Goal: Task Accomplishment & Management: Complete application form

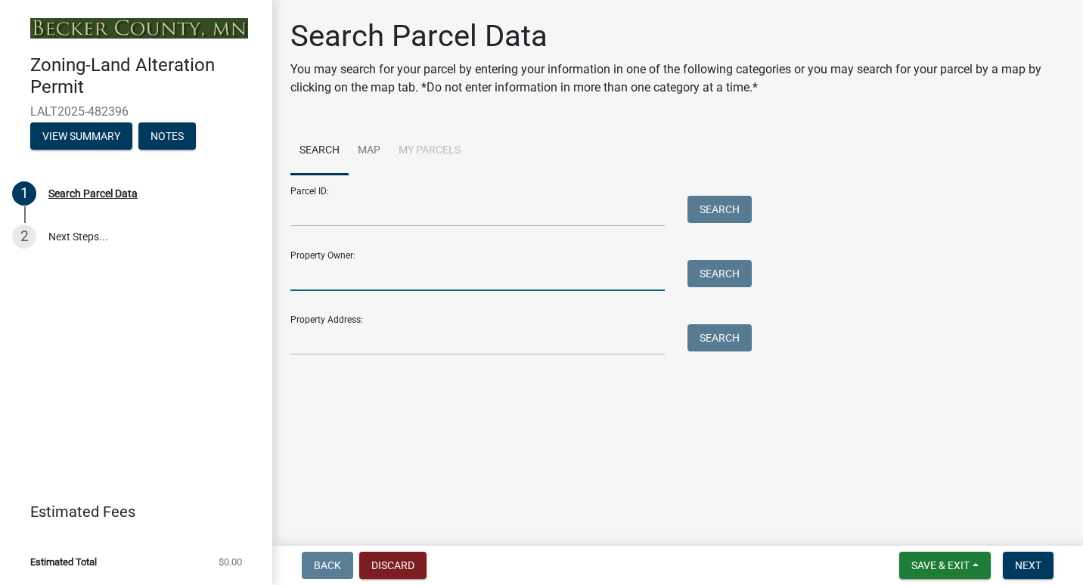
click at [487, 281] on input "Property Owner:" at bounding box center [477, 275] width 374 height 31
type input "[PERSON_NAME] Custom Builders Inc."
click at [712, 267] on button "Search" at bounding box center [720, 273] width 64 height 27
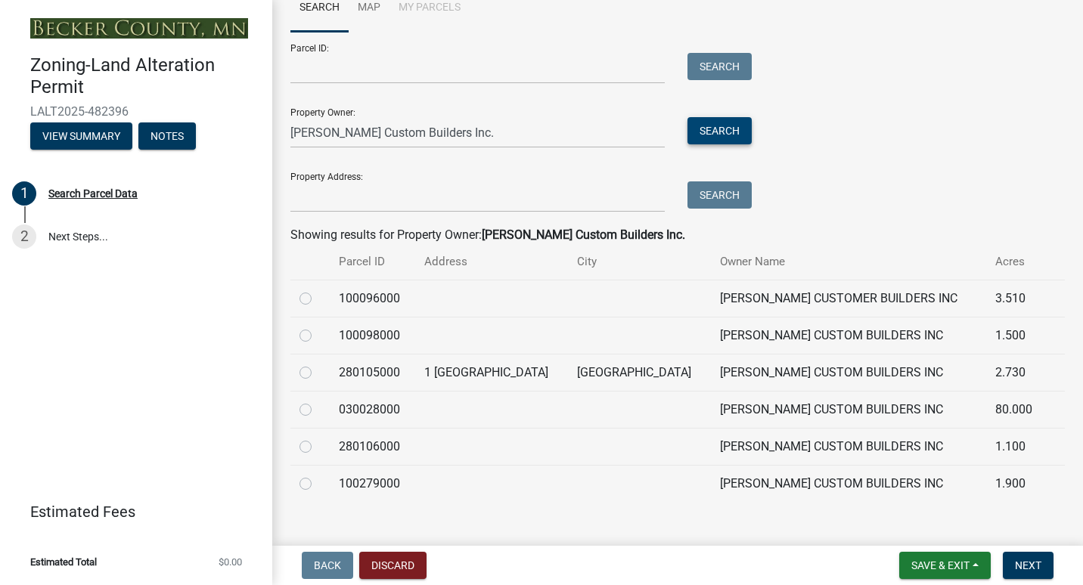
scroll to position [164, 0]
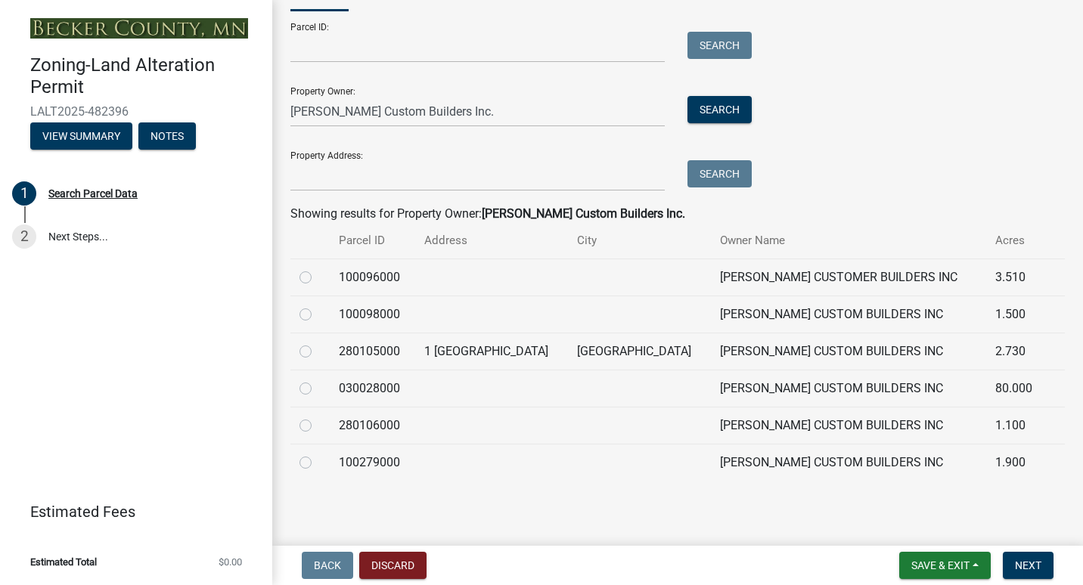
click at [318, 454] on label at bounding box center [318, 454] width 0 height 0
click at [318, 464] on input "radio" at bounding box center [323, 459] width 10 height 10
radio input "true"
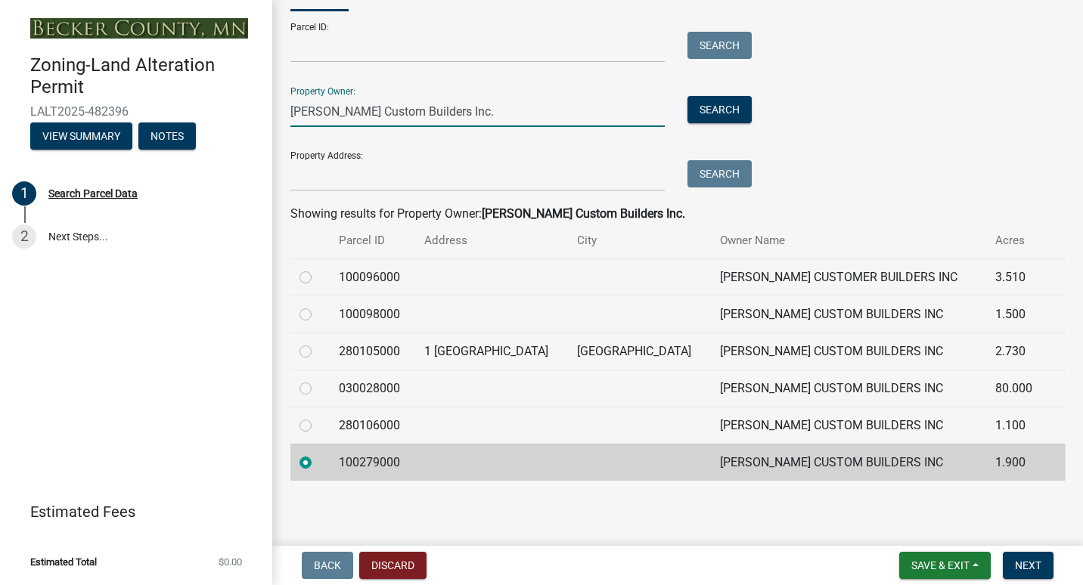
drag, startPoint x: 469, startPoint y: 112, endPoint x: 284, endPoint y: 105, distance: 185.4
click at [284, 105] on div "[PERSON_NAME] Custom Builders Inc." at bounding box center [477, 111] width 397 height 31
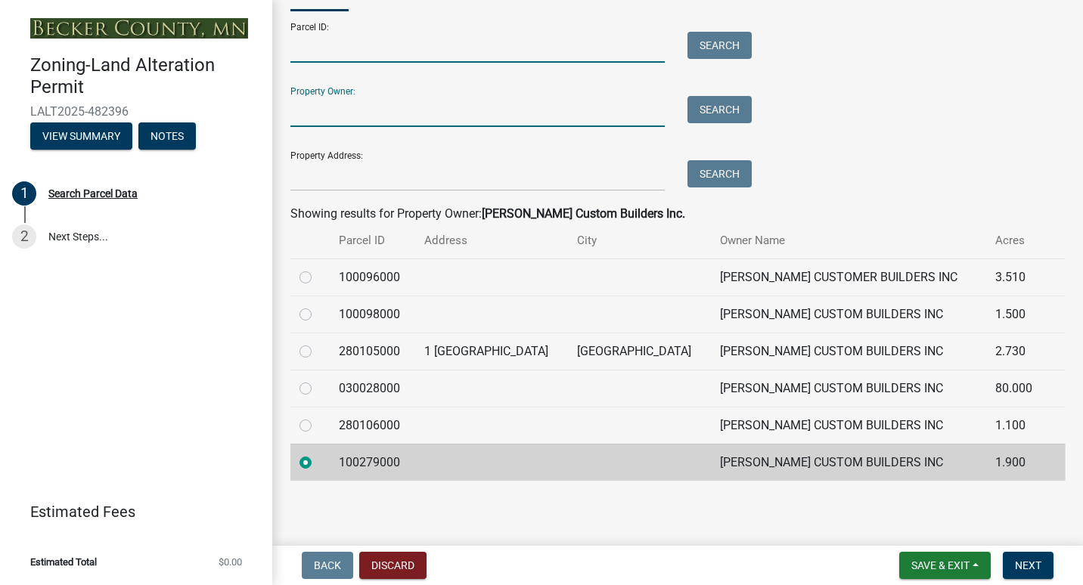
click at [324, 47] on input "Parcel ID:" at bounding box center [477, 47] width 374 height 31
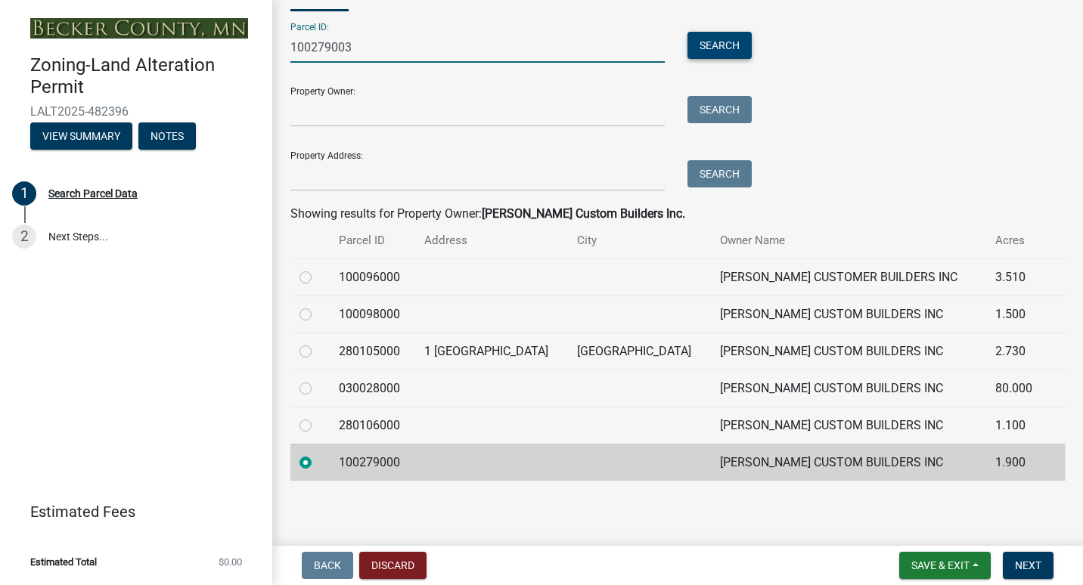
type input "100279003"
click at [729, 52] on button "Search" at bounding box center [720, 45] width 64 height 27
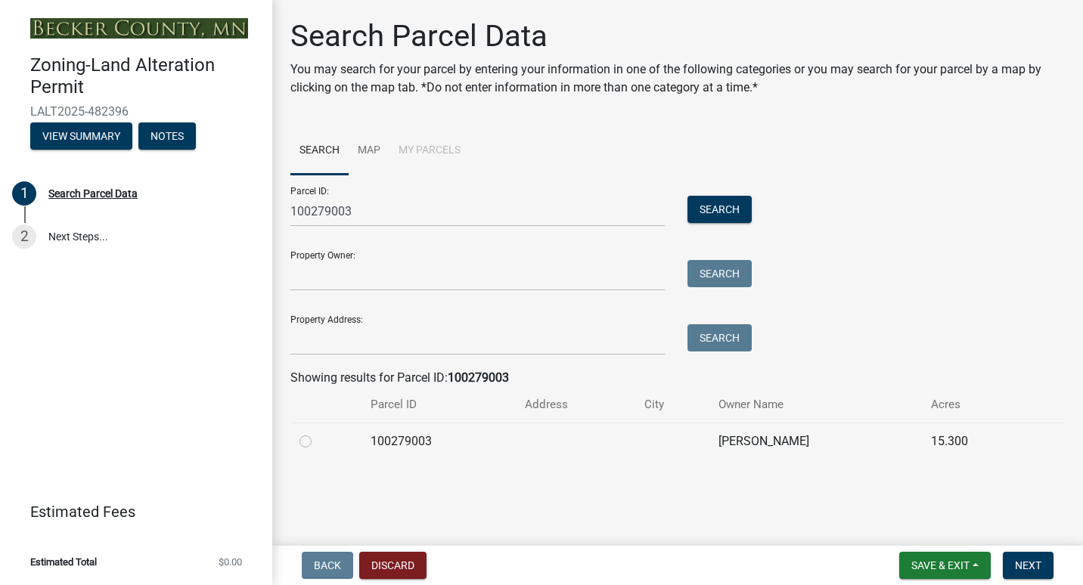
click at [299, 442] on td at bounding box center [325, 441] width 71 height 37
click at [318, 433] on label at bounding box center [318, 433] width 0 height 0
click at [318, 438] on input "radio" at bounding box center [323, 438] width 10 height 10
radio input "true"
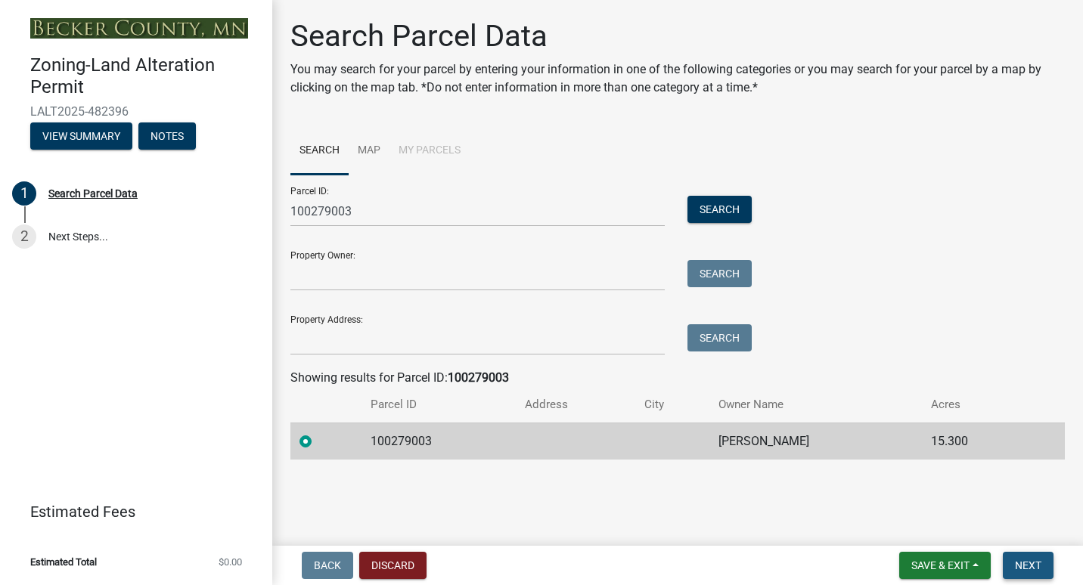
click at [1032, 571] on span "Next" at bounding box center [1028, 566] width 26 height 12
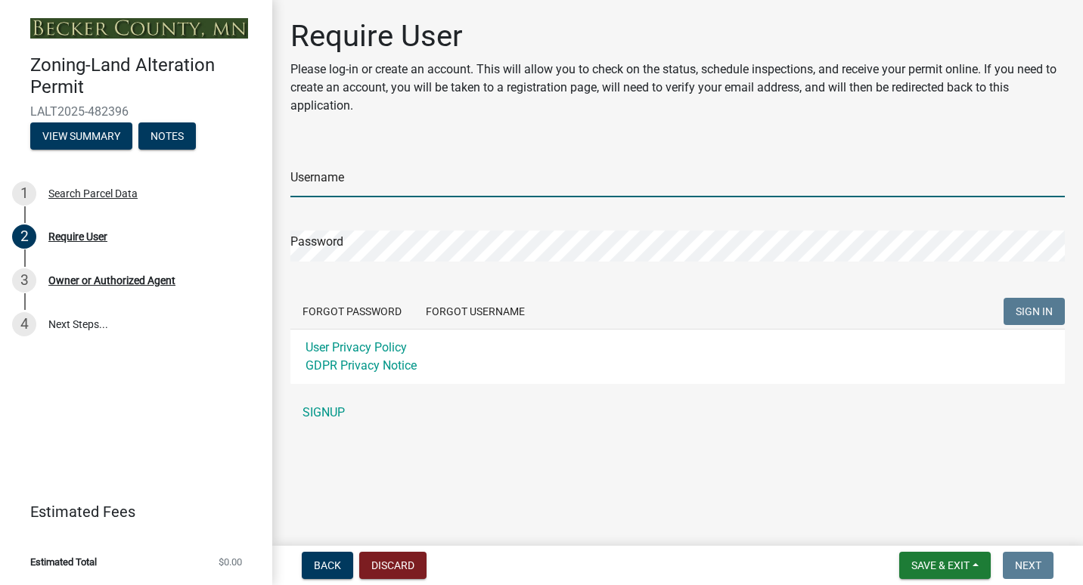
click at [545, 180] on input "Username" at bounding box center [677, 181] width 774 height 31
type input "LeeCarlson"
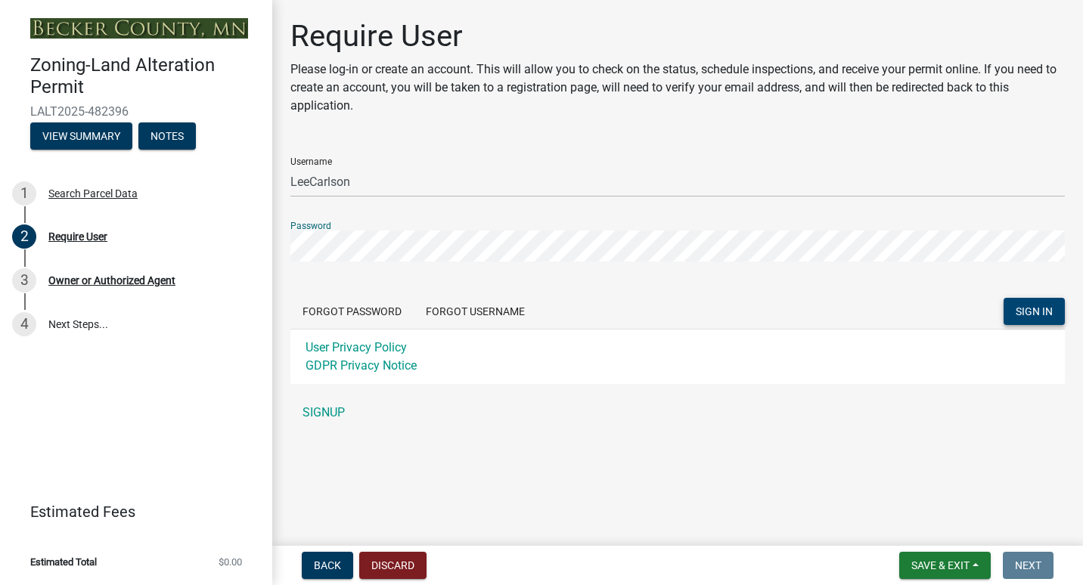
click at [1047, 310] on span "SIGN IN" at bounding box center [1034, 312] width 37 height 12
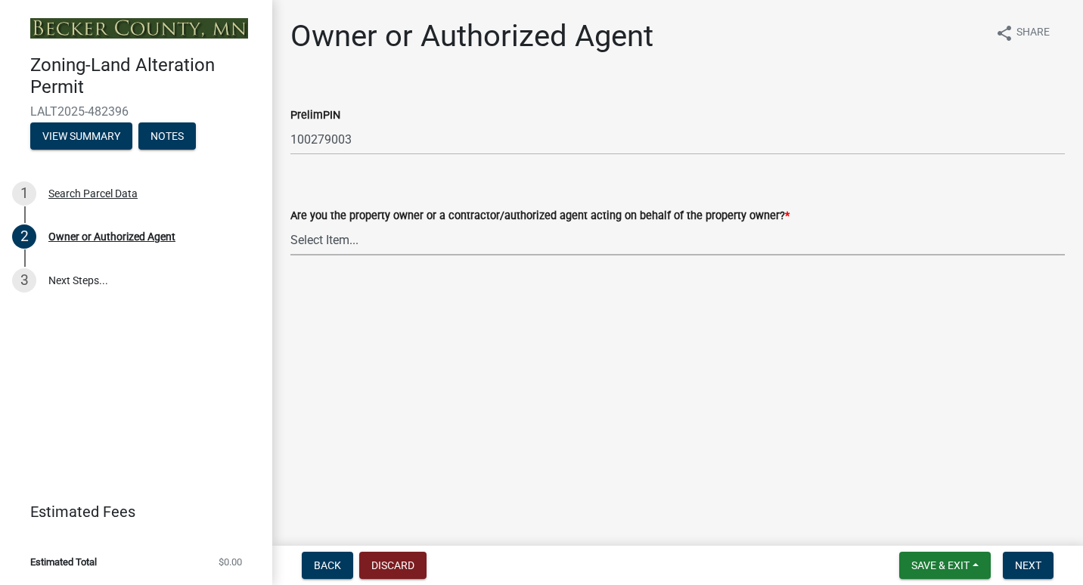
click at [479, 247] on select "Select Item... Property Owner Authorized Agent" at bounding box center [677, 240] width 774 height 31
click at [330, 567] on span "Back" at bounding box center [327, 566] width 27 height 12
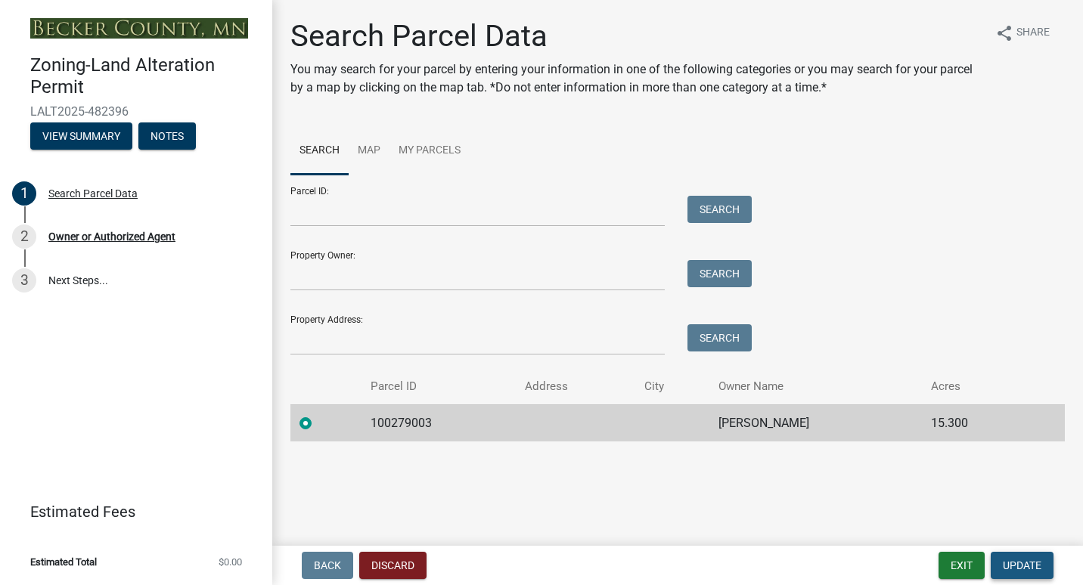
click at [1020, 570] on span "Update" at bounding box center [1022, 566] width 39 height 12
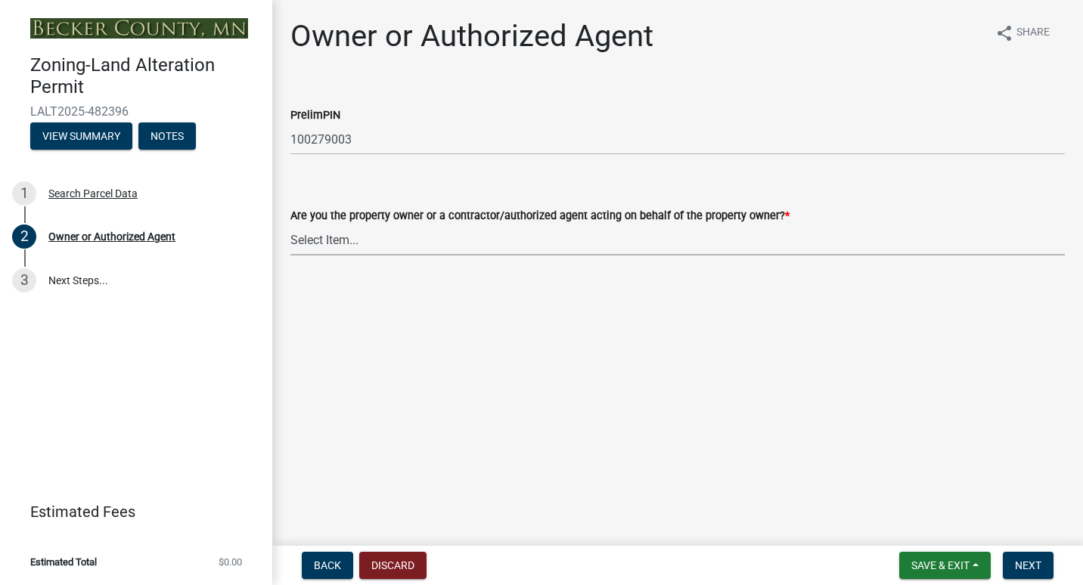
click at [483, 236] on select "Select Item... Property Owner Authorized Agent" at bounding box center [677, 240] width 774 height 31
click at [290, 225] on select "Select Item... Property Owner Authorized Agent" at bounding box center [677, 240] width 774 height 31
select select "4efd353e-d323-410a-8a7d-c8ce5c92be7a"
click at [1029, 566] on span "Next" at bounding box center [1028, 566] width 26 height 12
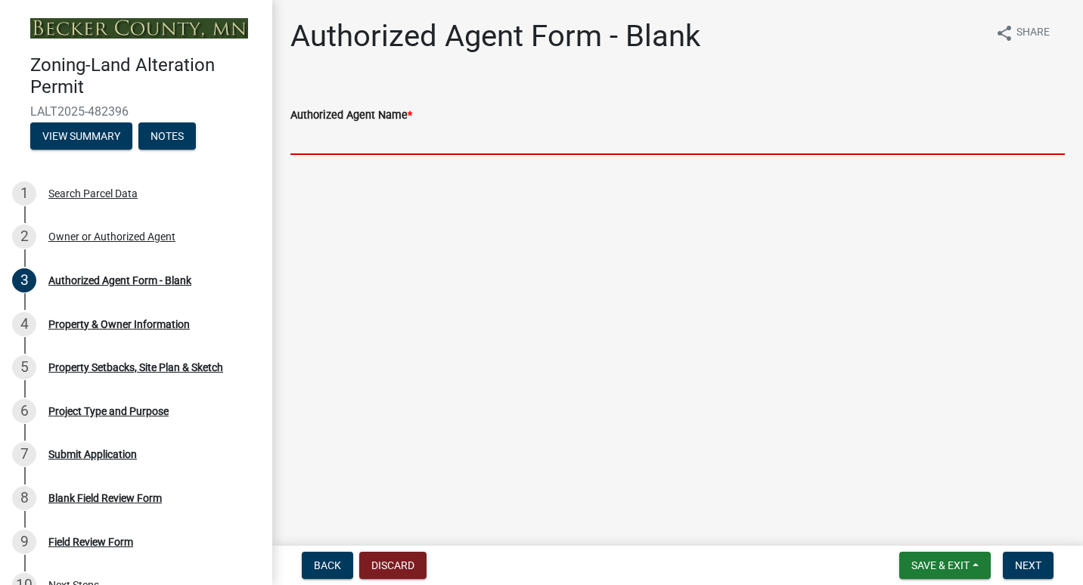
click at [517, 138] on input "Authorized Agent Name *" at bounding box center [677, 139] width 774 height 31
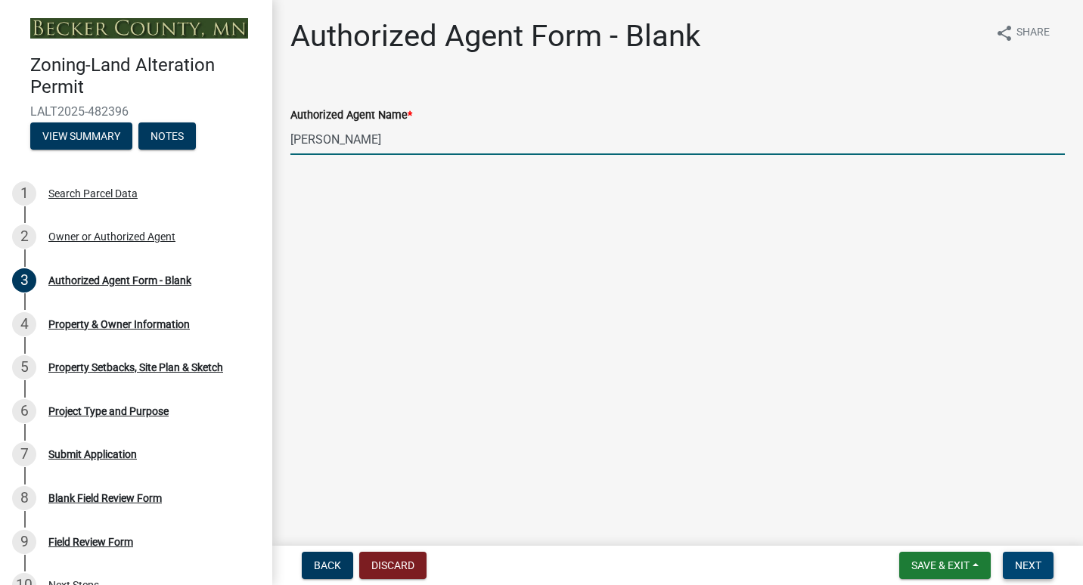
type input "[PERSON_NAME]"
click at [1032, 567] on span "Next" at bounding box center [1028, 566] width 26 height 12
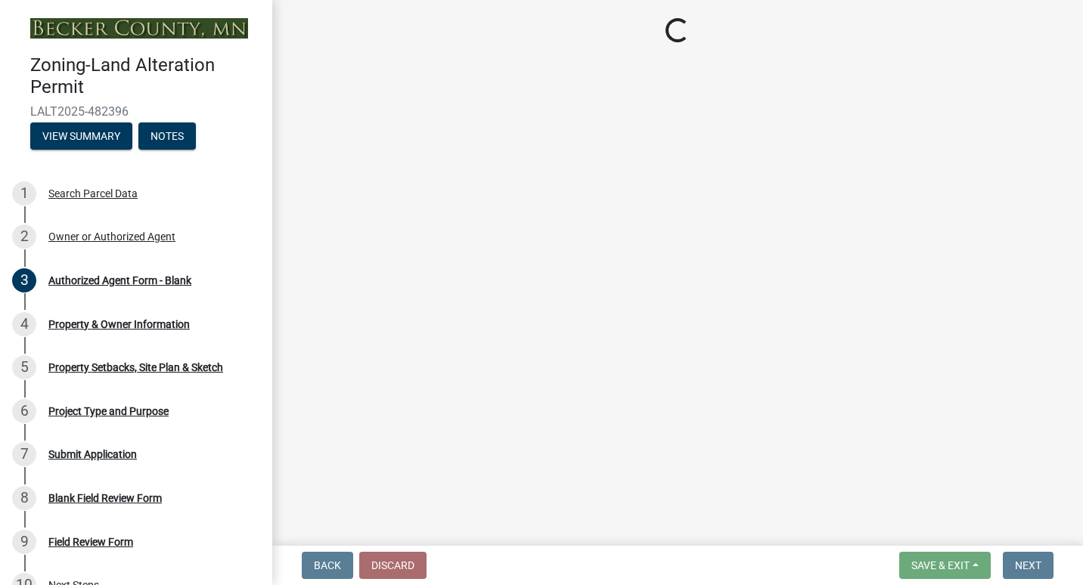
select select "6837e37a-bb3a-41d7-8deb-4ed11ac85a70"
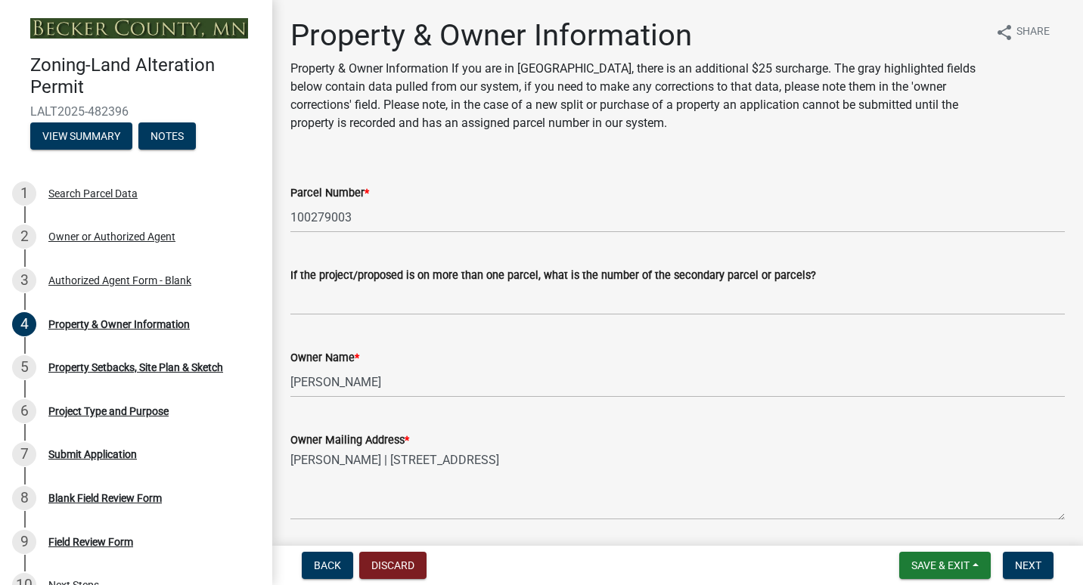
scroll to position [2, 0]
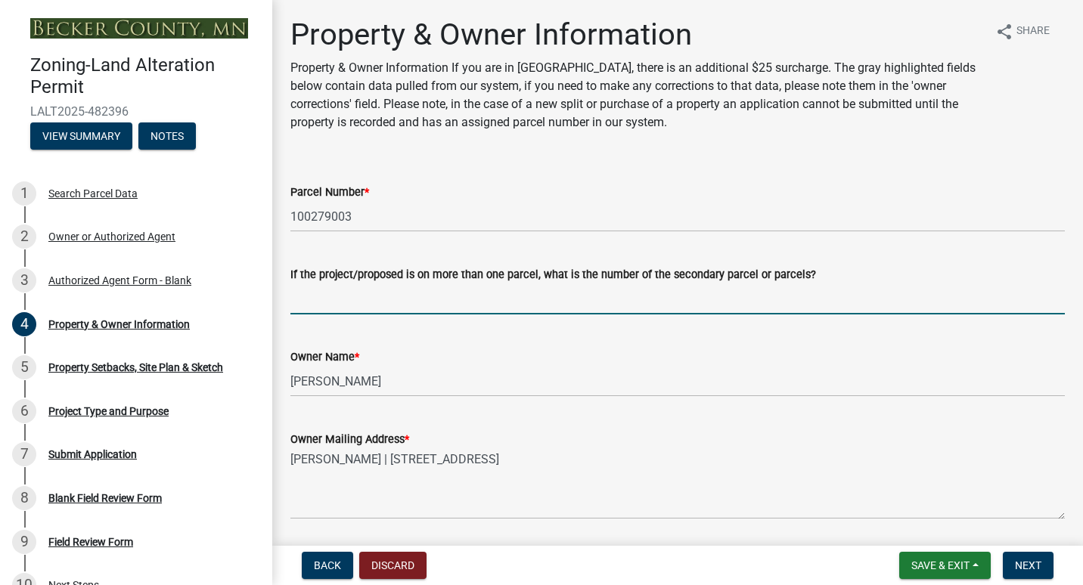
click at [359, 303] on input "If the project/proposed is on more than one parcel, what is the number of the s…" at bounding box center [677, 299] width 774 height 31
type input "100279000,100096000"
click at [461, 340] on div "Owner Name * [PERSON_NAME]" at bounding box center [677, 362] width 774 height 70
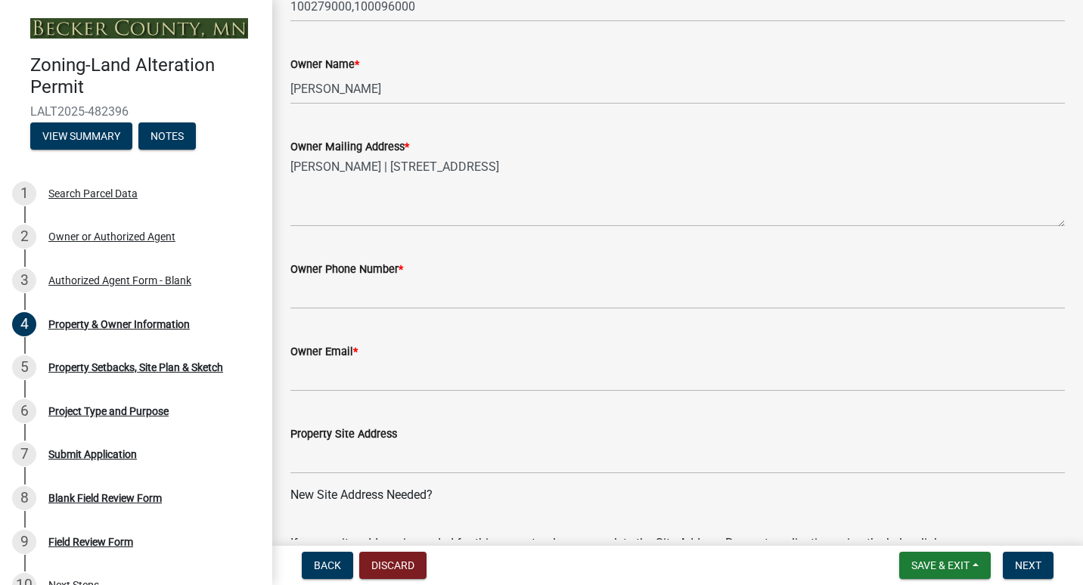
scroll to position [295, 0]
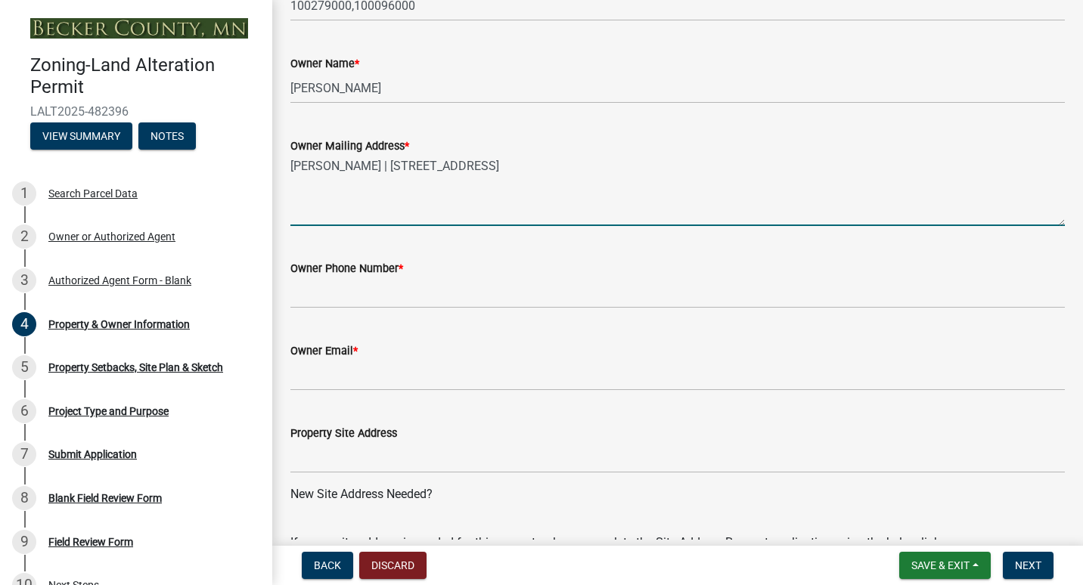
click at [399, 216] on textarea "[PERSON_NAME] | [STREET_ADDRESS]" at bounding box center [677, 190] width 774 height 71
click at [611, 169] on textarea "[PERSON_NAME] | [STREET_ADDRESS]" at bounding box center [677, 190] width 774 height 71
type textarea "[PERSON_NAME] | [STREET_ADDRESS] [PERSON_NAME] [STREET_ADDRESS]"
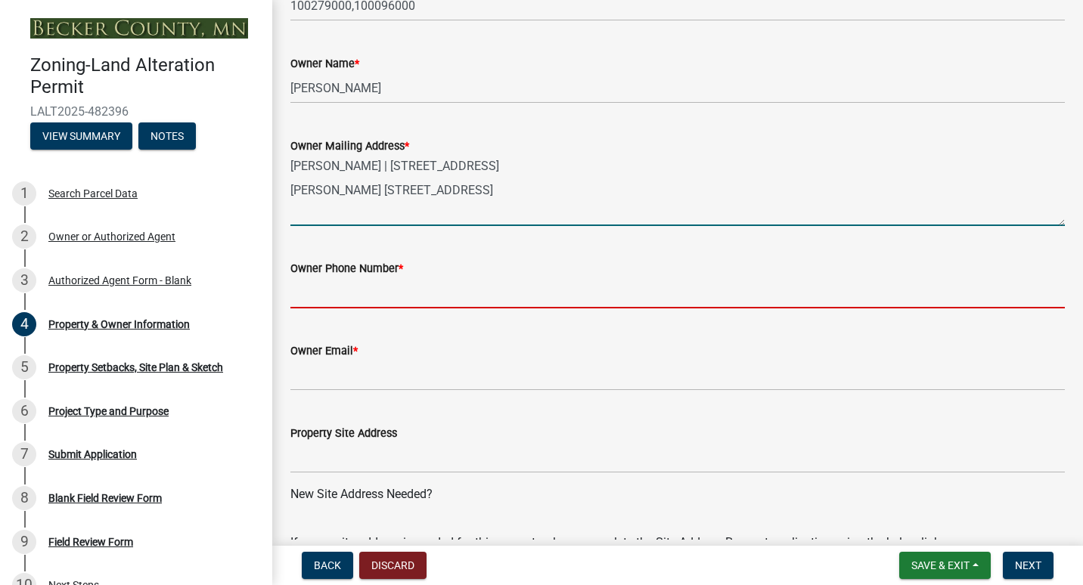
click at [337, 299] on input "Owner Phone Number *" at bounding box center [677, 293] width 774 height 31
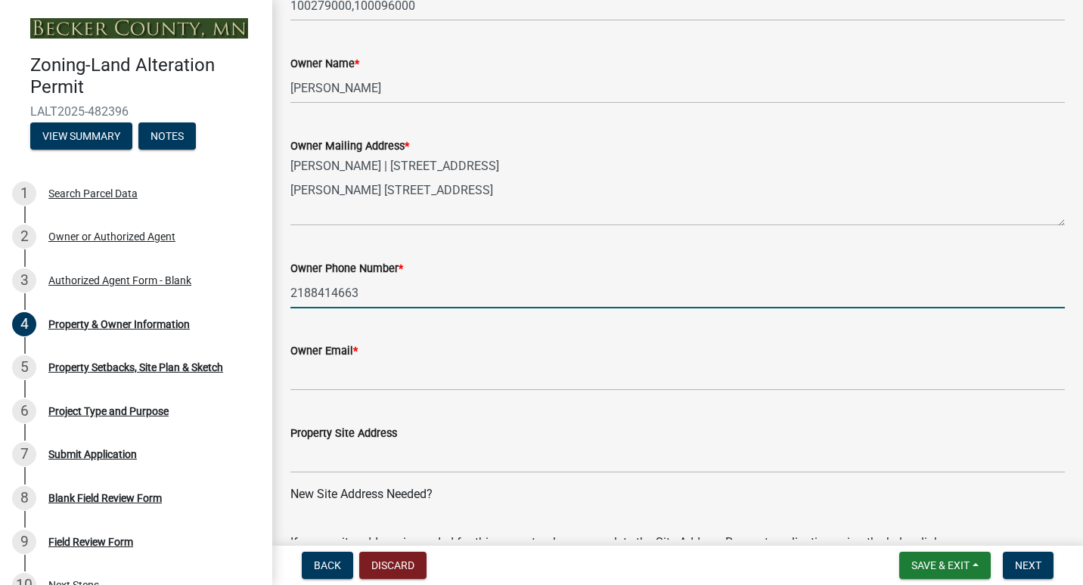
type input "2188414663"
click at [623, 341] on div "Owner Email *" at bounding box center [677, 356] width 774 height 70
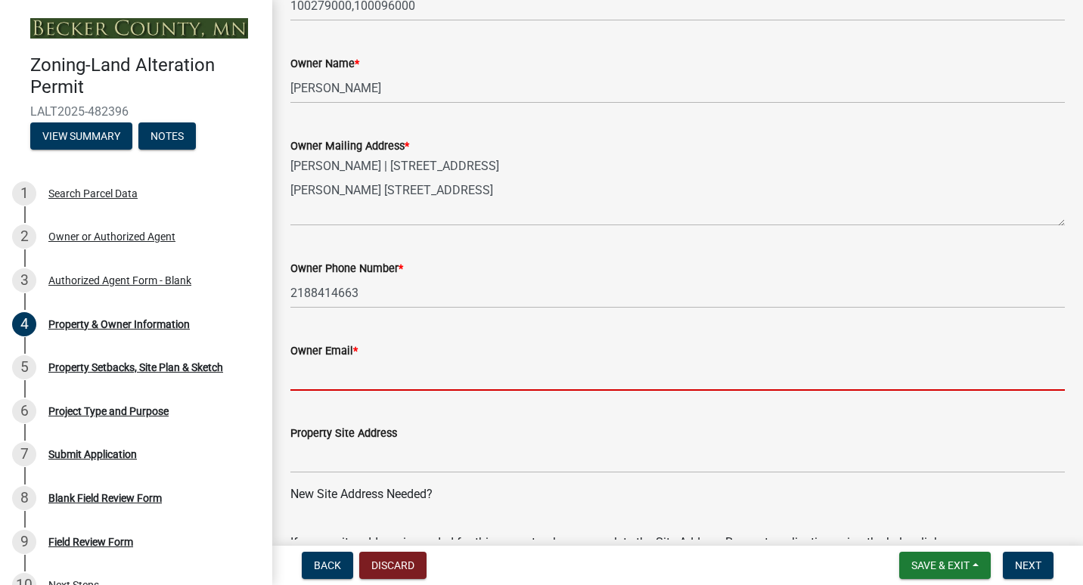
click at [375, 377] on input "Owner Email *" at bounding box center [677, 375] width 774 height 31
type input "[EMAIL_ADDRESS][DOMAIN_NAME]"
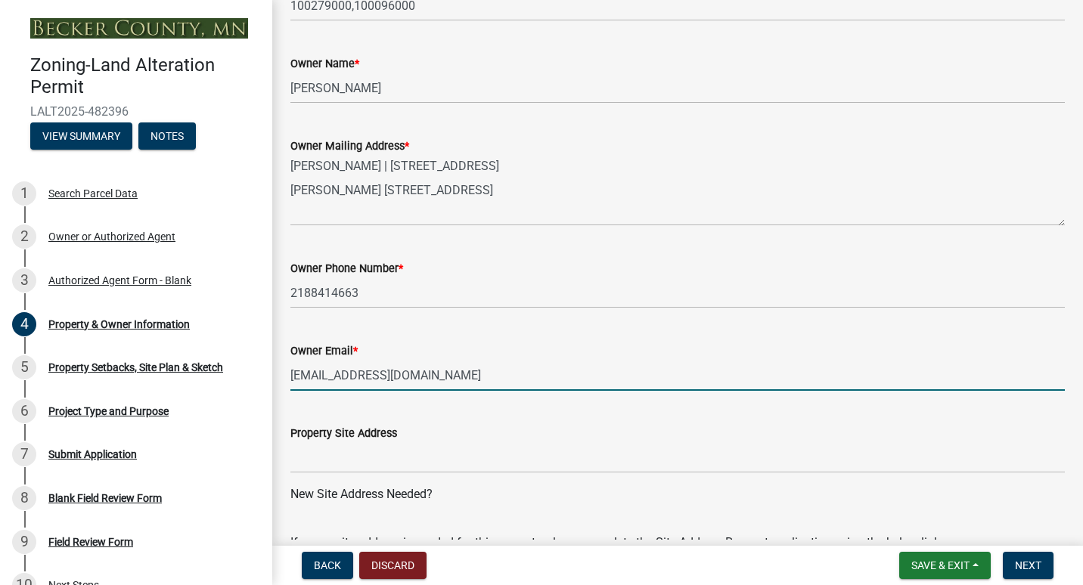
click at [427, 424] on div "Property Site Address" at bounding box center [677, 433] width 774 height 18
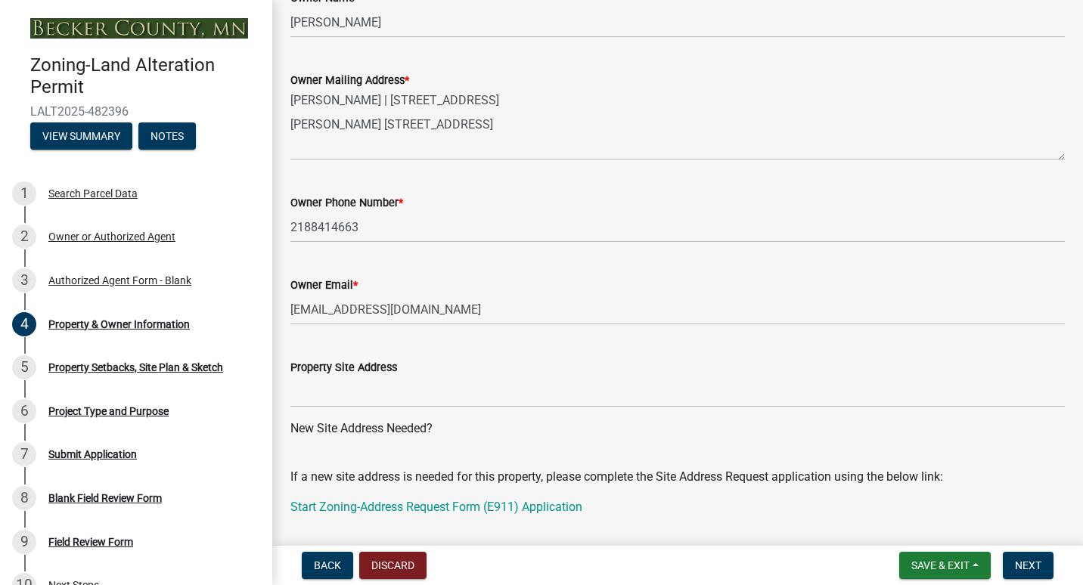
scroll to position [362, 0]
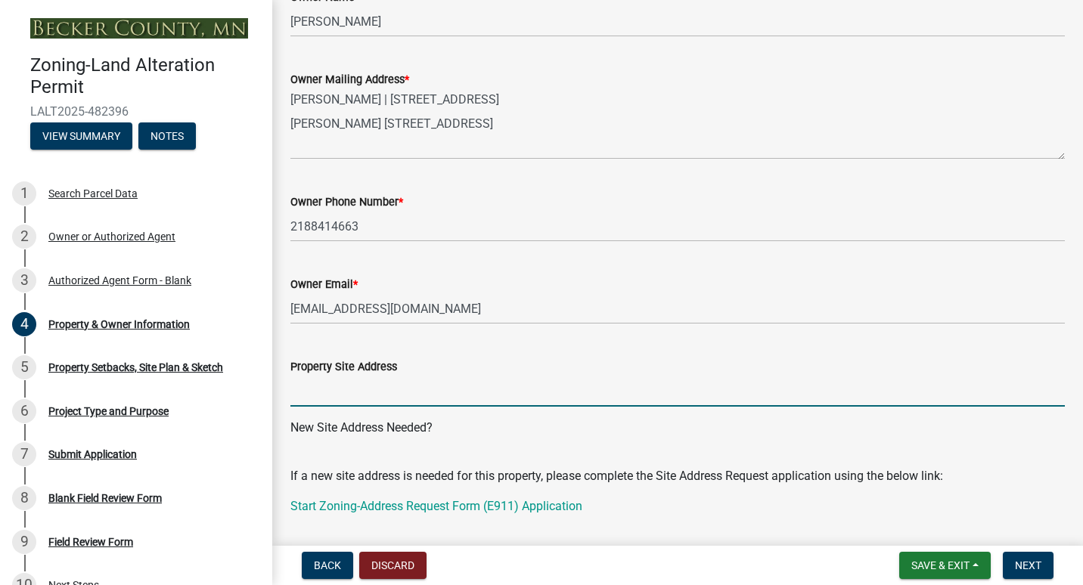
click at [356, 399] on input "Property Site Address" at bounding box center [677, 391] width 774 height 31
type input "[STREET_ADDRESS]"
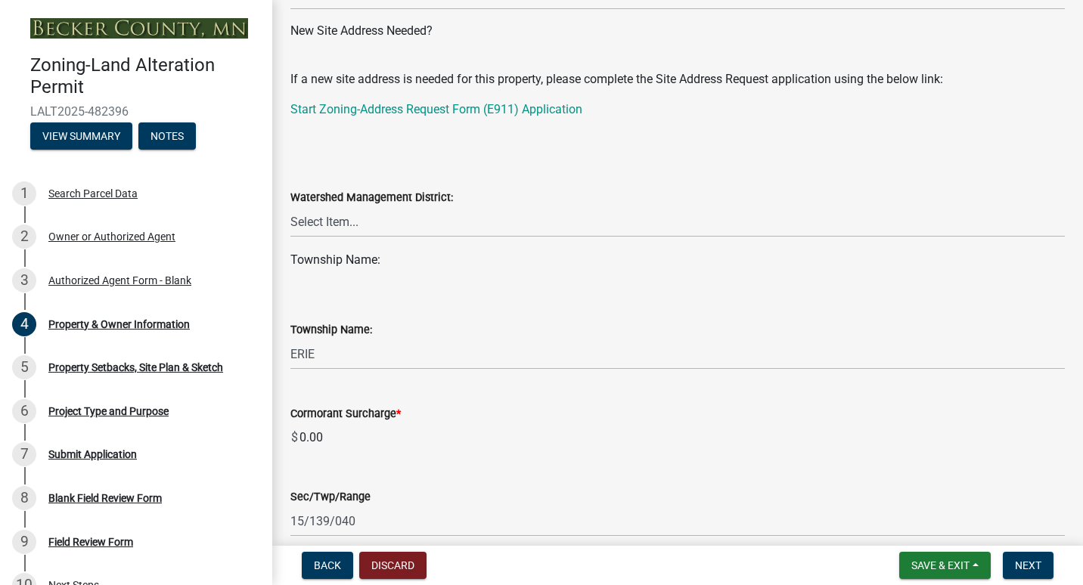
scroll to position [760, 0]
click at [359, 224] on select "Select Item... PELICAN RIVER WTRSHD BUFFALO WATERSHED CORMORANT WATERSHED WILD …" at bounding box center [677, 220] width 774 height 31
click at [290, 205] on select "Select Item... PELICAN RIVER WTRSHD BUFFALO WATERSHED CORMORANT WATERSHED WILD …" at bounding box center [677, 220] width 774 height 31
select select "5f41a604-8b91-453d-8de3-98cc9e8acc9b"
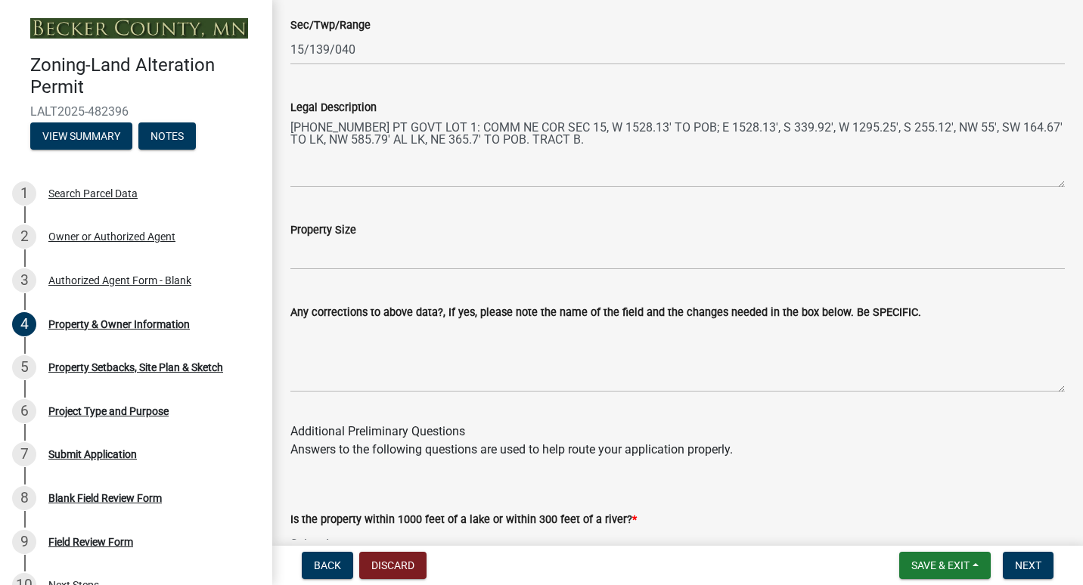
scroll to position [1231, 0]
click at [317, 258] on input "Property Size" at bounding box center [677, 253] width 774 height 31
type input "15, 3.5, 2"
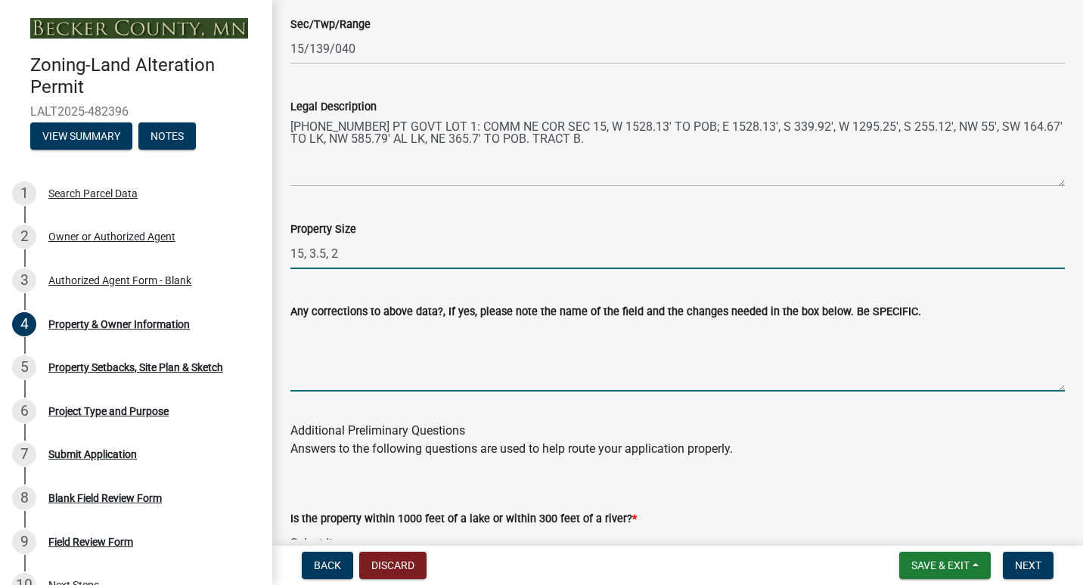
click at [561, 362] on textarea "Any corrections to above data?, If yes, please note the name of the field and t…" at bounding box center [677, 356] width 774 height 71
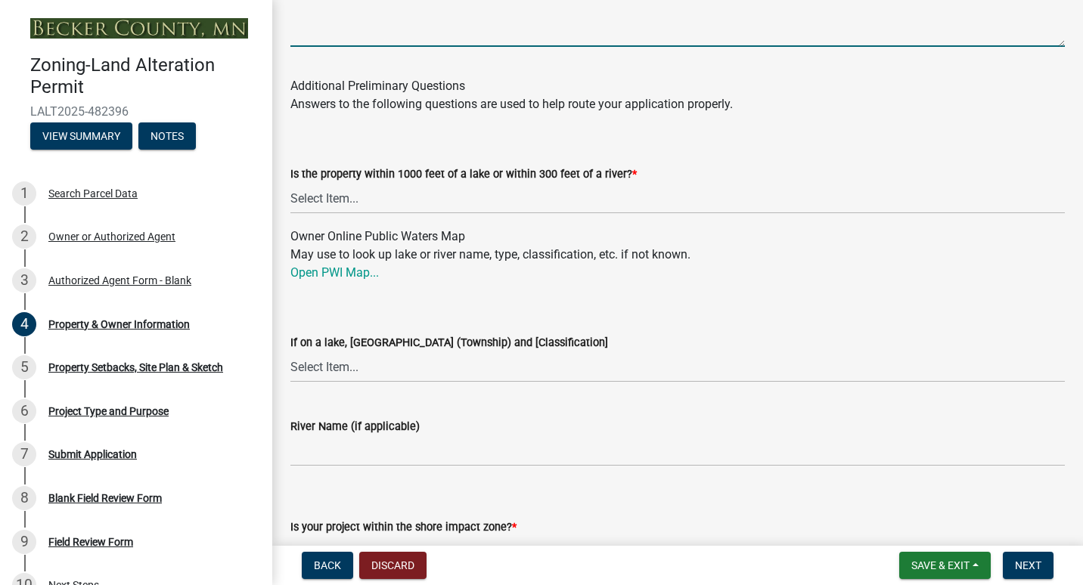
scroll to position [1577, 0]
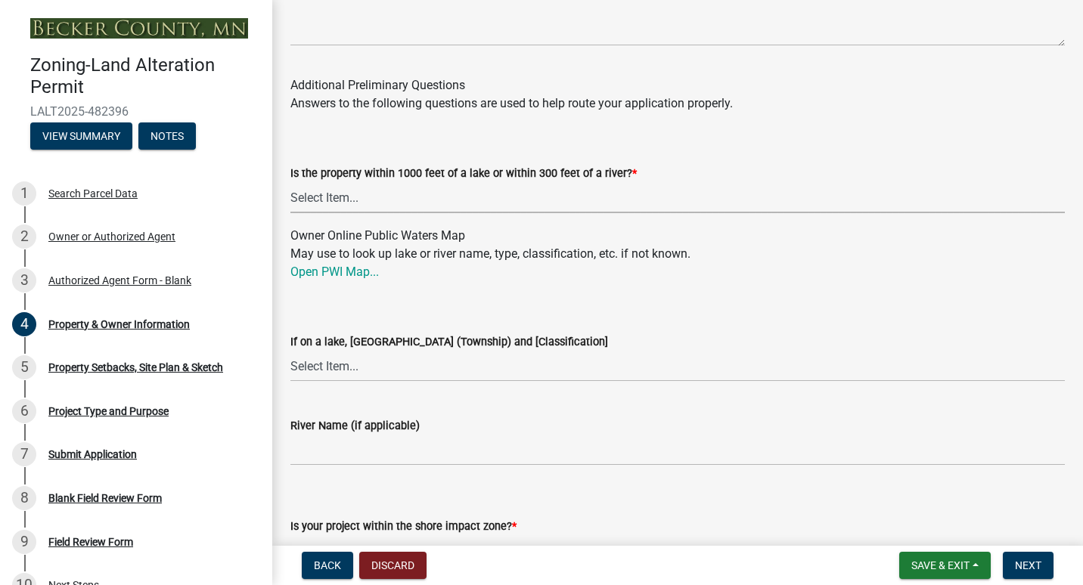
click at [501, 200] on select "Select Item... Yes No" at bounding box center [677, 197] width 774 height 31
click at [290, 182] on select "Select Item... Yes No" at bounding box center [677, 197] width 774 height 31
select select "d4d80fd2-4592-4b42-b162-92c6ae87a66c"
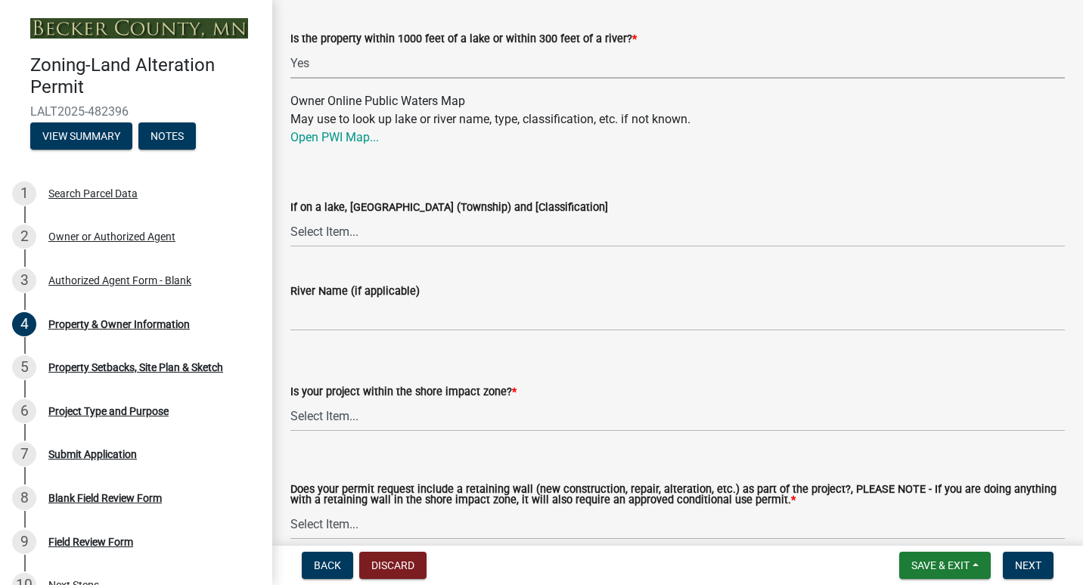
scroll to position [1712, 0]
click at [434, 236] on select "Select Item... [GEOGRAPHIC_DATA] is not listed below [GEOGRAPHIC_DATA] ([GEOGRA…" at bounding box center [677, 231] width 774 height 31
click at [290, 216] on select "Select Item... [GEOGRAPHIC_DATA] is not listed below [GEOGRAPHIC_DATA] ([GEOGRA…" at bounding box center [677, 231] width 774 height 31
select select "63fdc9ee-e332-4569-8127-5358fdfa7dfc"
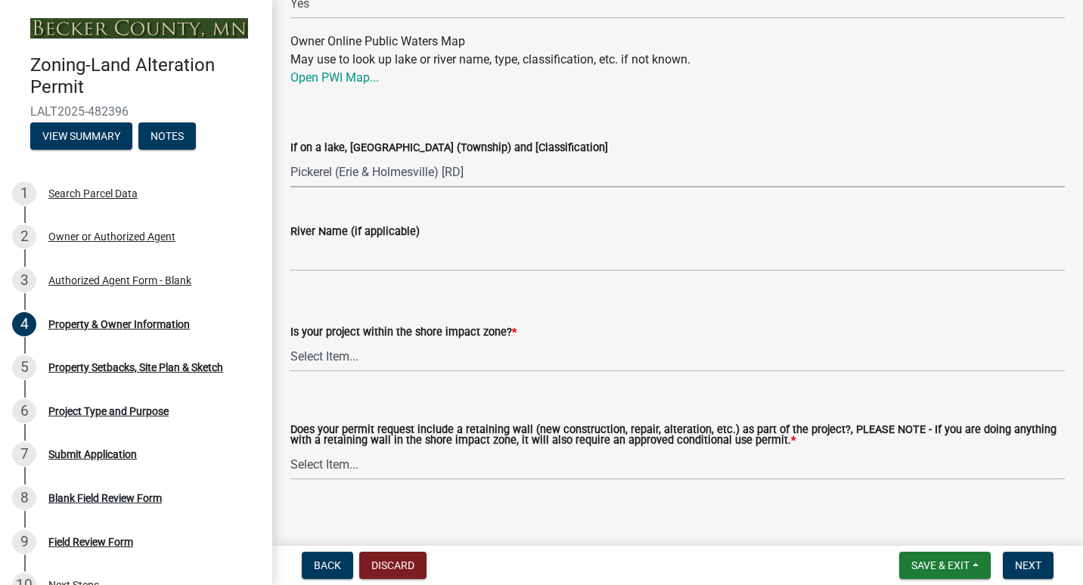
scroll to position [1772, 0]
click at [393, 354] on select "Select Item... No: I am outside of the shore impact zone for a lake or river. Y…" at bounding box center [677, 355] width 774 height 31
click at [290, 340] on select "Select Item... No: I am outside of the shore impact zone for a lake or river. Y…" at bounding box center [677, 355] width 774 height 31
select select "a20b5604-88ec-44b1-8277-10e6e0ae6ac6"
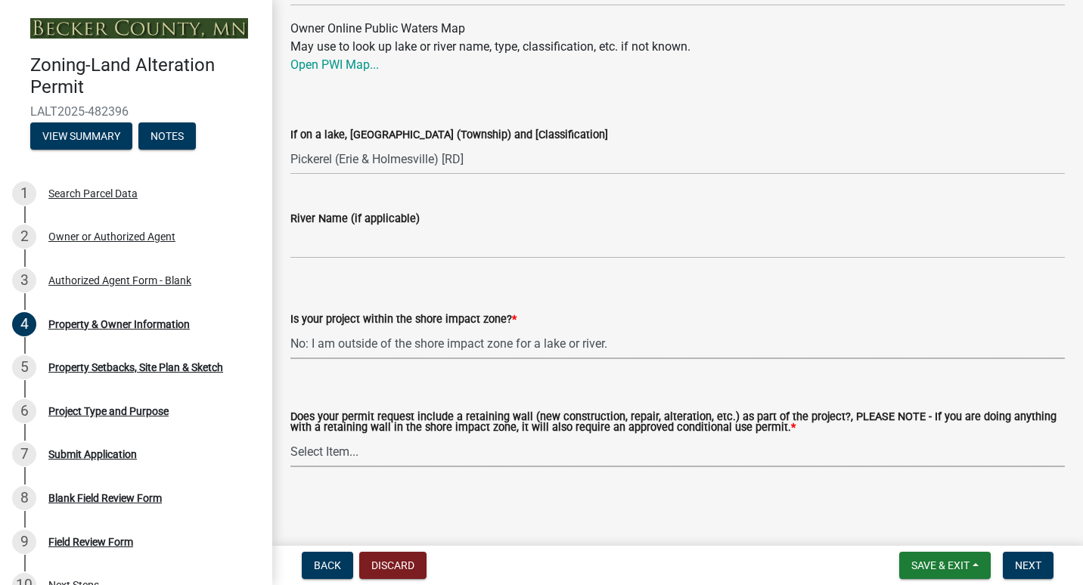
click at [371, 455] on select "Select Item... Yes No" at bounding box center [677, 451] width 774 height 31
click at [290, 436] on select "Select Item... Yes No" at bounding box center [677, 451] width 774 height 31
select select "c1c19f9b-ed98-4a80-b19c-b5d7b660d61e"
click at [1012, 565] on button "Next" at bounding box center [1028, 565] width 51 height 27
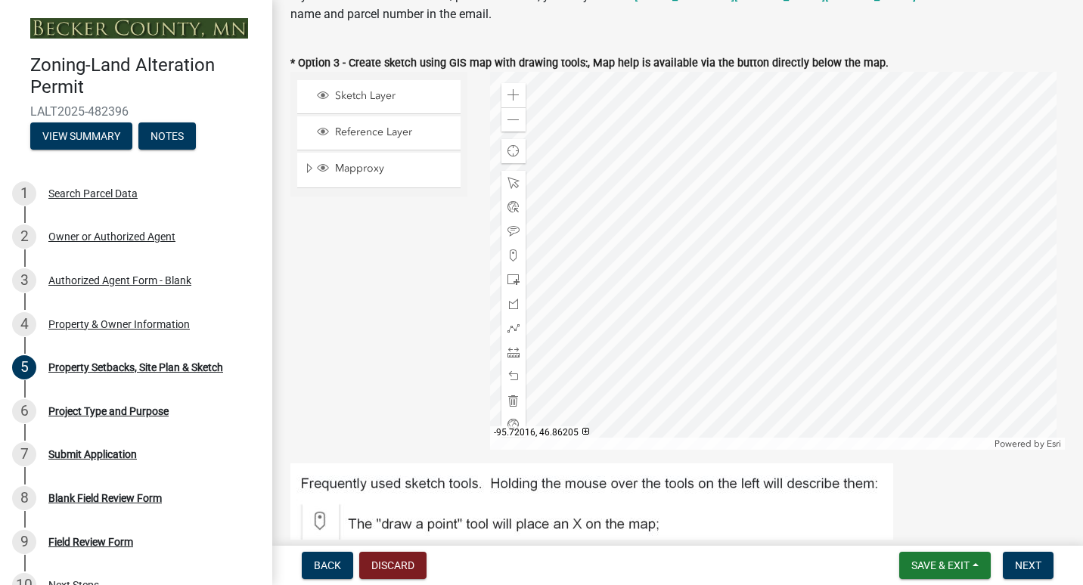
scroll to position [431, 0]
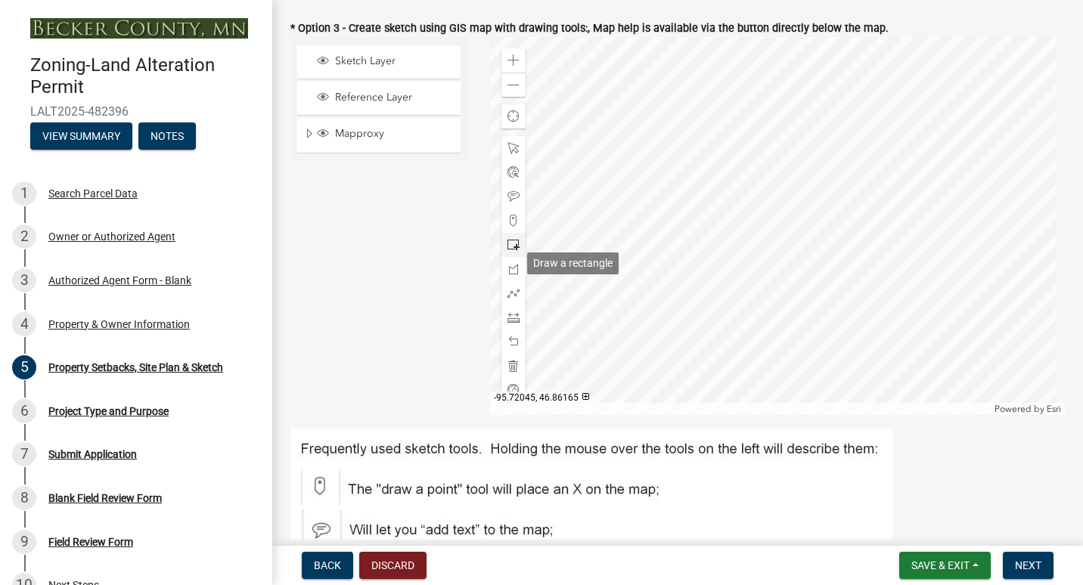
click at [513, 251] on span at bounding box center [514, 245] width 12 height 12
click at [635, 200] on div at bounding box center [778, 226] width 576 height 378
click at [447, 285] on div "Sketch Layer Reference Layer Mapproxy Roads Parcels Lakes Towns Sections Townsh…" at bounding box center [379, 226] width 200 height 378
click at [511, 92] on span at bounding box center [514, 85] width 12 height 12
click at [746, 363] on div at bounding box center [778, 226] width 576 height 378
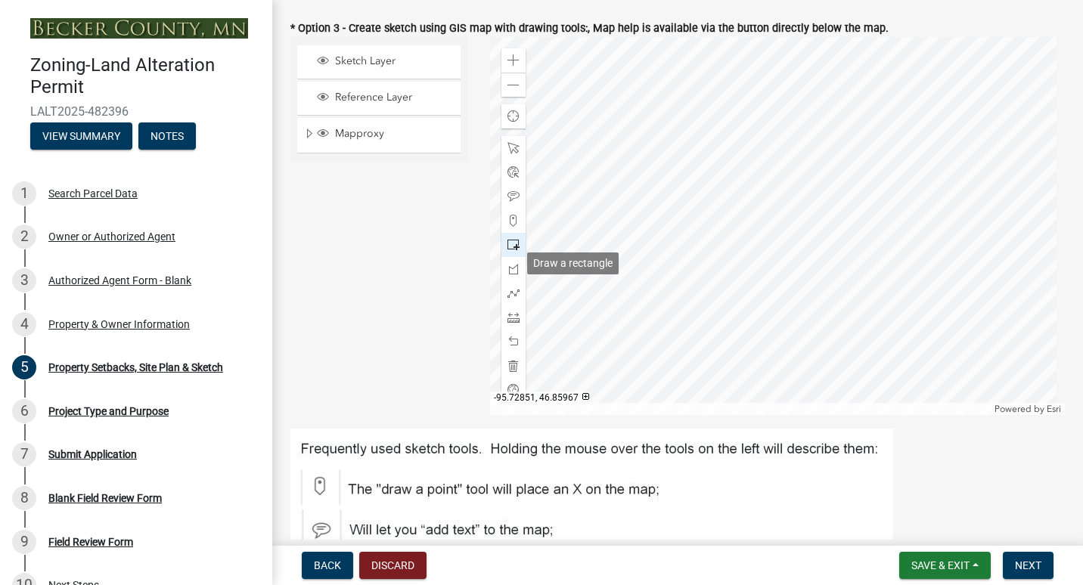
click at [512, 251] on span at bounding box center [514, 245] width 12 height 12
click at [467, 228] on div "Sketch Layer Reference Layer Mapproxy Roads Parcels Lakes Towns Sections Townsh…" at bounding box center [379, 226] width 200 height 378
click at [508, 256] on div at bounding box center [513, 245] width 24 height 24
click at [509, 154] on span at bounding box center [514, 148] width 12 height 12
click at [741, 305] on div at bounding box center [778, 226] width 576 height 378
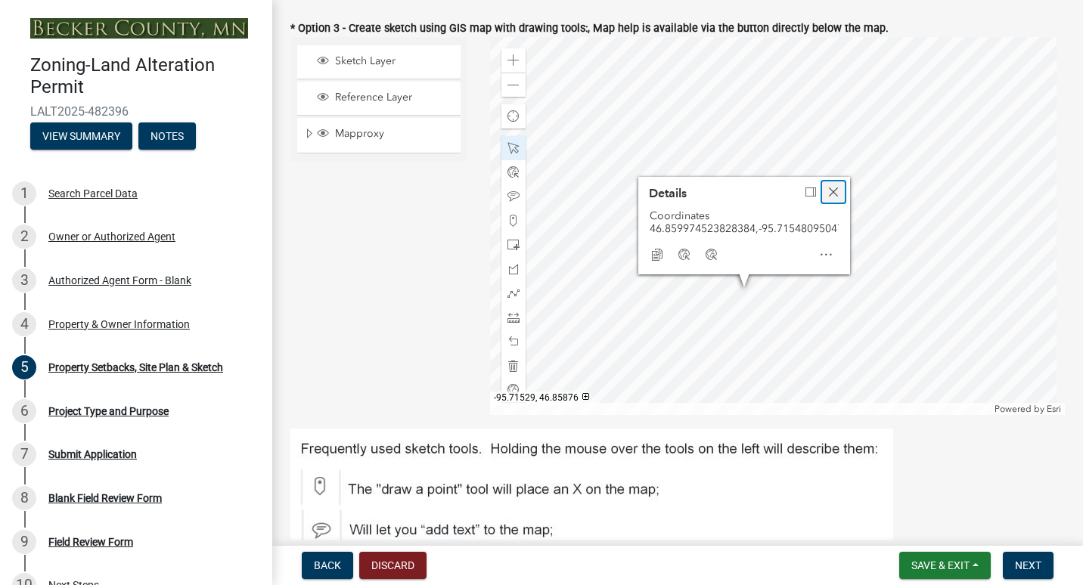
click at [832, 197] on span "Close" at bounding box center [833, 192] width 12 height 12
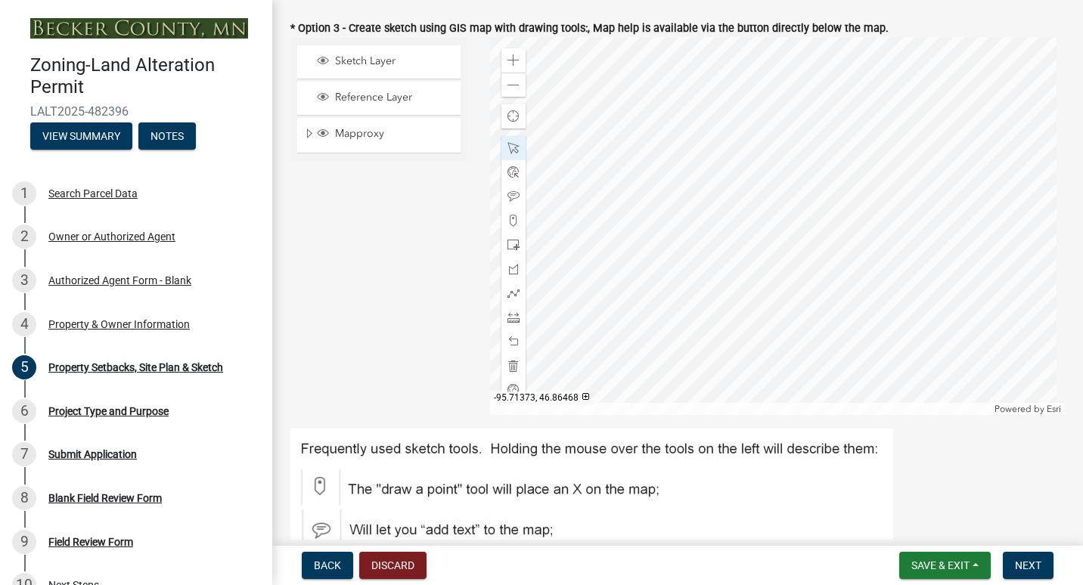
click at [789, 288] on div at bounding box center [778, 226] width 576 height 378
click at [514, 251] on span at bounding box center [514, 245] width 12 height 12
click at [752, 177] on div at bounding box center [778, 226] width 576 height 378
click at [508, 251] on span at bounding box center [514, 245] width 12 height 12
click at [508, 154] on span at bounding box center [514, 148] width 12 height 12
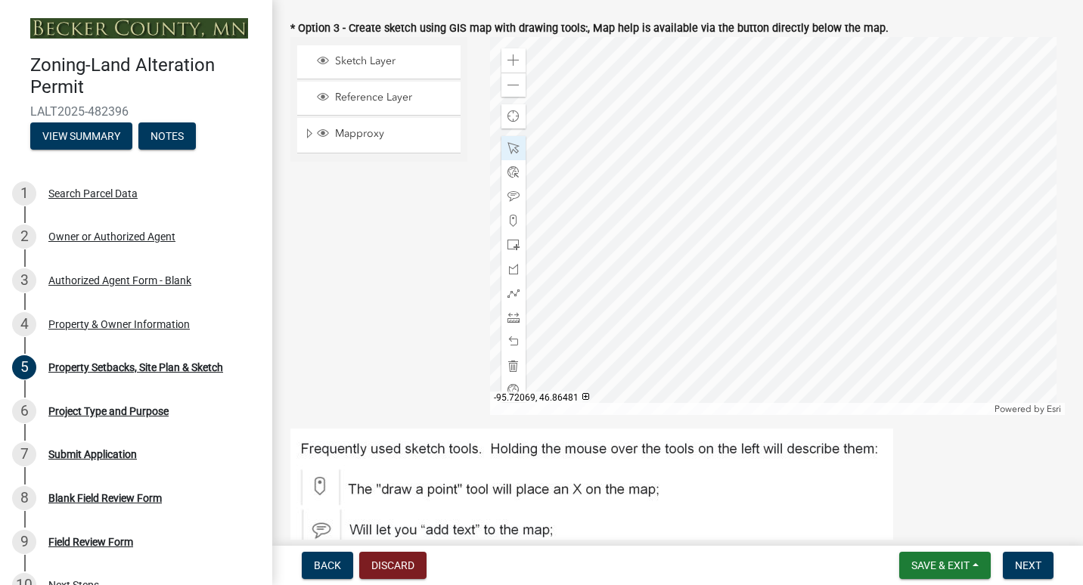
click at [723, 212] on div at bounding box center [778, 226] width 576 height 378
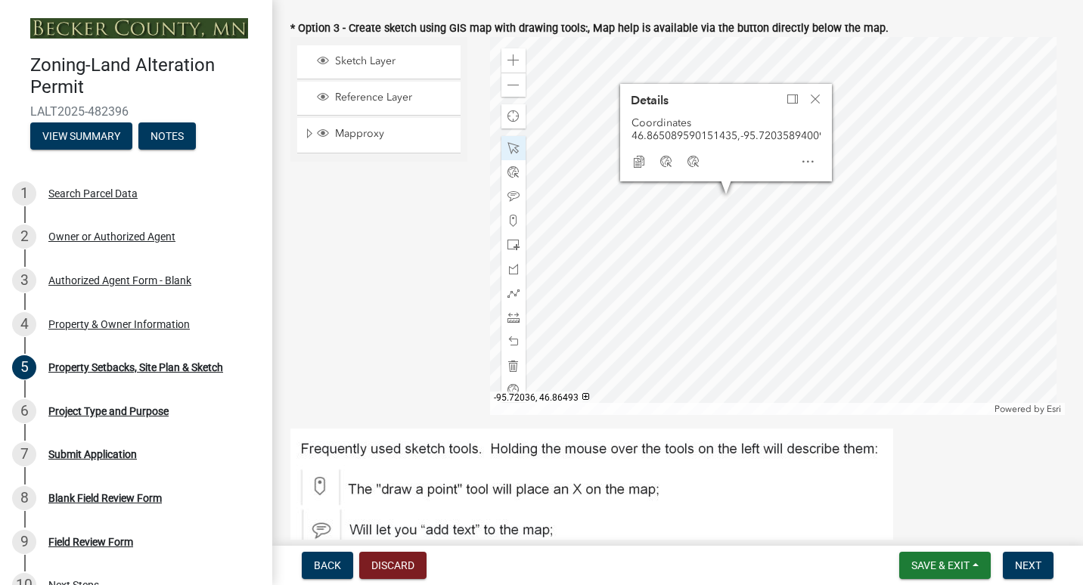
click at [752, 197] on div at bounding box center [778, 226] width 576 height 378
click at [812, 99] on span "Close" at bounding box center [815, 99] width 12 height 12
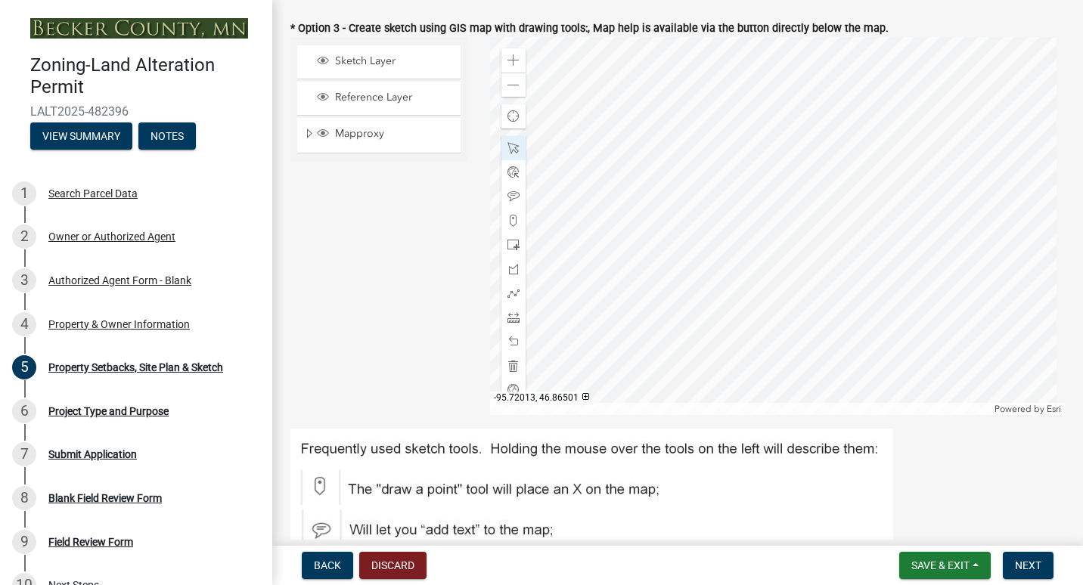
click at [771, 187] on div at bounding box center [778, 226] width 576 height 378
click at [712, 187] on div at bounding box center [778, 226] width 576 height 378
click at [770, 179] on div at bounding box center [778, 226] width 576 height 378
click at [759, 148] on div at bounding box center [778, 226] width 576 height 378
click at [727, 168] on div at bounding box center [778, 226] width 576 height 378
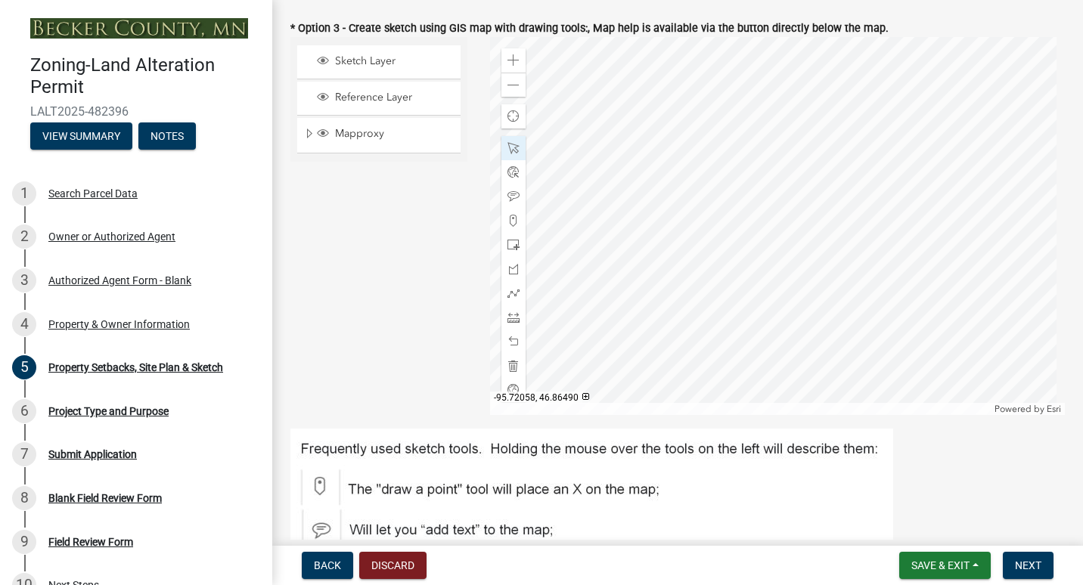
click at [733, 200] on div at bounding box center [778, 226] width 576 height 378
click at [771, 191] on div at bounding box center [778, 226] width 576 height 378
click at [762, 138] on div at bounding box center [778, 226] width 576 height 378
click at [837, 190] on div at bounding box center [778, 226] width 576 height 378
click at [884, 256] on div at bounding box center [778, 226] width 576 height 378
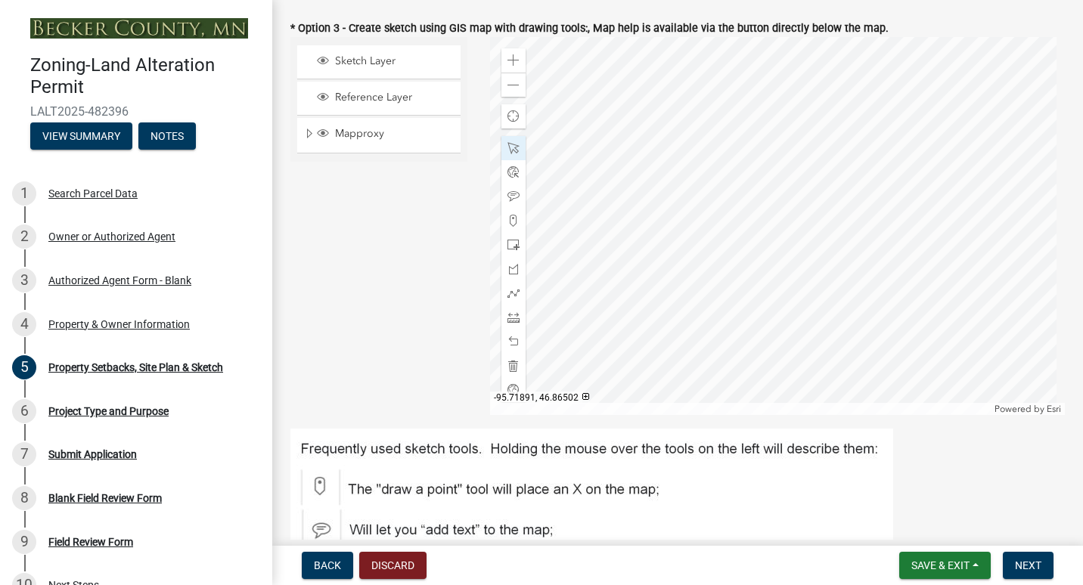
click at [944, 186] on div at bounding box center [778, 226] width 576 height 378
click at [510, 92] on span at bounding box center [514, 85] width 12 height 12
click at [668, 112] on div at bounding box center [778, 226] width 576 height 378
click at [1022, 570] on span "Next" at bounding box center [1028, 566] width 26 height 12
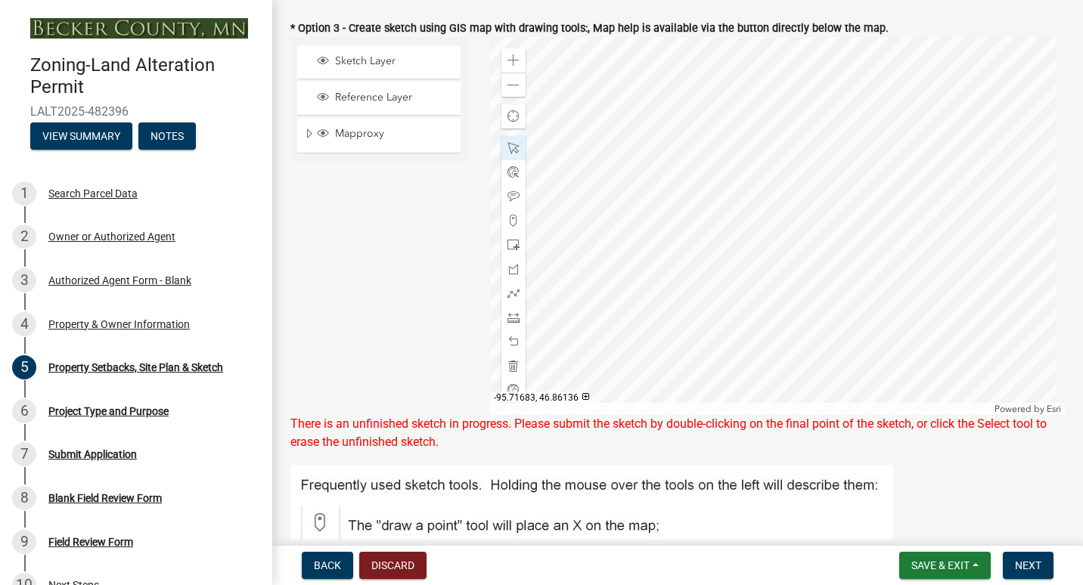
click at [913, 343] on div at bounding box center [778, 226] width 576 height 378
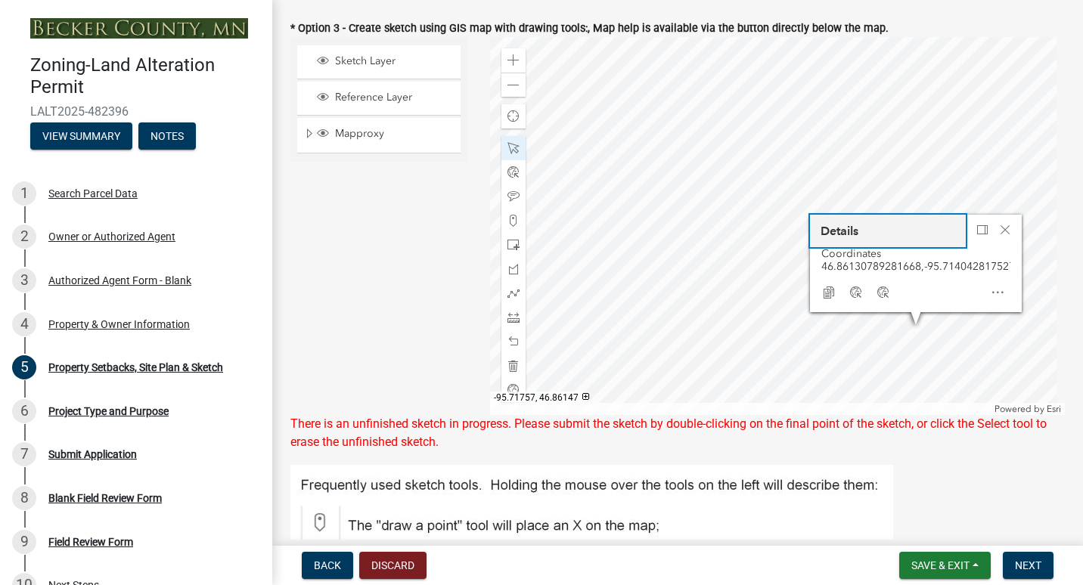
click at [939, 246] on button "Details" at bounding box center [888, 231] width 156 height 33
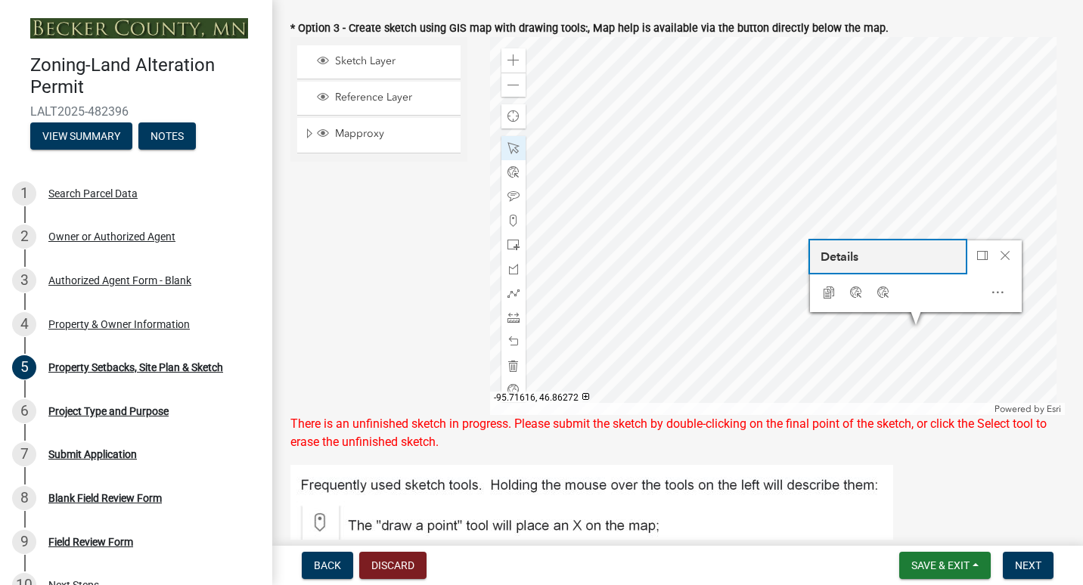
click at [934, 265] on button "Details" at bounding box center [888, 257] width 156 height 33
click at [869, 196] on div at bounding box center [778, 226] width 576 height 378
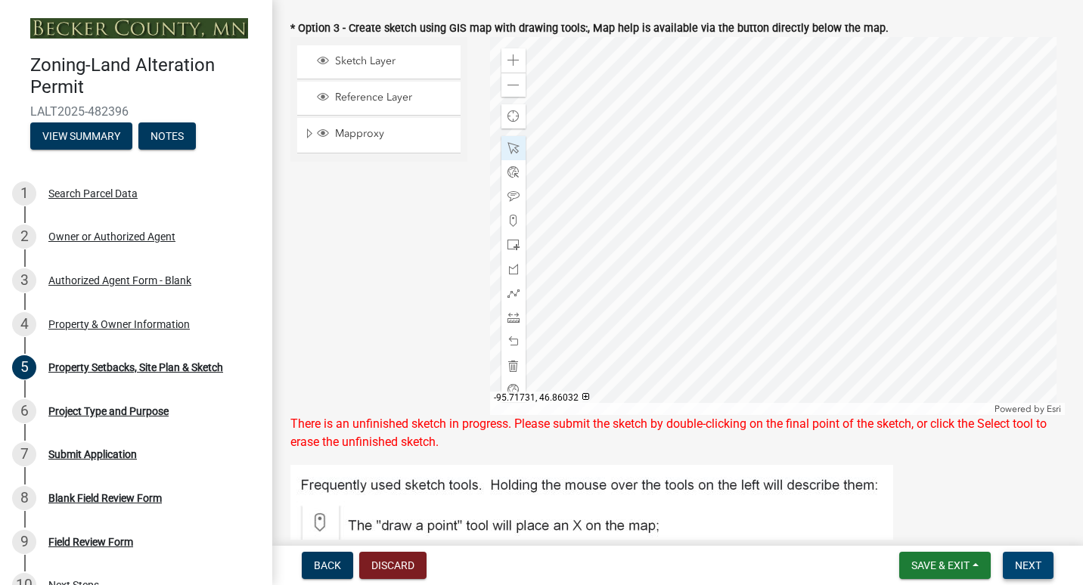
click at [1032, 573] on button "Next" at bounding box center [1028, 565] width 51 height 27
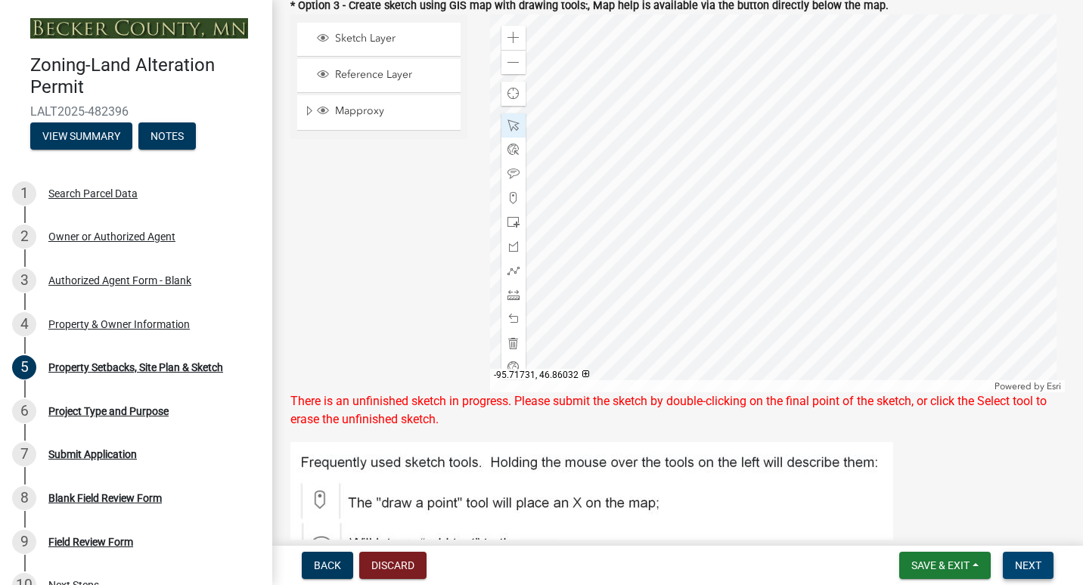
scroll to position [453, 0]
click at [783, 101] on div at bounding box center [778, 204] width 576 height 378
click at [786, 109] on div at bounding box center [778, 204] width 576 height 378
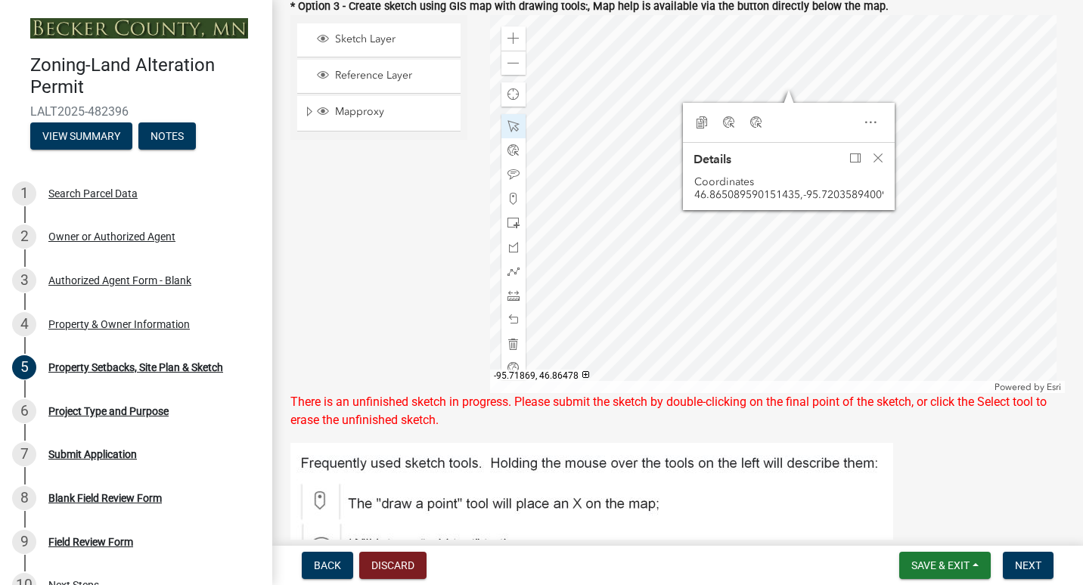
click at [833, 106] on div at bounding box center [778, 204] width 576 height 378
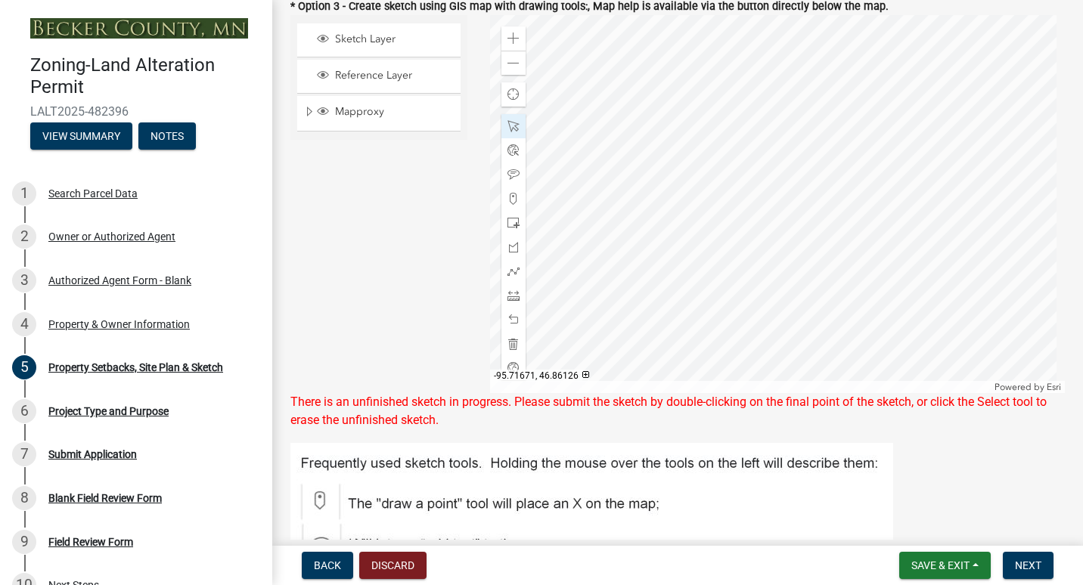
click at [918, 327] on div at bounding box center [778, 204] width 576 height 378
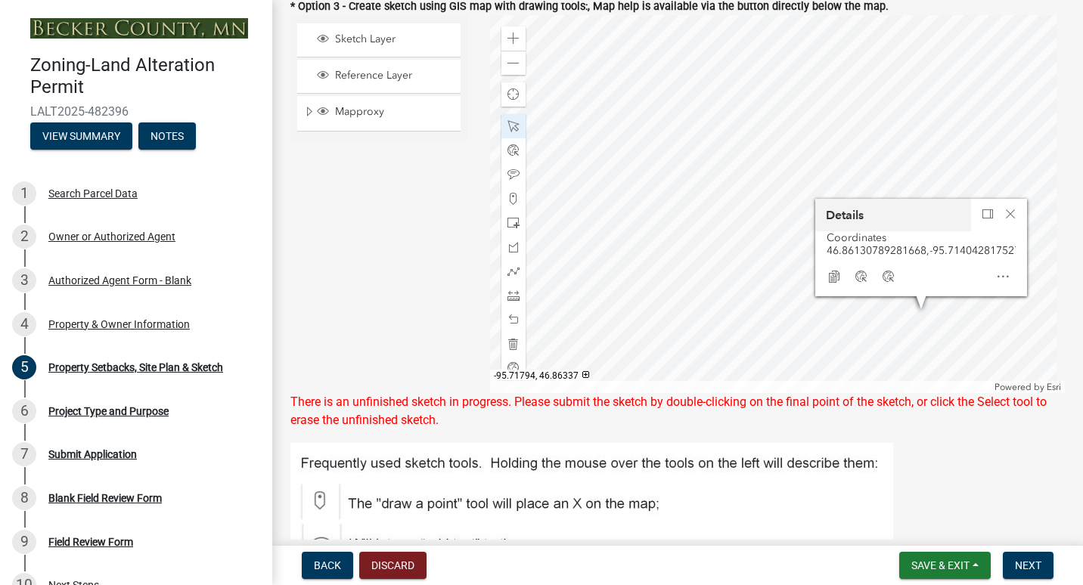
click at [865, 194] on div at bounding box center [778, 204] width 576 height 378
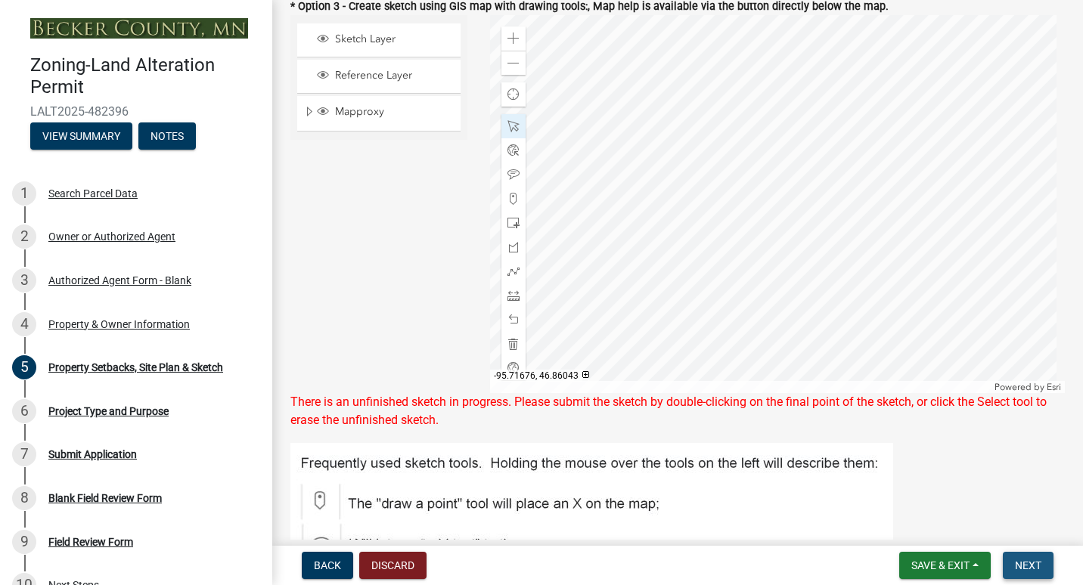
click at [1029, 570] on span "Next" at bounding box center [1028, 566] width 26 height 12
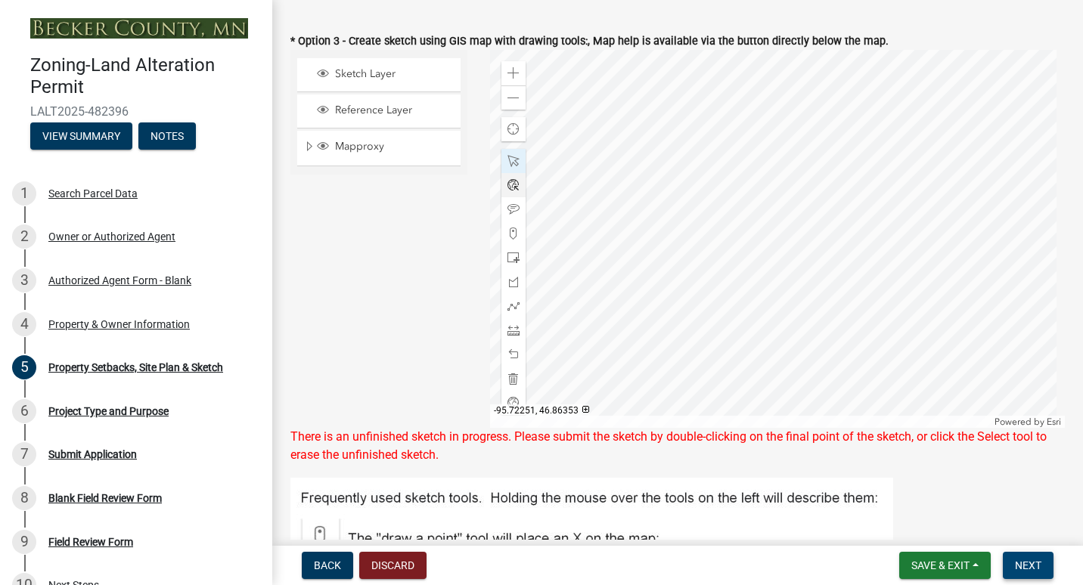
scroll to position [418, 0]
click at [1035, 563] on span "Next" at bounding box center [1028, 566] width 26 height 12
click at [509, 104] on span at bounding box center [514, 98] width 12 height 12
click at [1028, 564] on span "Next" at bounding box center [1028, 566] width 26 height 12
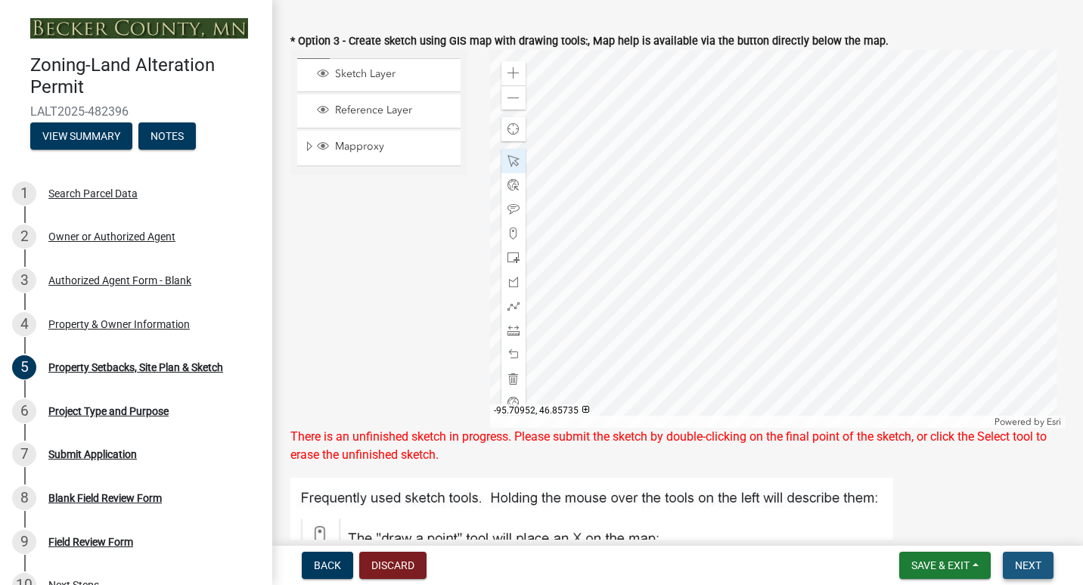
click at [1028, 564] on span "Next" at bounding box center [1028, 566] width 26 height 12
click at [907, 458] on div "There is an unfinished sketch in progress. Please submit the sketch by double-c…" at bounding box center [677, 446] width 774 height 36
click at [871, 452] on div "There is an unfinished sketch in progress. Please submit the sketch by double-c…" at bounding box center [677, 446] width 774 height 36
click at [693, 463] on div "There is an unfinished sketch in progress. Please submit the sketch by double-c…" at bounding box center [677, 446] width 774 height 36
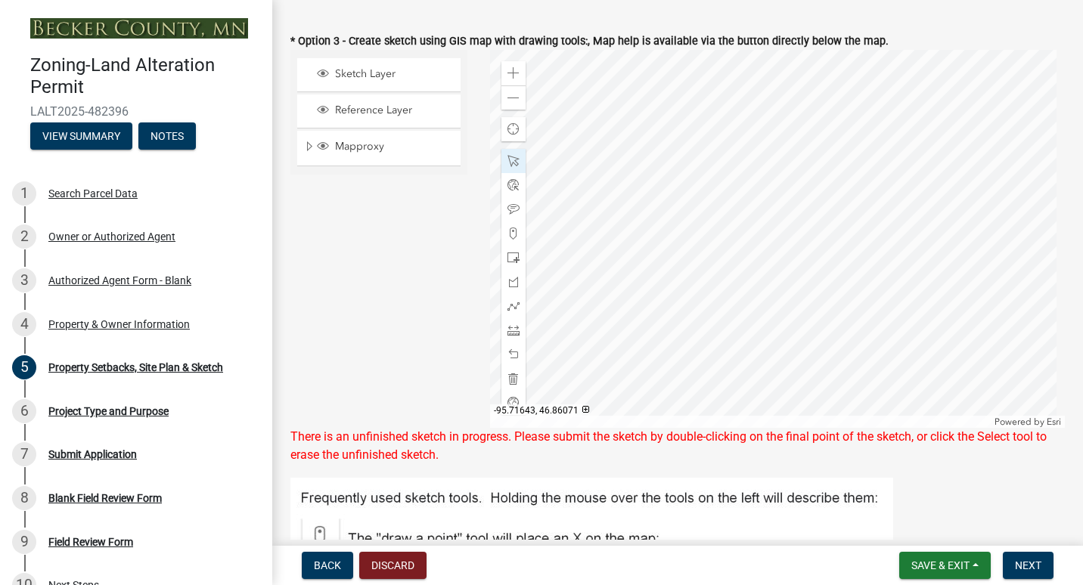
click at [850, 327] on div at bounding box center [778, 239] width 576 height 378
click at [778, 201] on div at bounding box center [778, 239] width 576 height 378
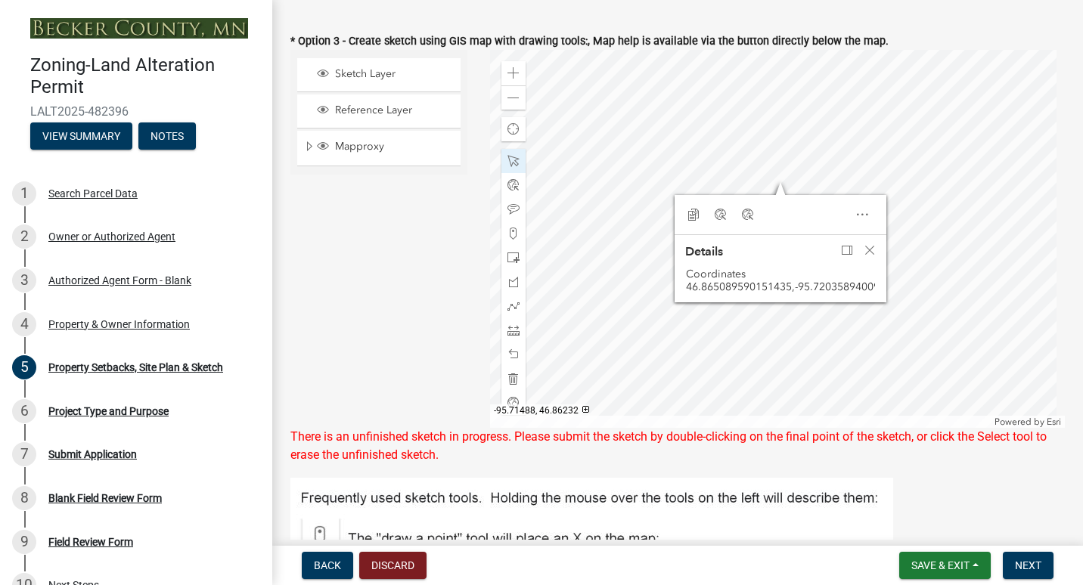
click at [823, 225] on div "Copy Coordinates Google Bing" at bounding box center [780, 215] width 201 height 30
click at [811, 185] on div at bounding box center [778, 239] width 576 height 378
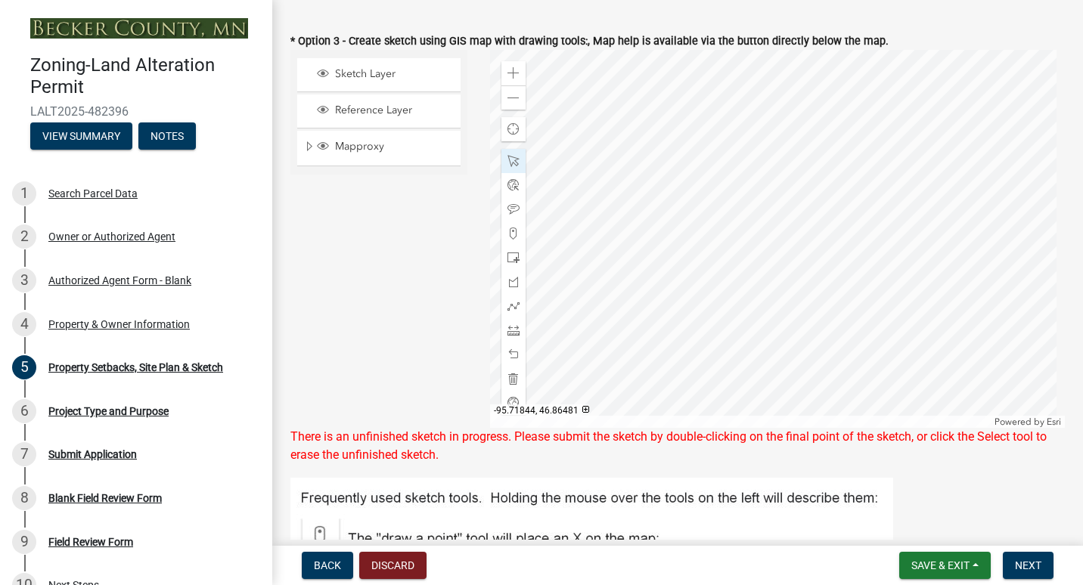
click at [807, 197] on div at bounding box center [778, 239] width 576 height 378
click at [832, 253] on div at bounding box center [778, 239] width 576 height 378
click at [1021, 567] on span "Next" at bounding box center [1028, 566] width 26 height 12
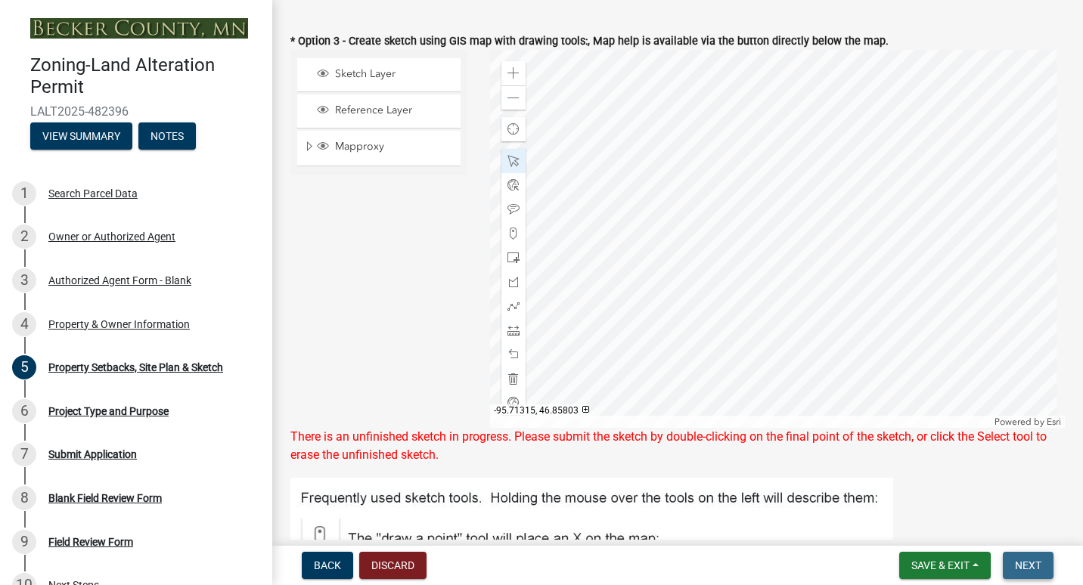
click at [1021, 567] on span "Next" at bounding box center [1028, 566] width 26 height 12
click at [771, 197] on div at bounding box center [778, 239] width 576 height 378
click at [510, 79] on span at bounding box center [514, 73] width 12 height 12
click at [737, 267] on div at bounding box center [778, 239] width 576 height 378
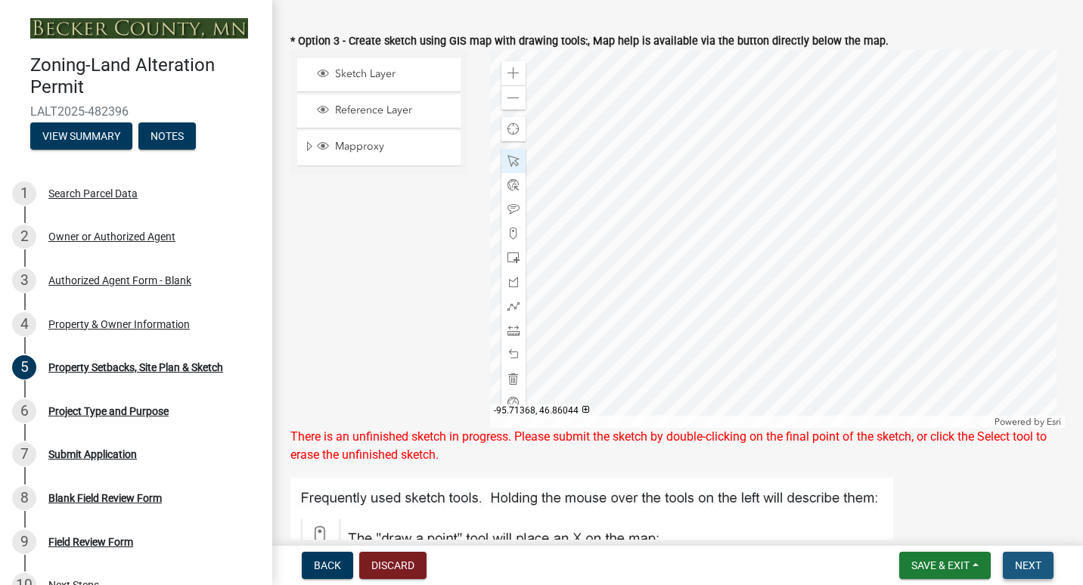
click at [1029, 563] on span "Next" at bounding box center [1028, 566] width 26 height 12
click at [685, 148] on div at bounding box center [778, 239] width 576 height 378
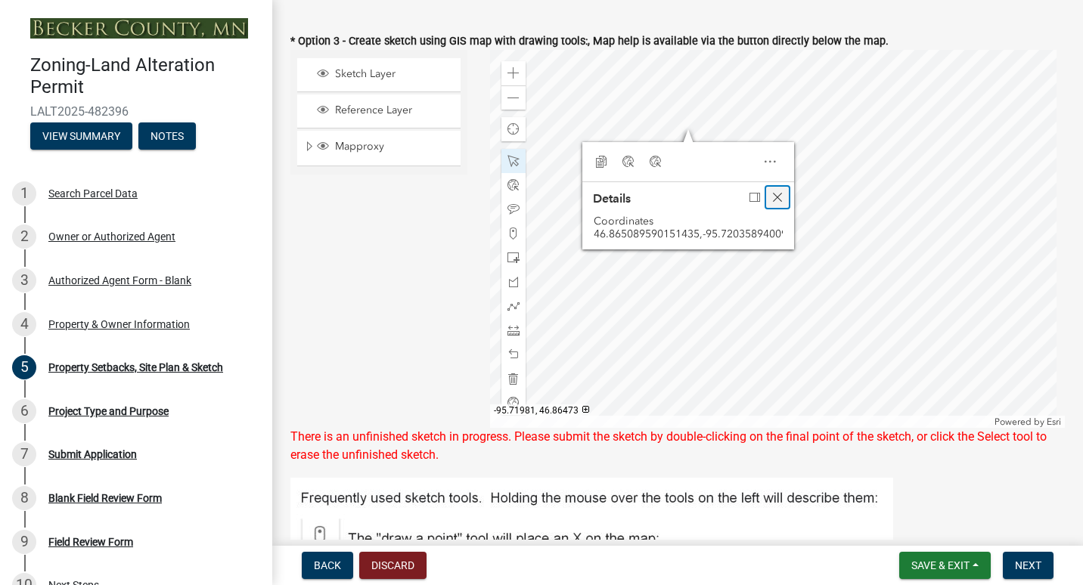
click at [774, 203] on span "Close" at bounding box center [777, 197] width 12 height 12
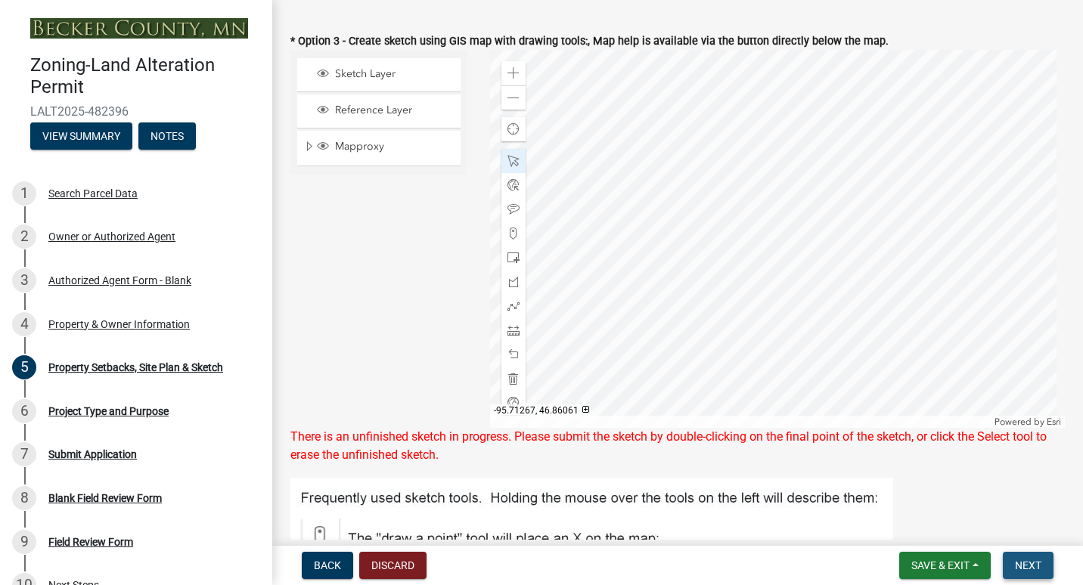
click at [1029, 560] on span "Next" at bounding box center [1028, 566] width 26 height 12
click at [1020, 543] on div "Zoning-Land Alteration Permit LALT2025-482396 View Summary Notes 1 Search Parce…" at bounding box center [541, 292] width 1083 height 585
click at [1020, 557] on button "Next" at bounding box center [1028, 565] width 51 height 27
click at [508, 85] on div "Zoom in" at bounding box center [513, 73] width 24 height 24
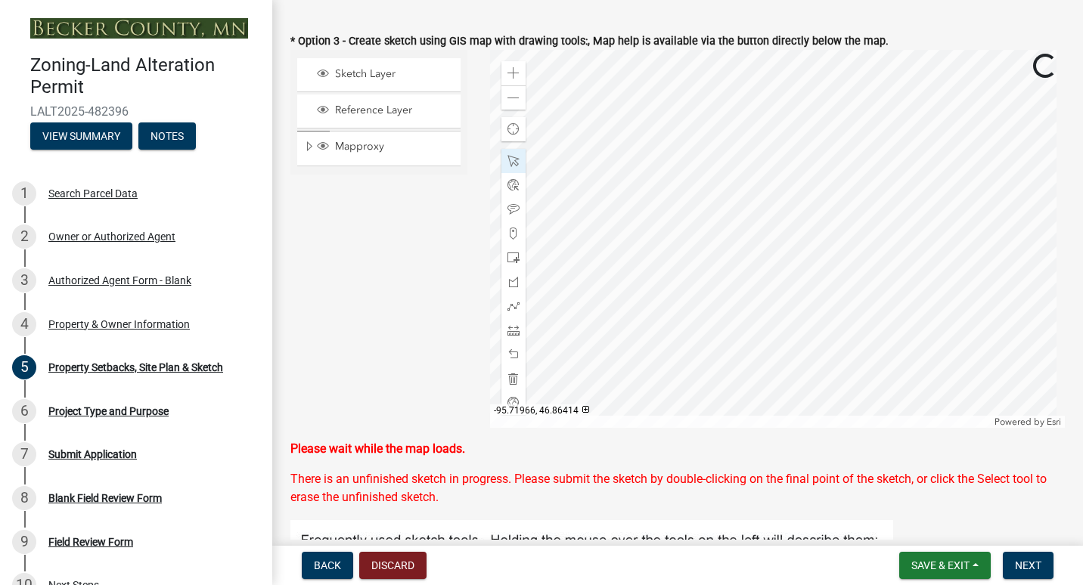
click at [762, 273] on div at bounding box center [778, 239] width 576 height 378
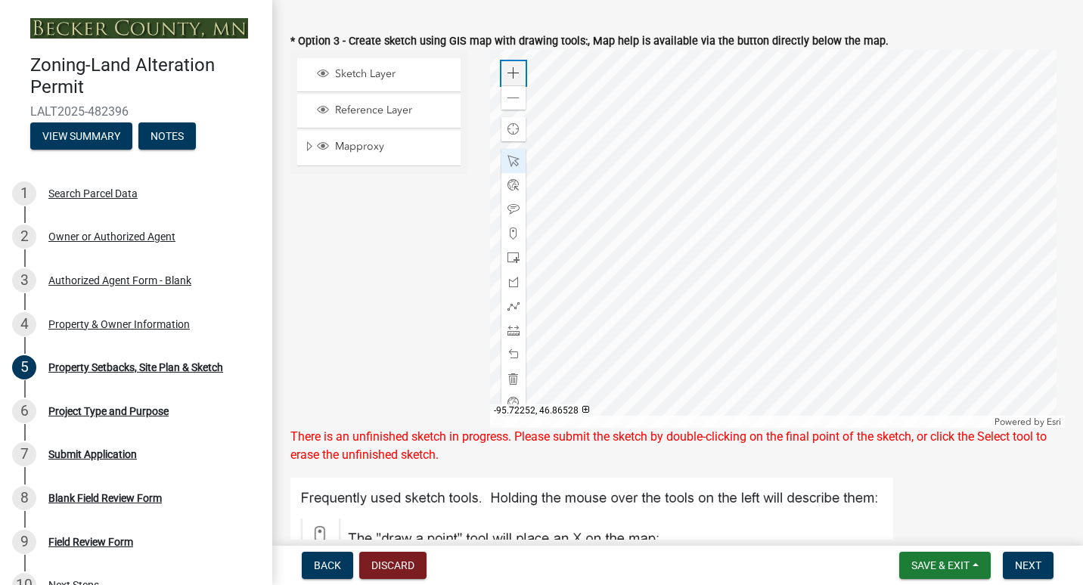
click at [508, 85] on div "Zoom in" at bounding box center [513, 73] width 24 height 24
click at [812, 354] on div at bounding box center [778, 239] width 576 height 378
click at [510, 264] on span at bounding box center [514, 258] width 12 height 12
click at [817, 392] on div at bounding box center [778, 239] width 576 height 378
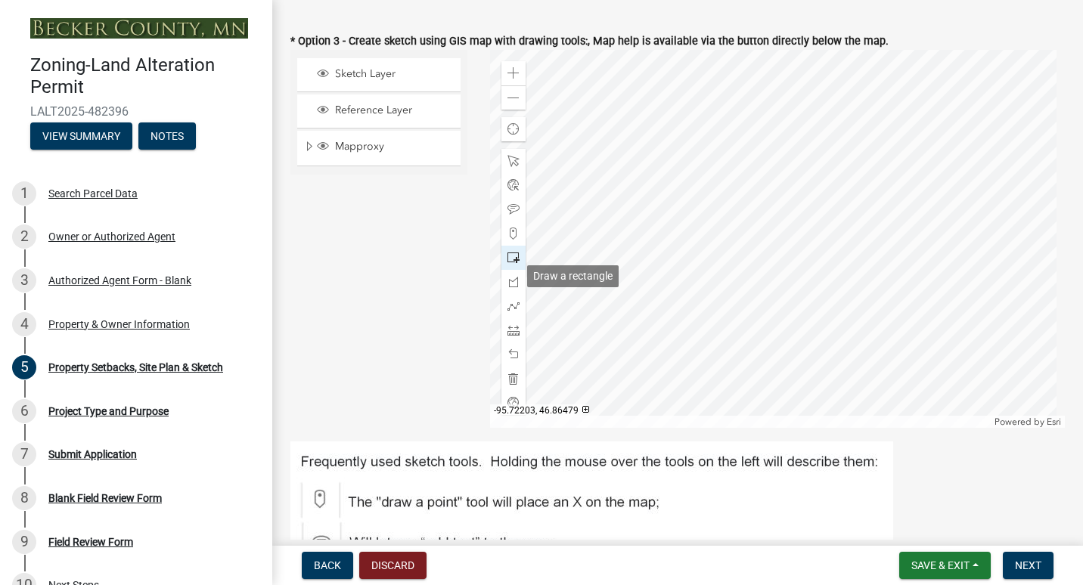
click at [502, 270] on div at bounding box center [513, 258] width 24 height 24
click at [512, 264] on span at bounding box center [514, 258] width 12 height 12
click at [512, 167] on span at bounding box center [514, 161] width 12 height 12
click at [813, 288] on div at bounding box center [778, 239] width 576 height 378
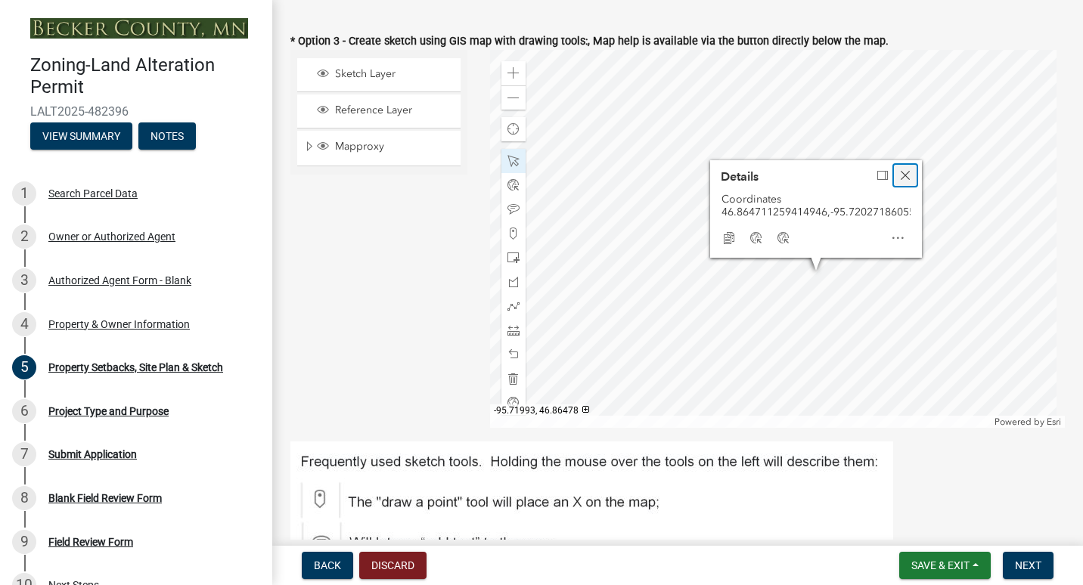
click at [900, 182] on span "Close" at bounding box center [905, 175] width 12 height 12
click at [736, 210] on div at bounding box center [778, 239] width 576 height 378
click at [849, 253] on div at bounding box center [778, 239] width 576 height 378
click at [939, 265] on div at bounding box center [778, 239] width 576 height 378
click at [769, 273] on div at bounding box center [778, 239] width 576 height 378
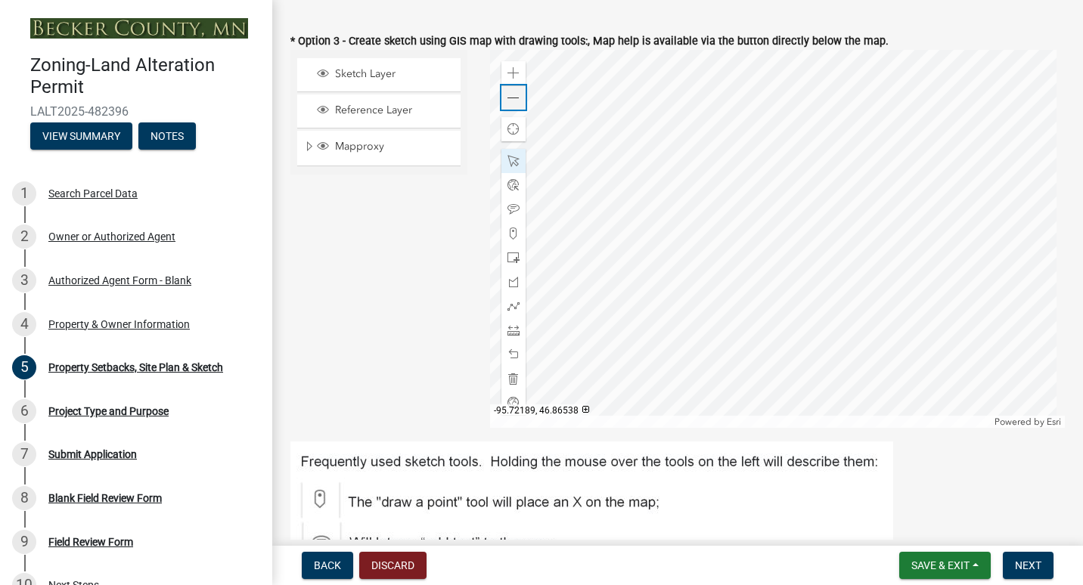
click at [508, 104] on span at bounding box center [514, 98] width 12 height 12
click at [731, 300] on div at bounding box center [778, 239] width 576 height 378
click at [859, 351] on div at bounding box center [778, 239] width 576 height 378
click at [514, 104] on span at bounding box center [514, 98] width 12 height 12
click at [876, 399] on div at bounding box center [778, 239] width 576 height 378
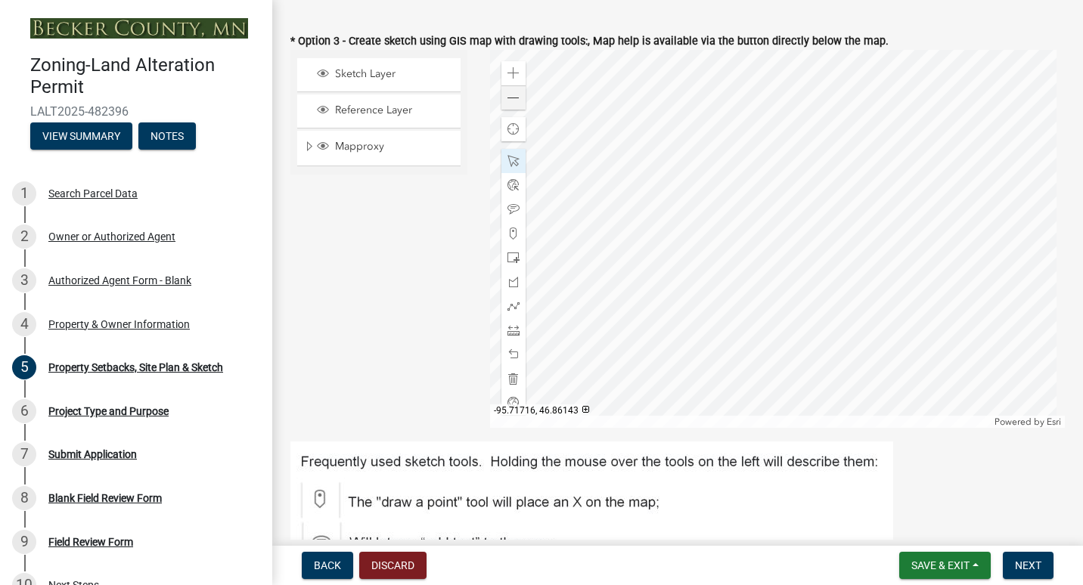
click at [876, 399] on div at bounding box center [778, 239] width 576 height 378
click at [1015, 561] on span "Next" at bounding box center [1028, 566] width 26 height 12
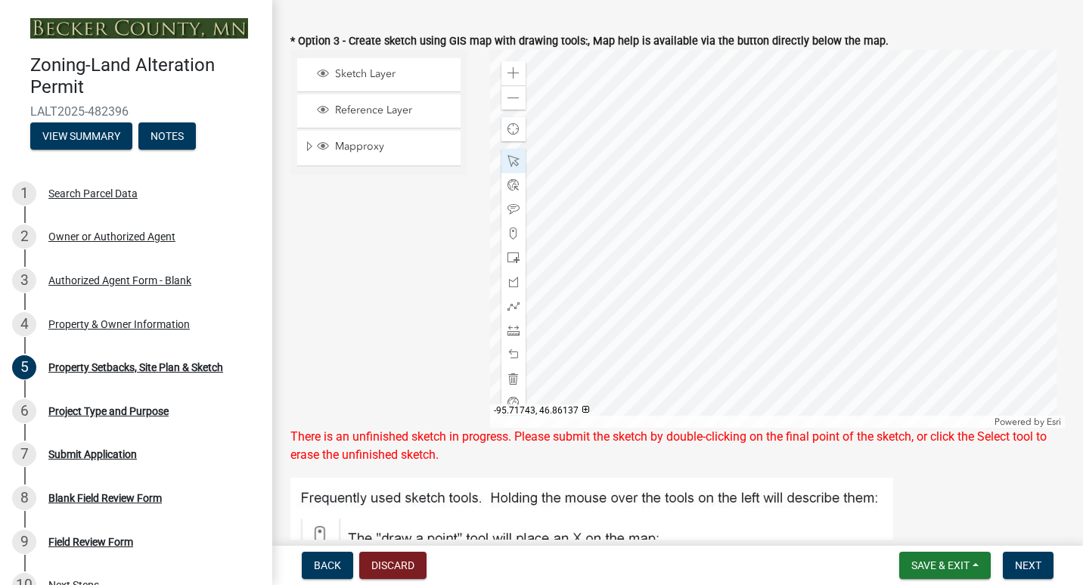
click at [869, 402] on div at bounding box center [778, 239] width 576 height 378
click at [886, 391] on div at bounding box center [778, 239] width 576 height 378
click at [842, 406] on div at bounding box center [778, 239] width 576 height 378
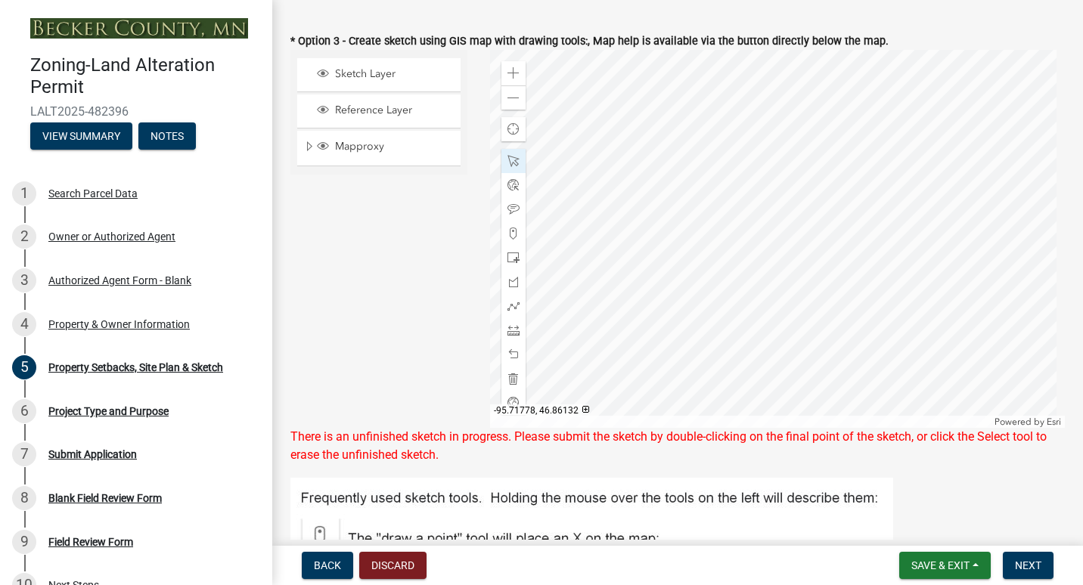
click at [852, 406] on div at bounding box center [778, 239] width 576 height 378
click at [1029, 574] on button "Next" at bounding box center [1028, 565] width 51 height 27
click at [761, 180] on div at bounding box center [778, 239] width 576 height 378
click at [750, 169] on div at bounding box center [778, 239] width 576 height 378
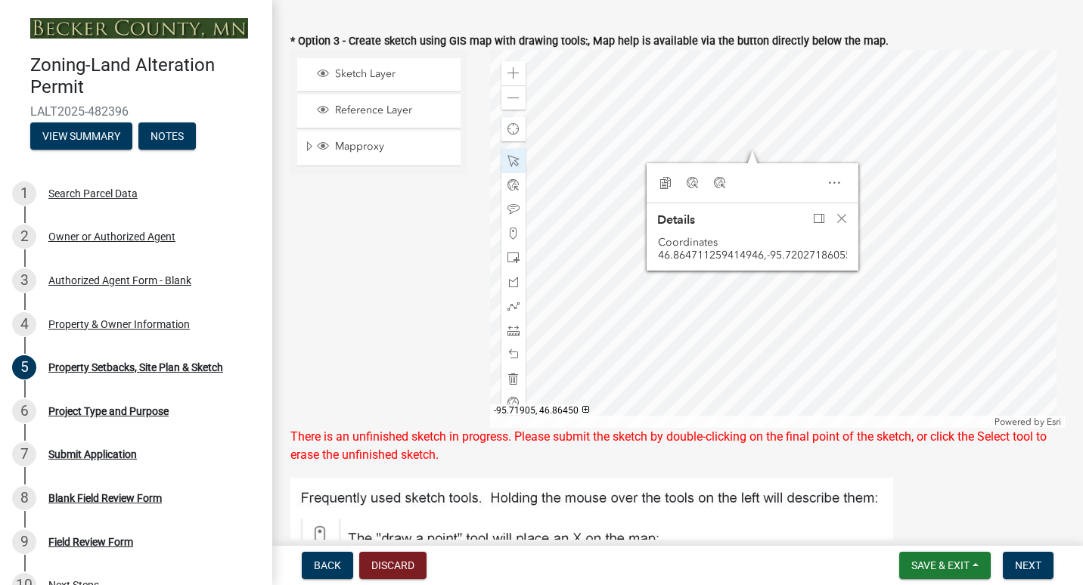
click at [780, 175] on div at bounding box center [778, 239] width 576 height 378
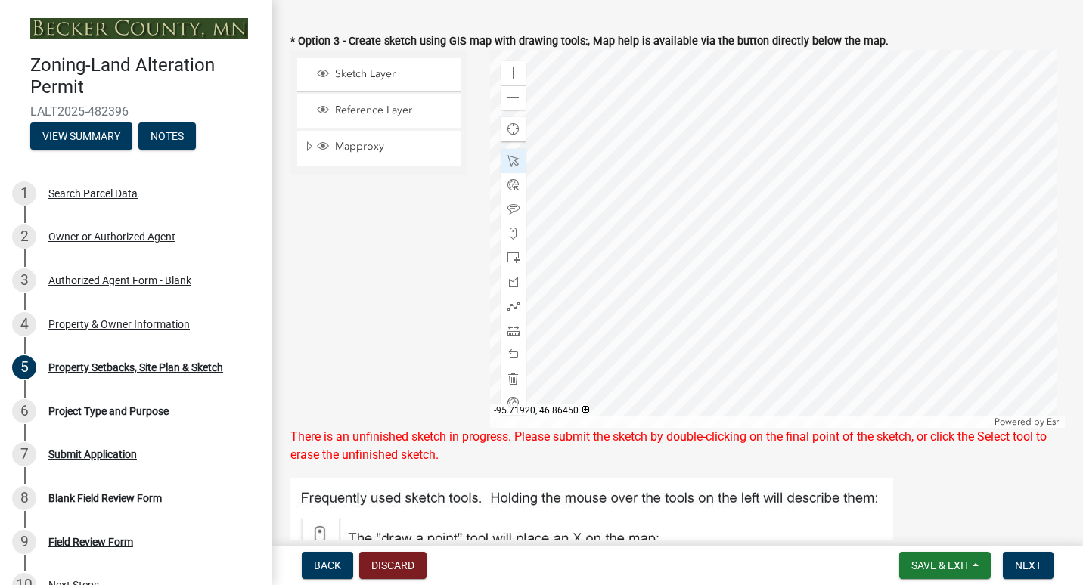
click at [772, 175] on div at bounding box center [778, 239] width 576 height 378
click at [756, 177] on div at bounding box center [778, 239] width 576 height 378
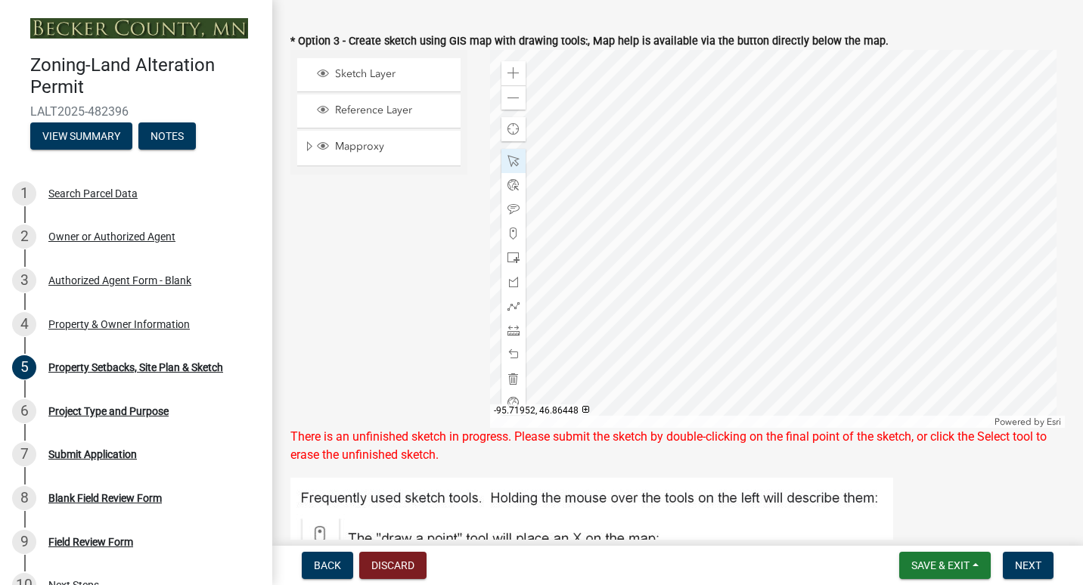
click at [756, 177] on div at bounding box center [778, 239] width 576 height 378
click at [1026, 568] on span "Next" at bounding box center [1028, 566] width 26 height 12
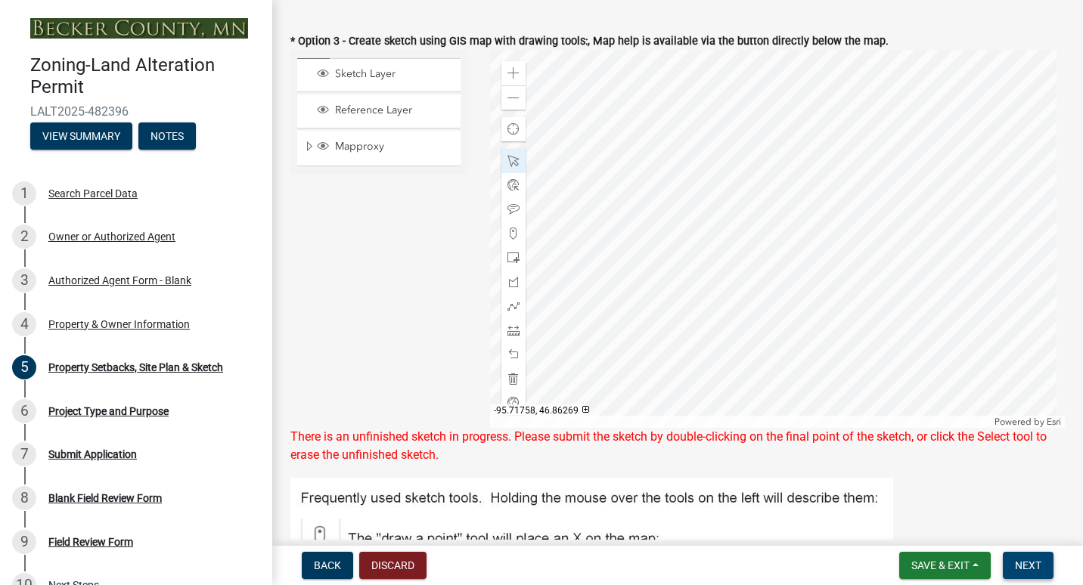
click at [1026, 568] on span "Next" at bounding box center [1028, 566] width 26 height 12
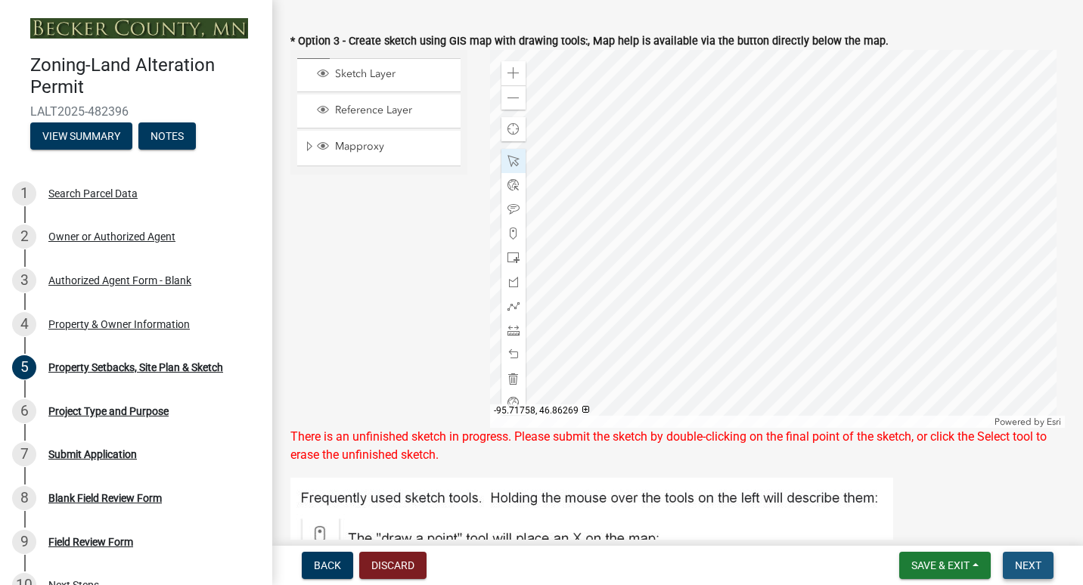
click at [1026, 568] on span "Next" at bounding box center [1028, 566] width 26 height 12
click at [508, 104] on span at bounding box center [514, 98] width 12 height 12
click at [509, 104] on span at bounding box center [514, 98] width 12 height 12
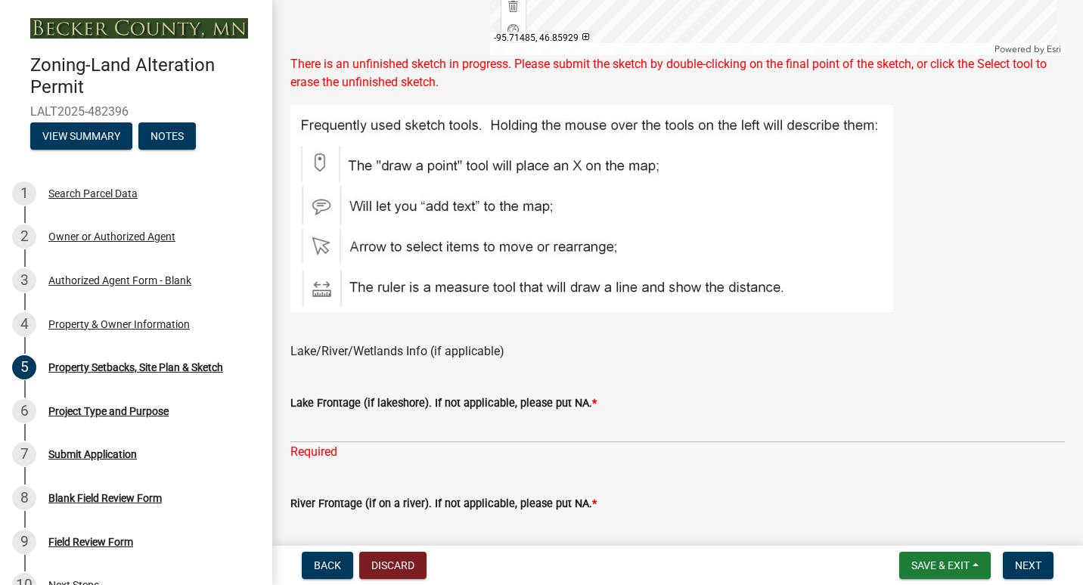
scroll to position [842, 0]
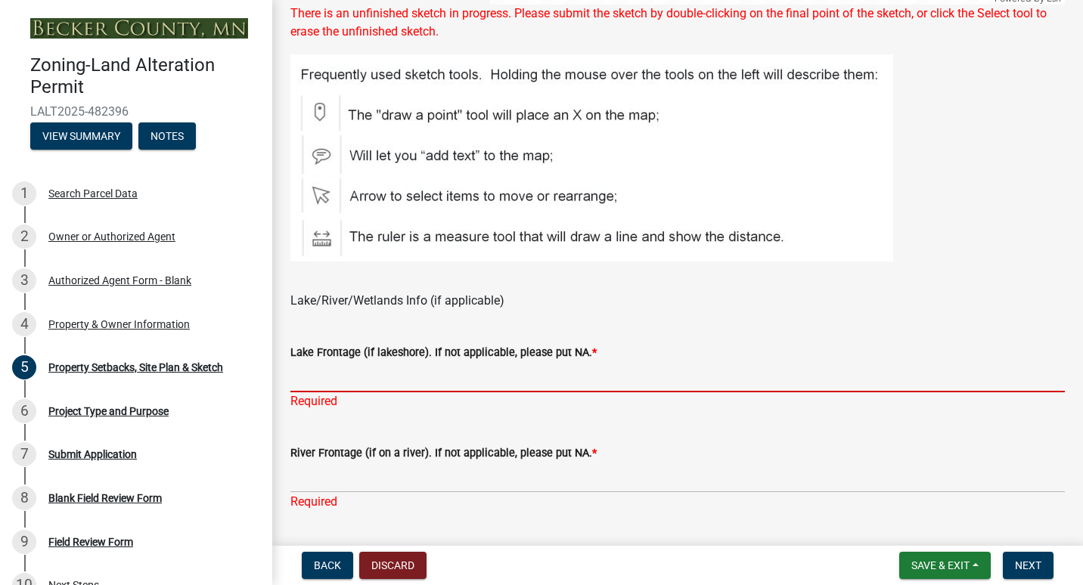
click at [472, 393] on input "Lake Frontage (if lakeshore). If not applicable, please put NA. *" at bounding box center [677, 377] width 774 height 31
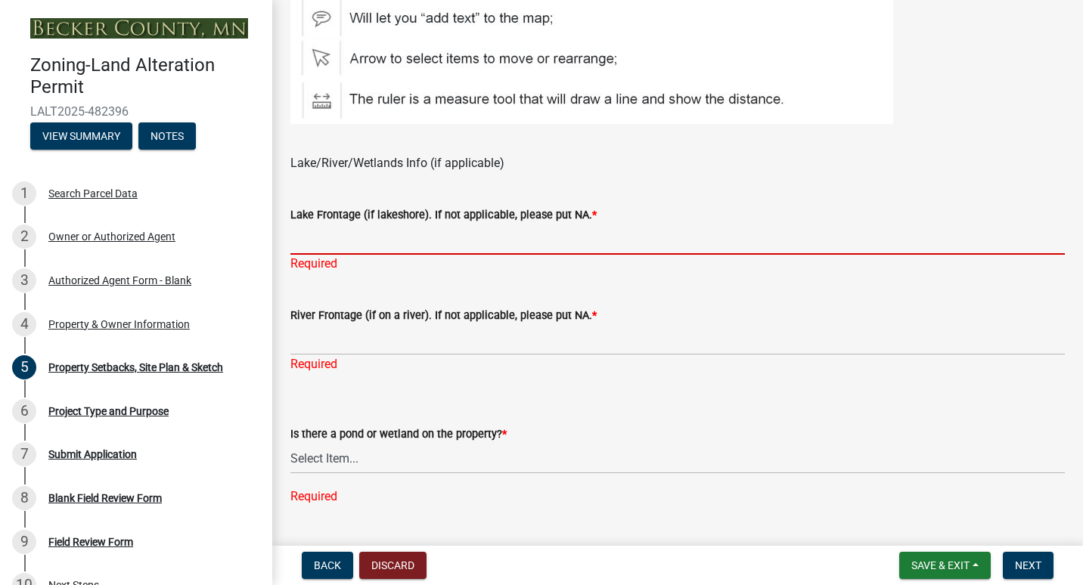
scroll to position [980, 0]
click at [383, 355] on input "River Frontage (if on a river). If not applicable, please put NA. *" at bounding box center [677, 339] width 774 height 31
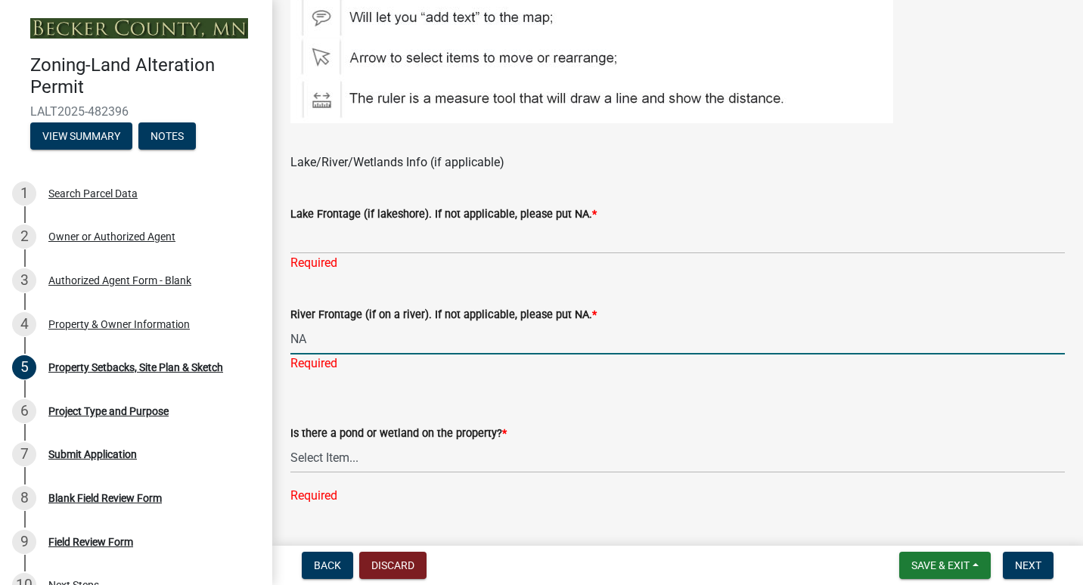
type input "NA"
click at [327, 254] on input "Lake Frontage (if lakeshore). If not applicable, please put NA. *" at bounding box center [677, 238] width 774 height 31
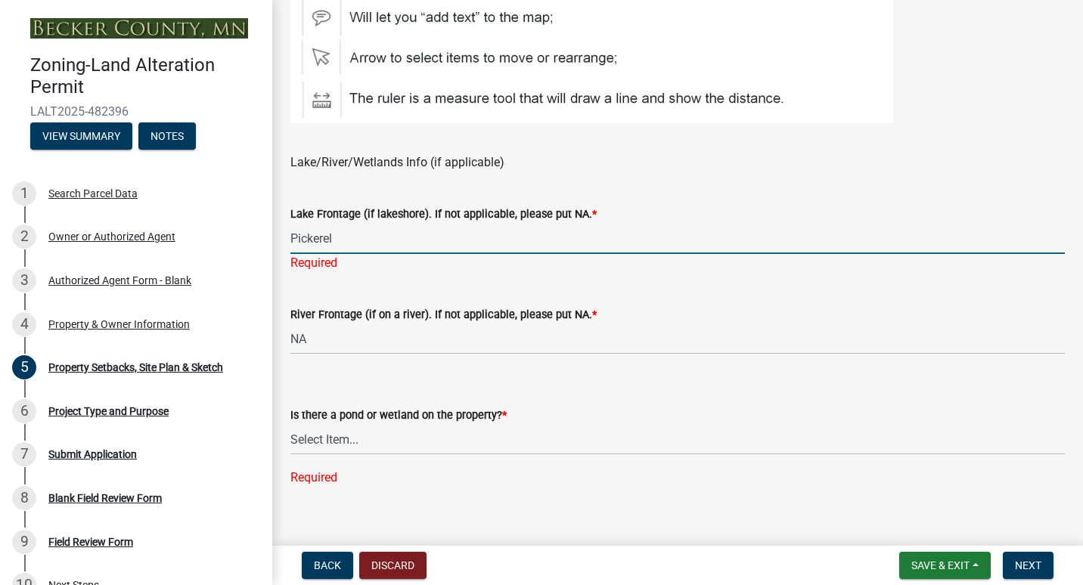
type input "Pickerel"
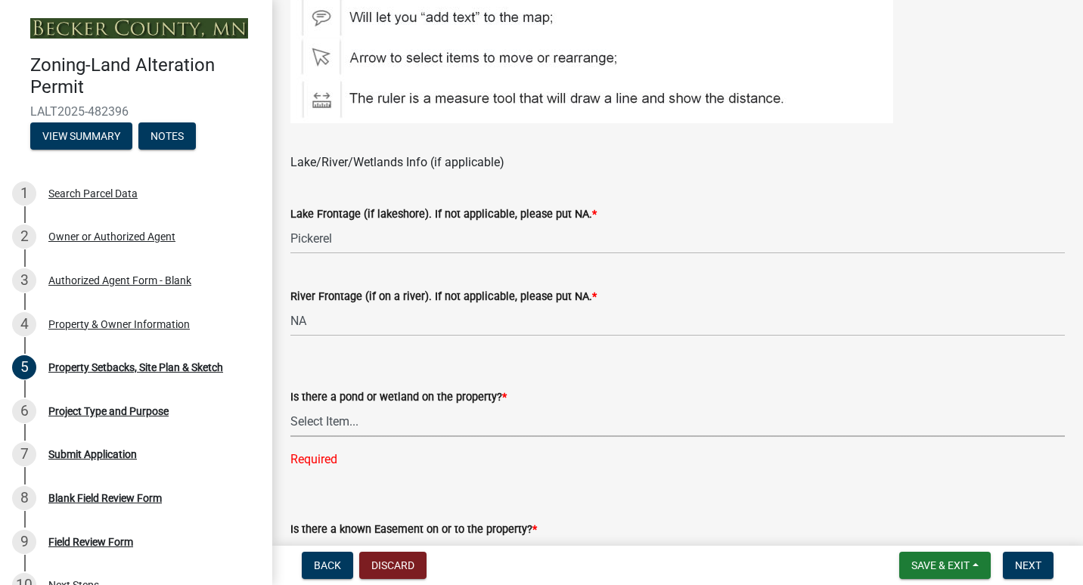
click at [355, 459] on div "Is there a pond or wetland on the property? * Select Item... Yes No Required" at bounding box center [677, 409] width 774 height 120
click at [290, 424] on select "Select Item... Yes No" at bounding box center [677, 421] width 774 height 31
select select "023fca83-4df2-42b9-94ed-3498437255e1"
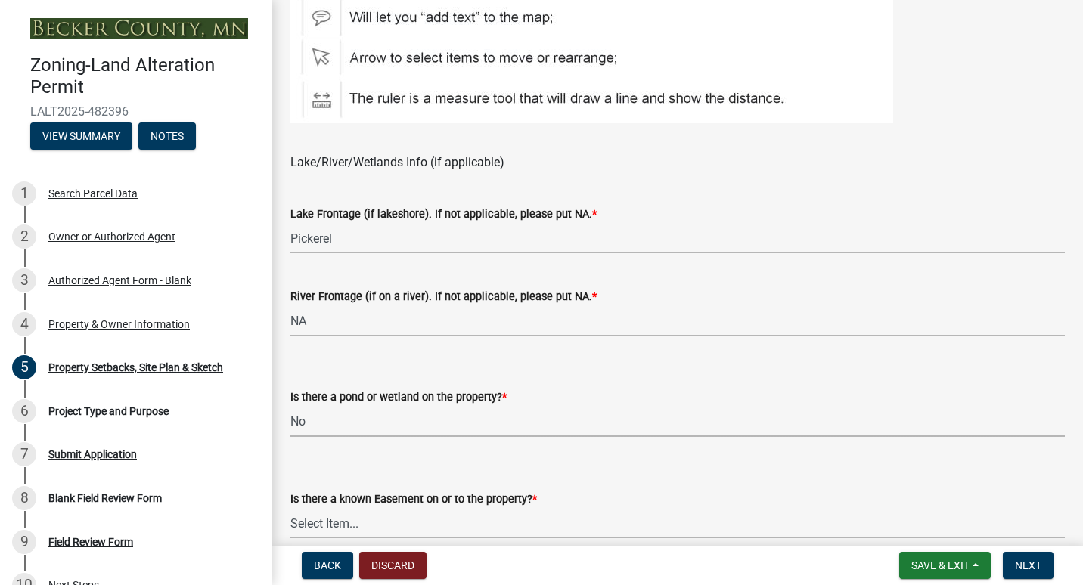
scroll to position [1100, 0]
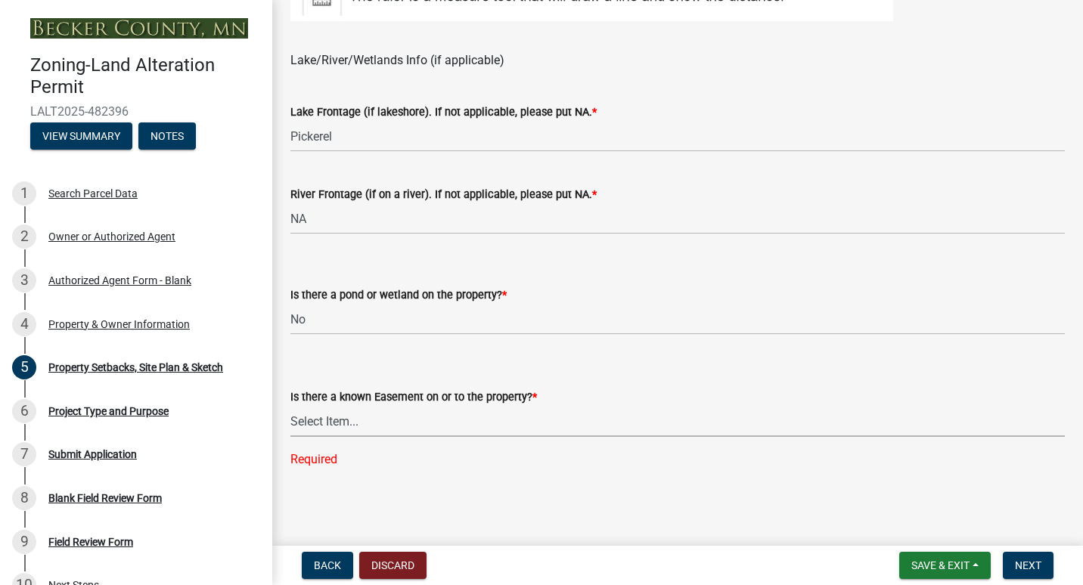
click at [357, 421] on select "Select Item... Yes No" at bounding box center [677, 421] width 774 height 31
click at [290, 436] on select "Select Item... Yes No" at bounding box center [677, 421] width 774 height 31
select select "2c85e181-0cc1-4c86-981c-6278ee4b89cf"
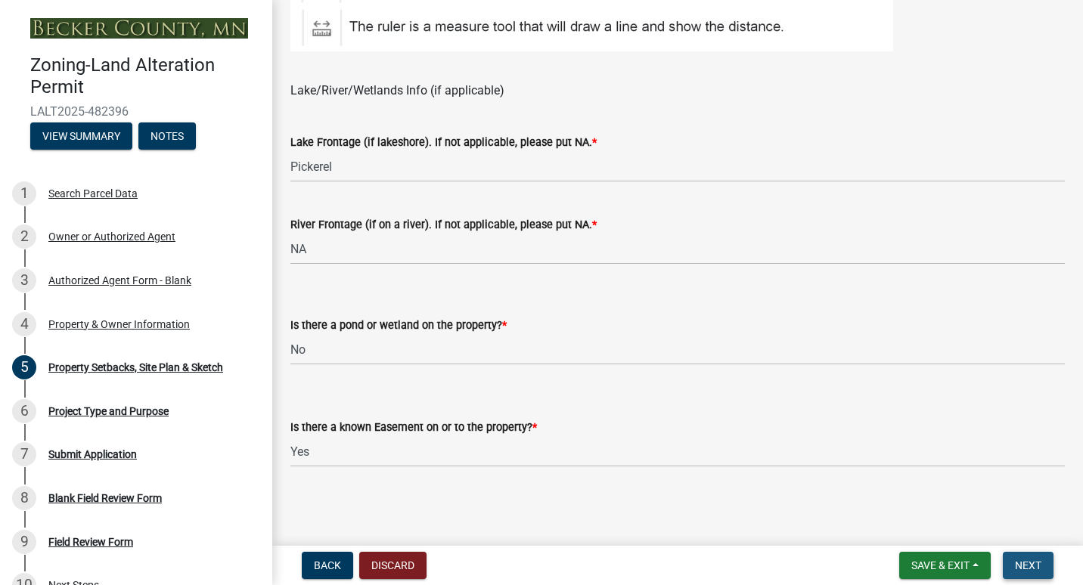
click at [1029, 570] on span "Next" at bounding box center [1028, 566] width 26 height 12
click at [1025, 567] on span "Next" at bounding box center [1028, 566] width 26 height 12
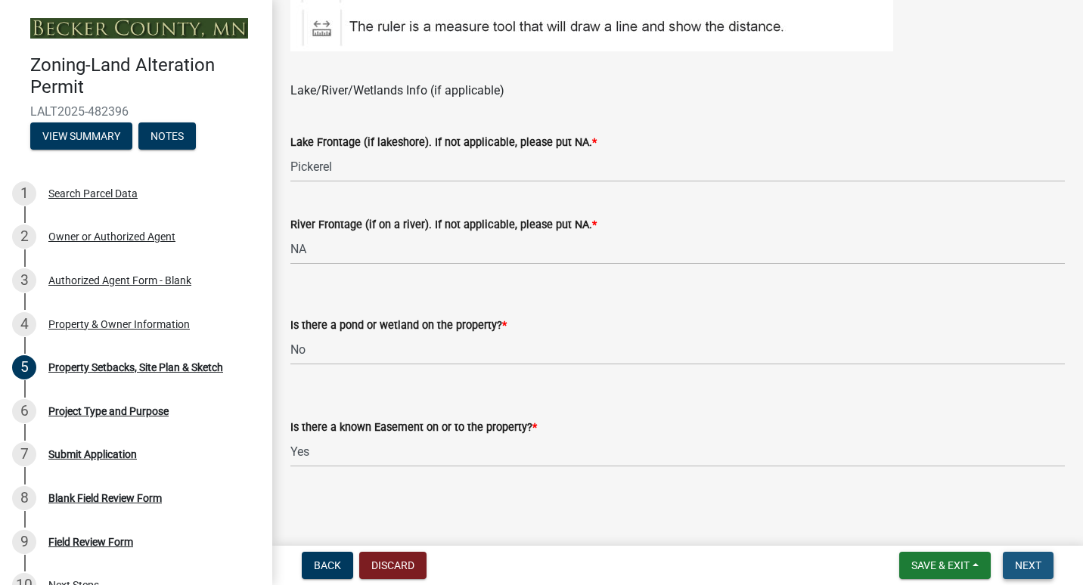
click at [1025, 567] on span "Next" at bounding box center [1028, 566] width 26 height 12
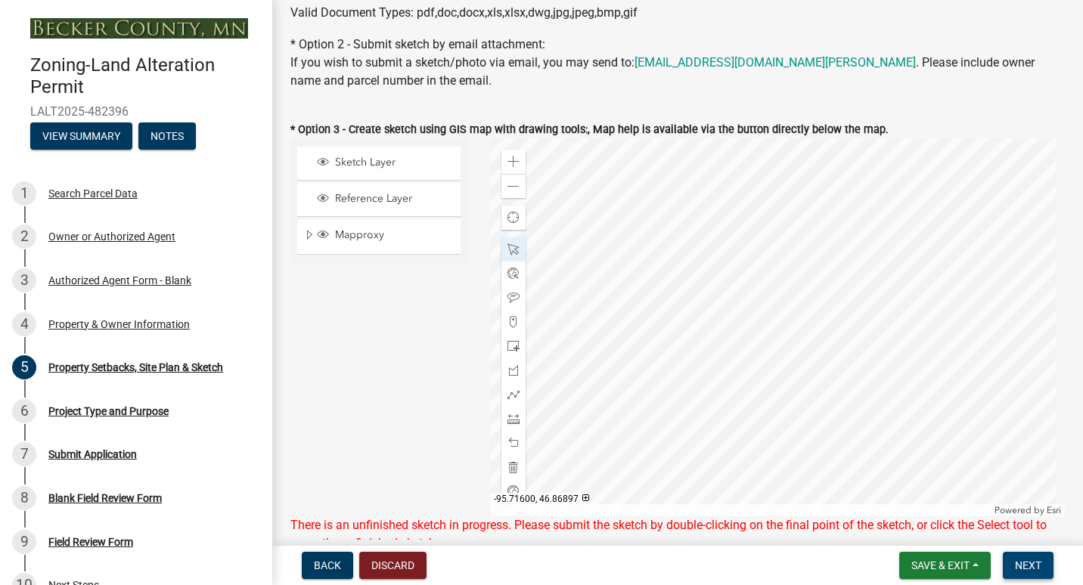
scroll to position [331, 0]
click at [511, 167] on span at bounding box center [514, 161] width 12 height 12
click at [560, 242] on div at bounding box center [778, 327] width 576 height 378
click at [774, 349] on div at bounding box center [778, 327] width 576 height 378
click at [508, 192] on span at bounding box center [514, 186] width 12 height 12
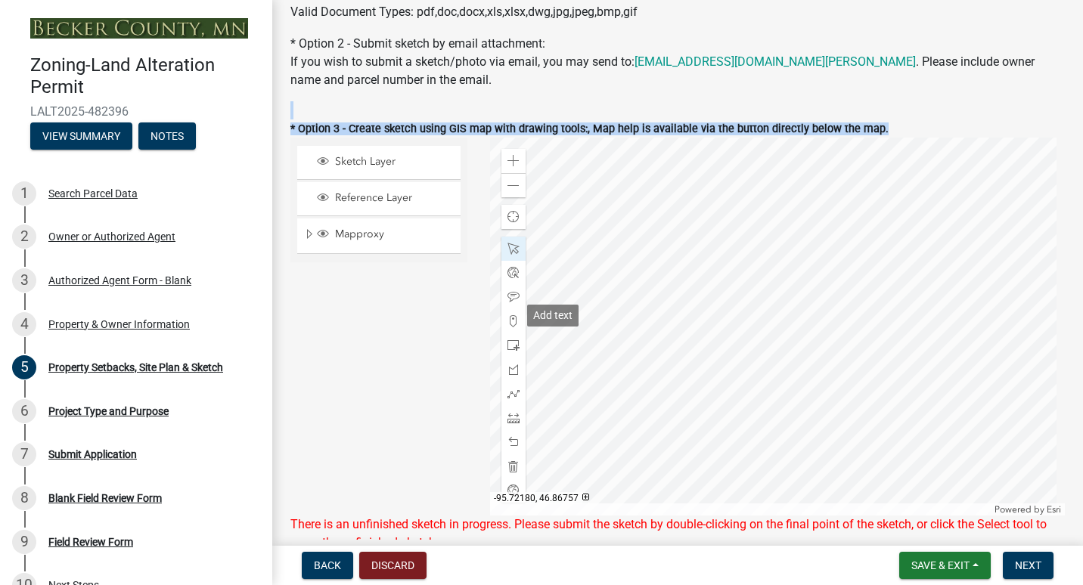
drag, startPoint x: 721, startPoint y: 131, endPoint x: 759, endPoint y: 88, distance: 57.3
click at [759, 88] on wm-data-entity-input-list "Site Plan/Sketch Requirements A detailed site plan/sketch must be submitted. Pl…" at bounding box center [677, 478] width 774 height 1448
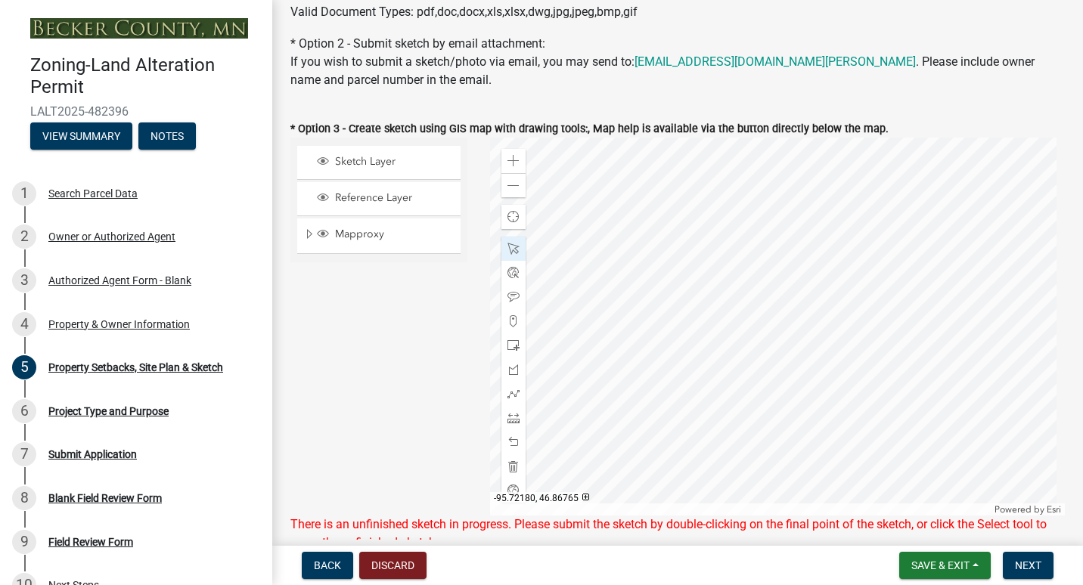
drag, startPoint x: 759, startPoint y: 88, endPoint x: 759, endPoint y: 51, distance: 37.1
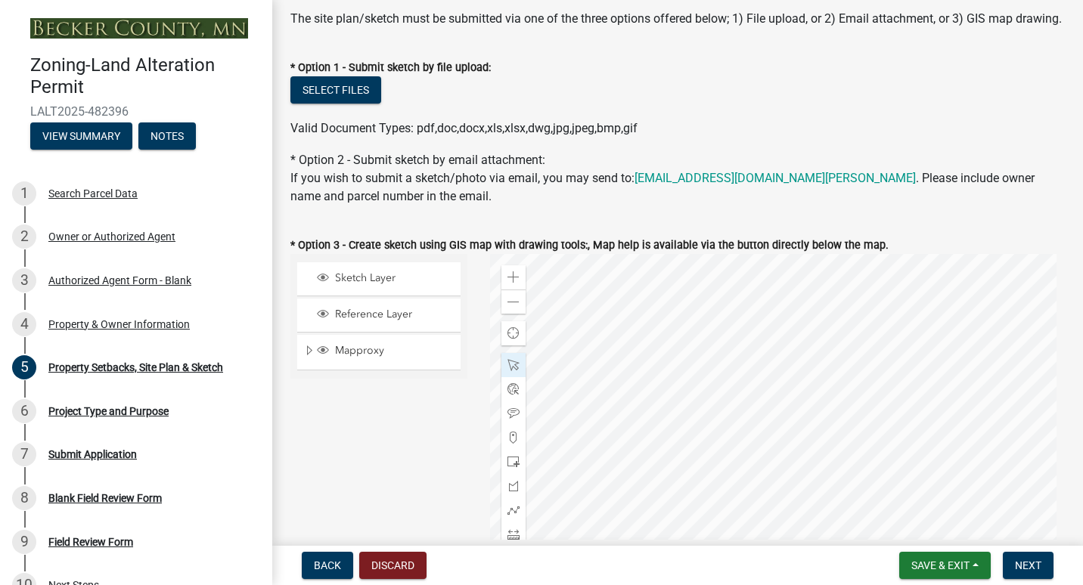
scroll to position [213, 0]
click at [351, 102] on button "Select files" at bounding box center [335, 90] width 91 height 27
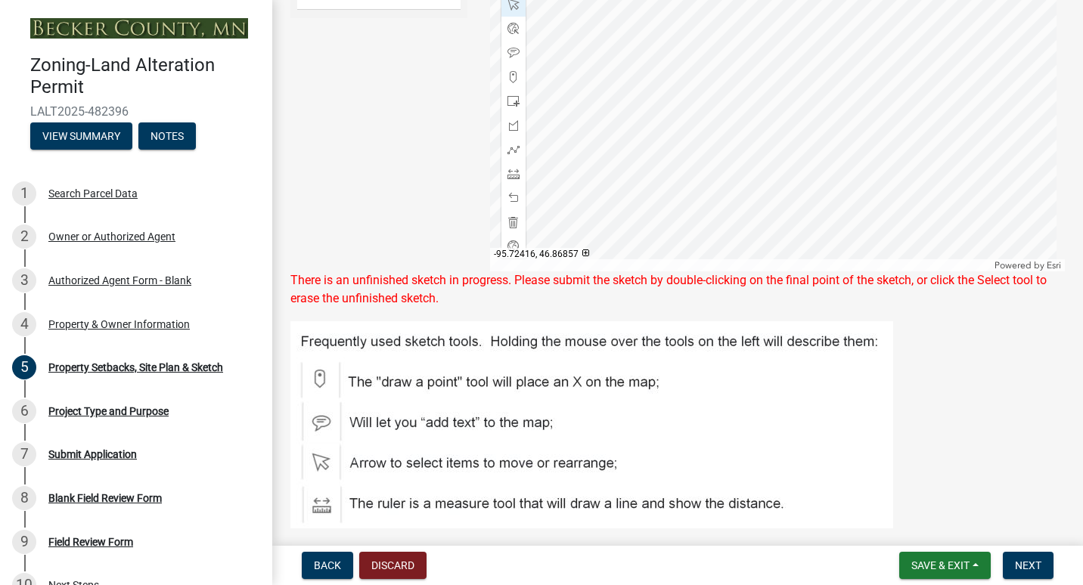
scroll to position [734, 0]
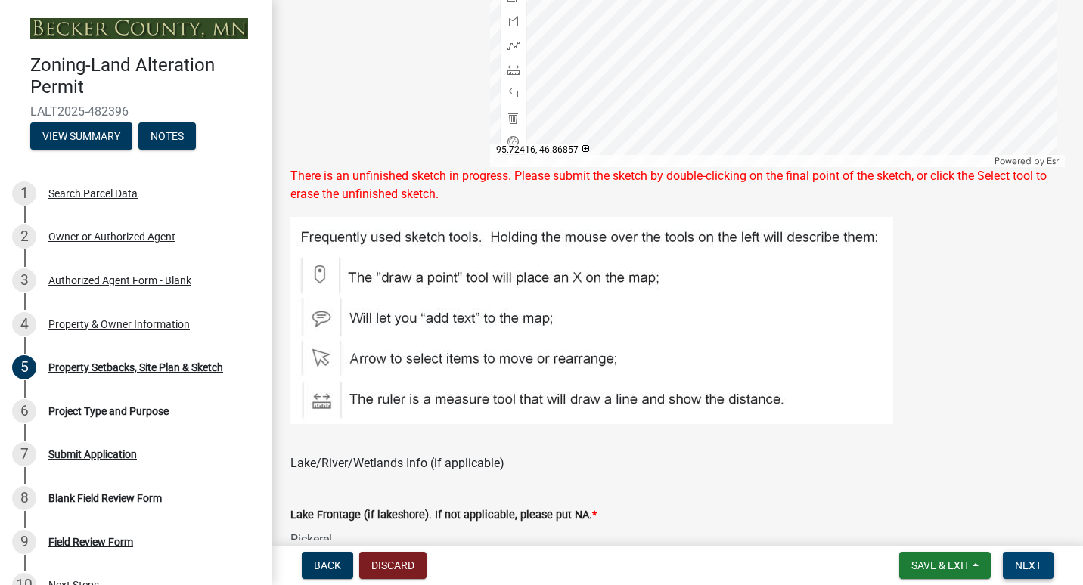
click at [1016, 567] on span "Next" at bounding box center [1028, 566] width 26 height 12
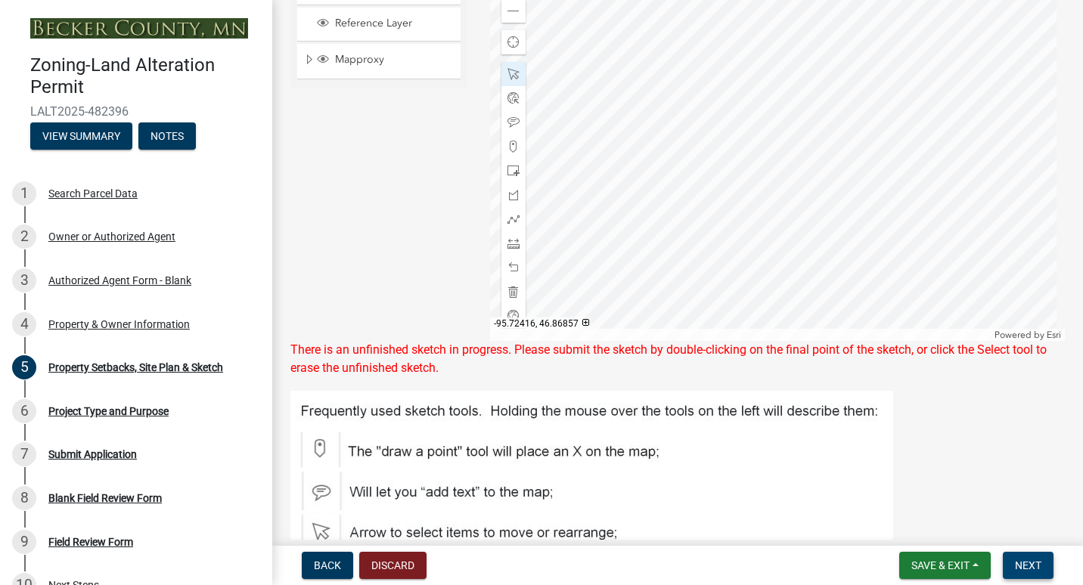
scroll to position [559, 0]
click at [516, 300] on span at bounding box center [514, 293] width 12 height 12
click at [508, 300] on span at bounding box center [514, 293] width 12 height 12
click at [511, 300] on span at bounding box center [514, 293] width 12 height 12
click at [1027, 560] on span "Next" at bounding box center [1028, 566] width 26 height 12
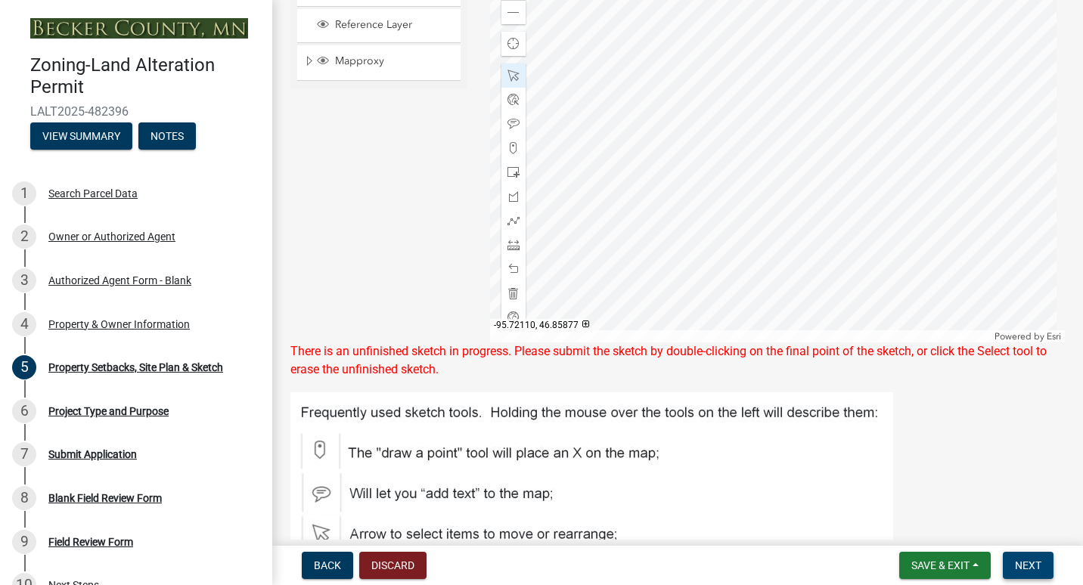
click at [1025, 568] on span "Next" at bounding box center [1028, 566] width 26 height 12
click at [888, 237] on div at bounding box center [778, 153] width 576 height 378
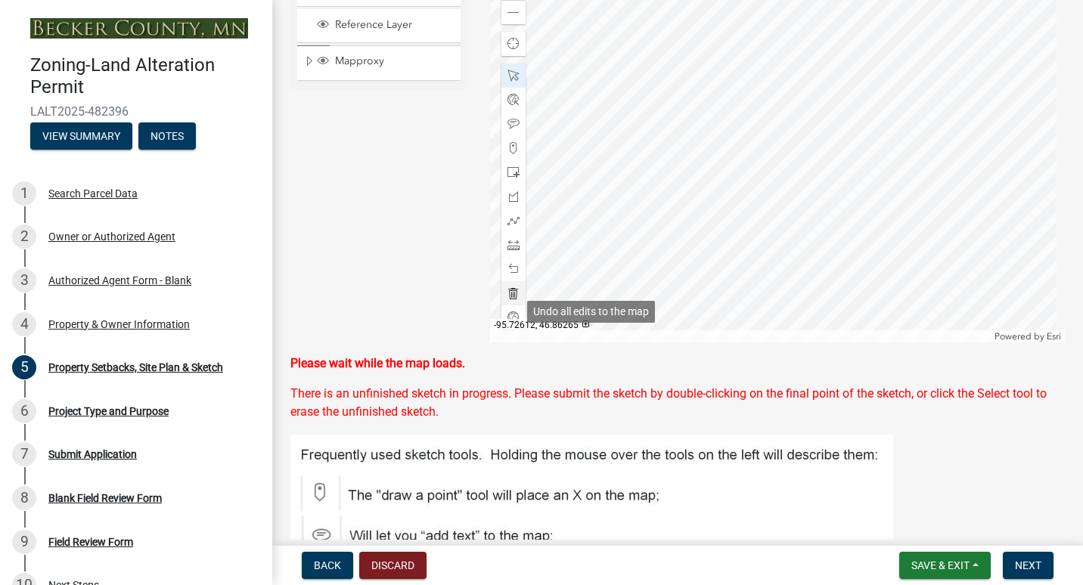
click at [512, 300] on span at bounding box center [514, 293] width 12 height 12
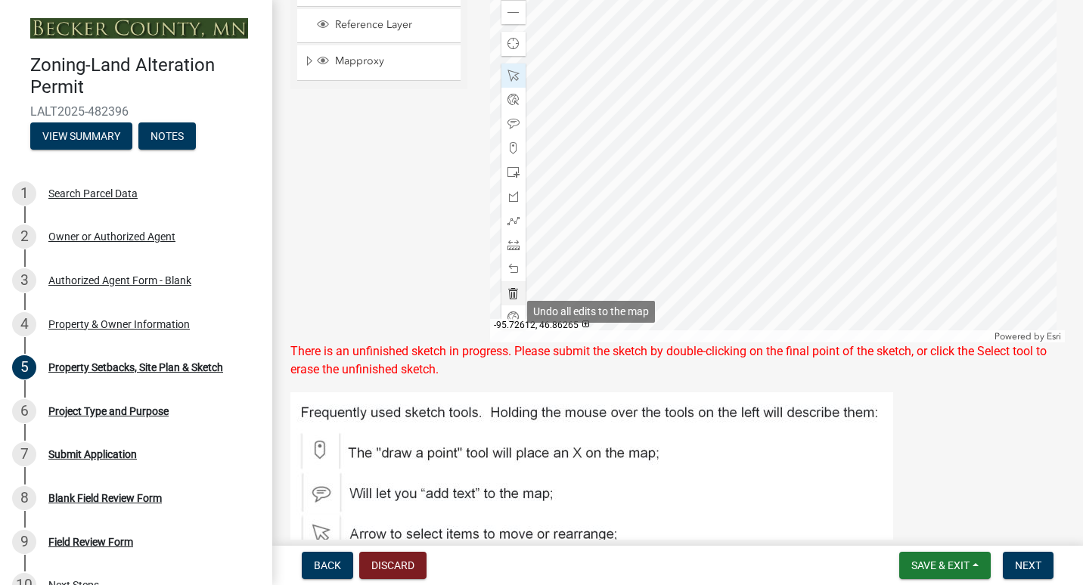
click at [512, 300] on span at bounding box center [514, 293] width 12 height 12
click at [1035, 563] on span "Next" at bounding box center [1028, 566] width 26 height 12
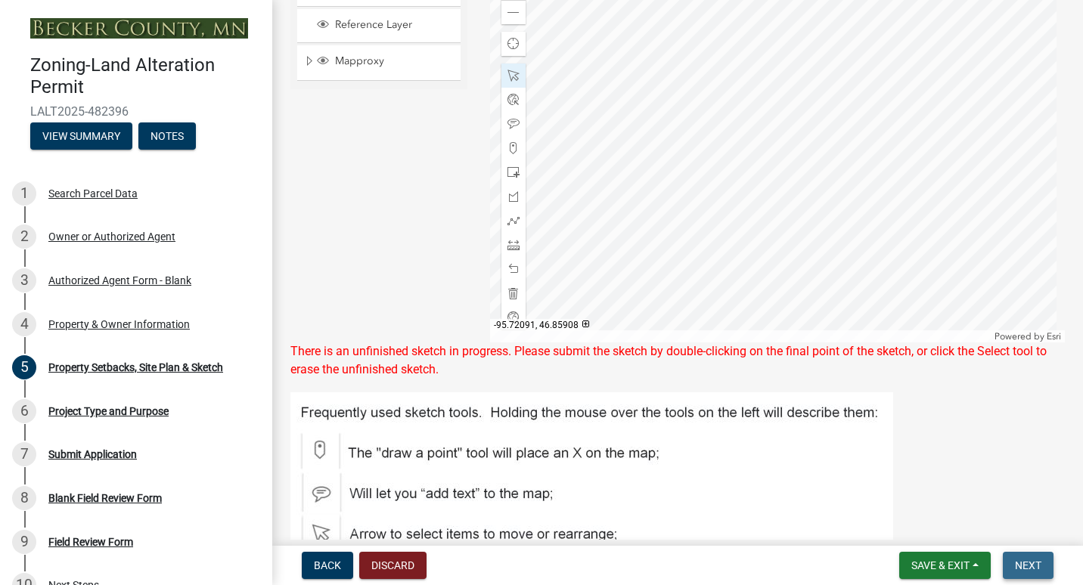
click at [1035, 563] on span "Next" at bounding box center [1028, 566] width 26 height 12
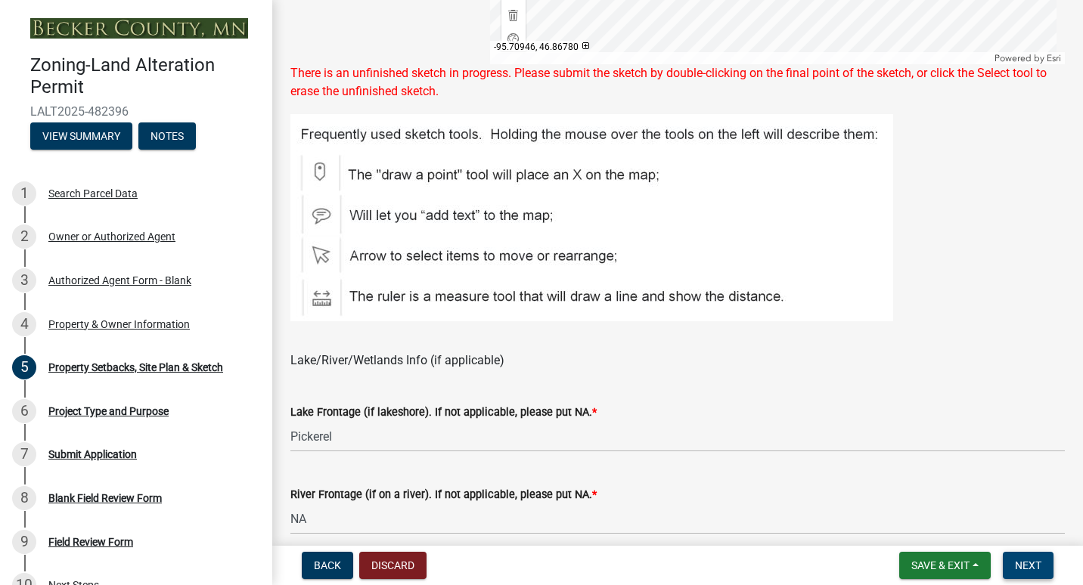
scroll to position [1125, 0]
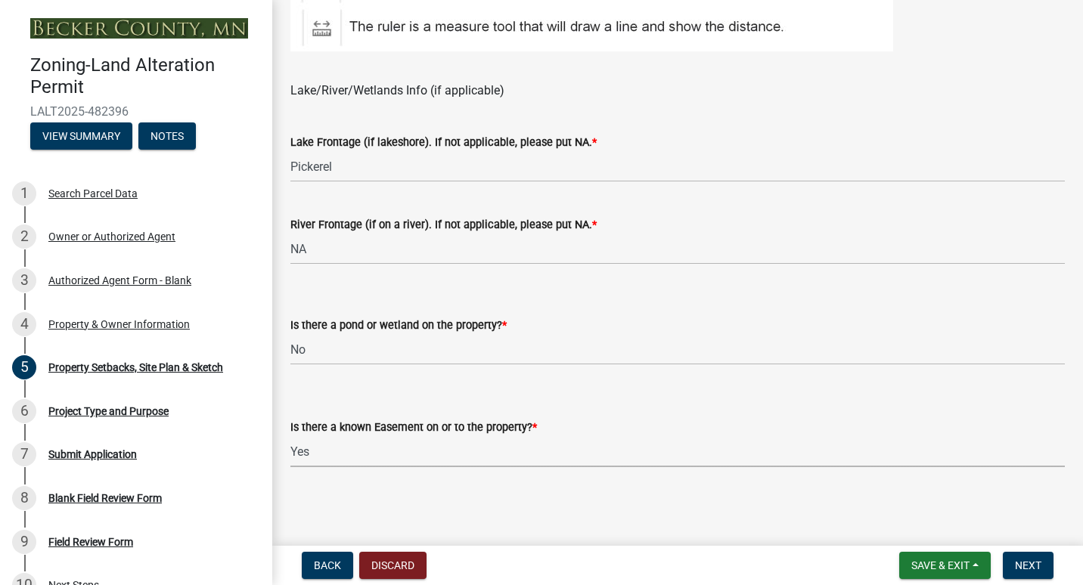
click at [927, 455] on select "Select Item... Yes No" at bounding box center [677, 451] width 774 height 31
click at [290, 436] on select "Select Item... Yes No" at bounding box center [677, 451] width 774 height 31
drag, startPoint x: 1020, startPoint y: 559, endPoint x: 1017, endPoint y: 551, distance: 7.9
click at [1017, 551] on nav "Back Discard Save & Exit Save Save & Exit Next" at bounding box center [677, 565] width 811 height 39
click at [1018, 561] on span "Next" at bounding box center [1028, 566] width 26 height 12
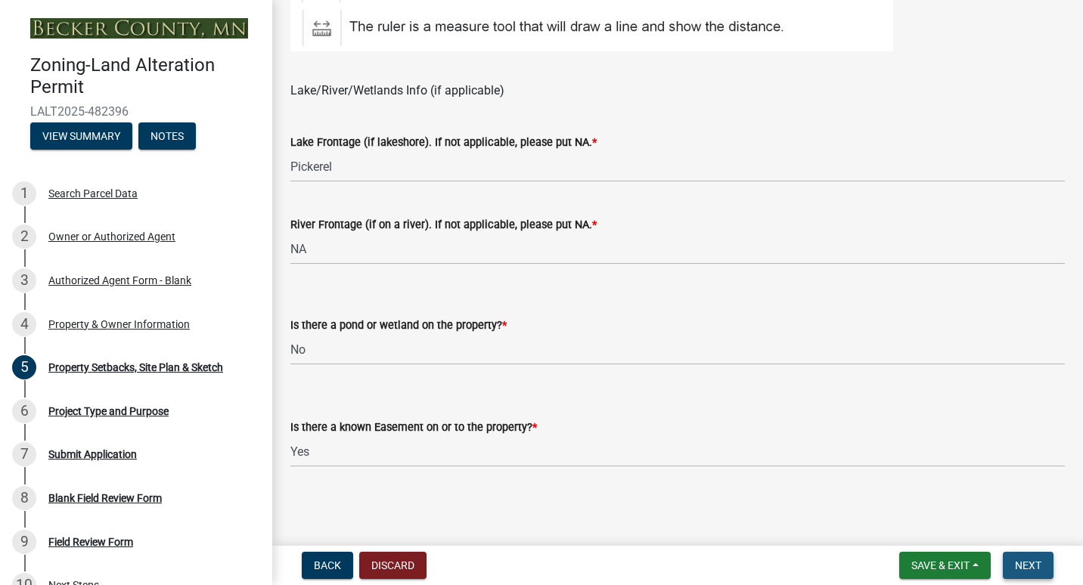
click at [1018, 561] on span "Next" at bounding box center [1028, 566] width 26 height 12
drag, startPoint x: 1018, startPoint y: 561, endPoint x: 1022, endPoint y: 572, distance: 11.2
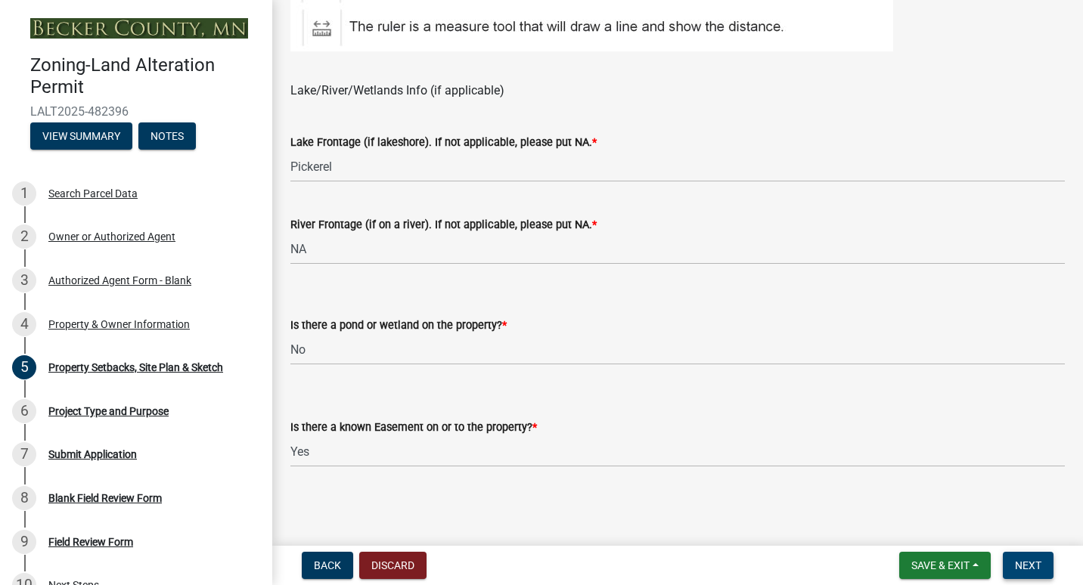
click at [1022, 572] on span "Next" at bounding box center [1028, 566] width 26 height 12
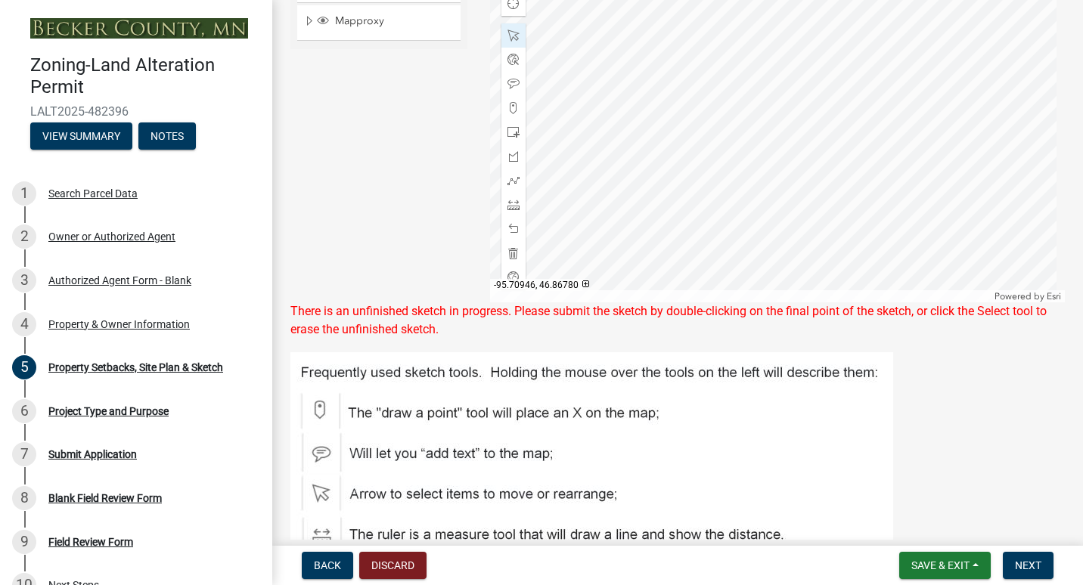
scroll to position [598, 0]
click at [797, 132] on div at bounding box center [778, 114] width 576 height 378
click at [770, 206] on div at bounding box center [778, 114] width 576 height 378
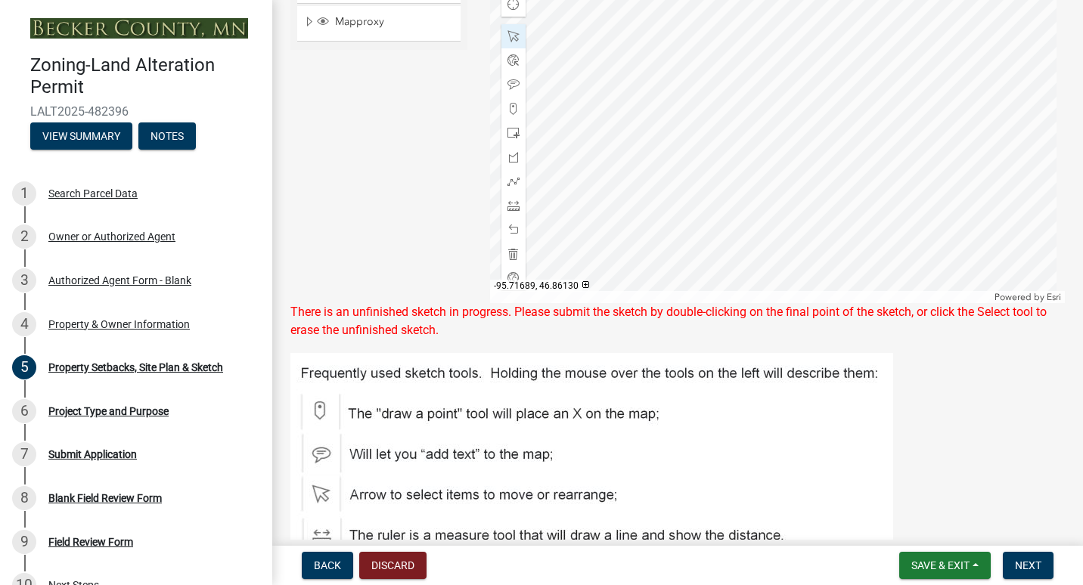
click at [770, 206] on div at bounding box center [778, 114] width 576 height 378
click at [1024, 560] on span "Next" at bounding box center [1028, 566] width 26 height 12
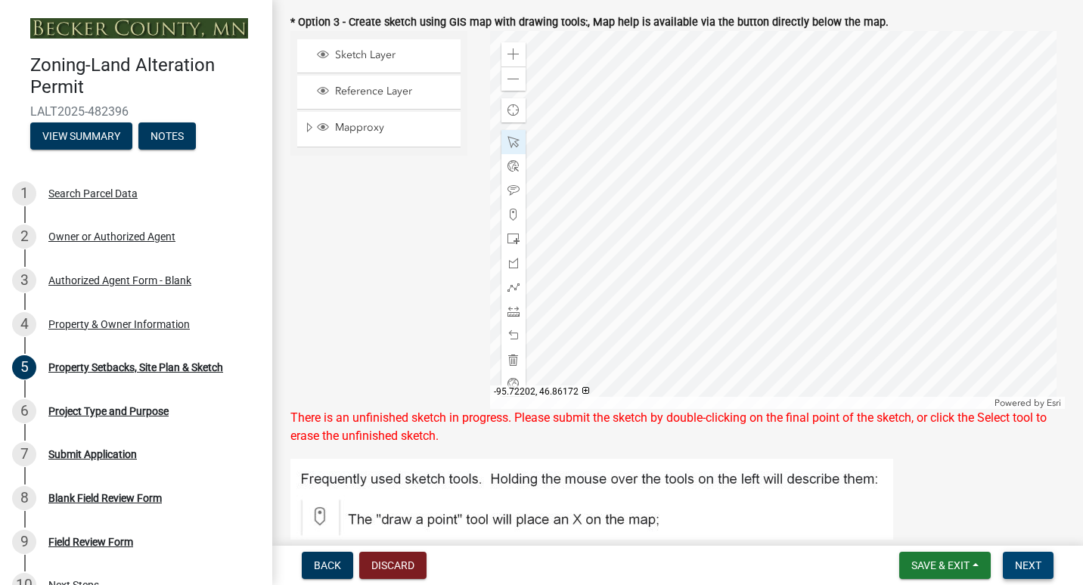
scroll to position [491, 0]
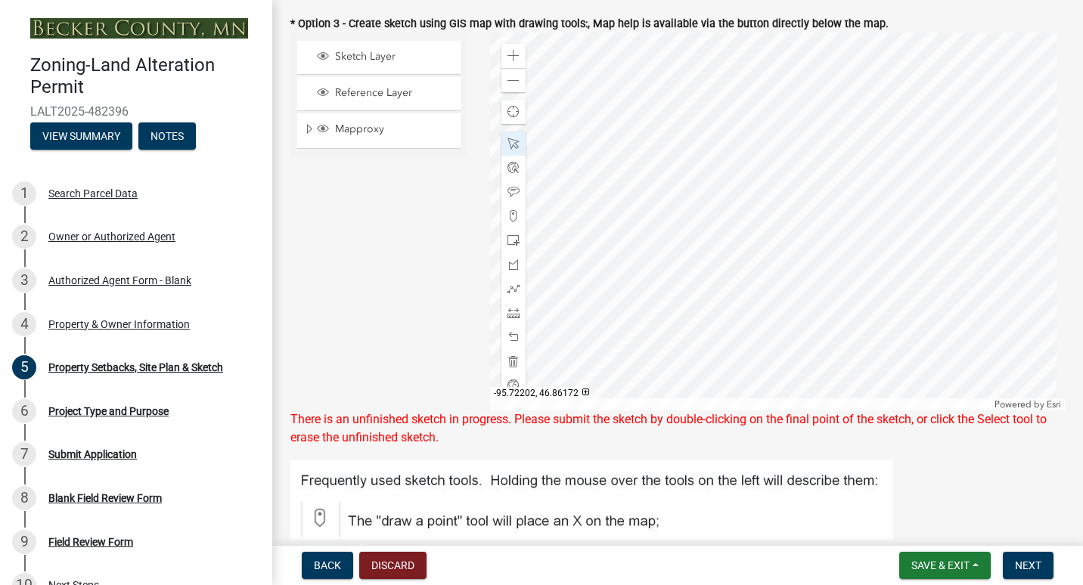
click at [351, 67] on div "Sketch Layer" at bounding box center [378, 57] width 163 height 33
click at [323, 74] on div "Sketch Layer" at bounding box center [378, 57] width 163 height 33
drag, startPoint x: 323, startPoint y: 85, endPoint x: 316, endPoint y: 64, distance: 22.2
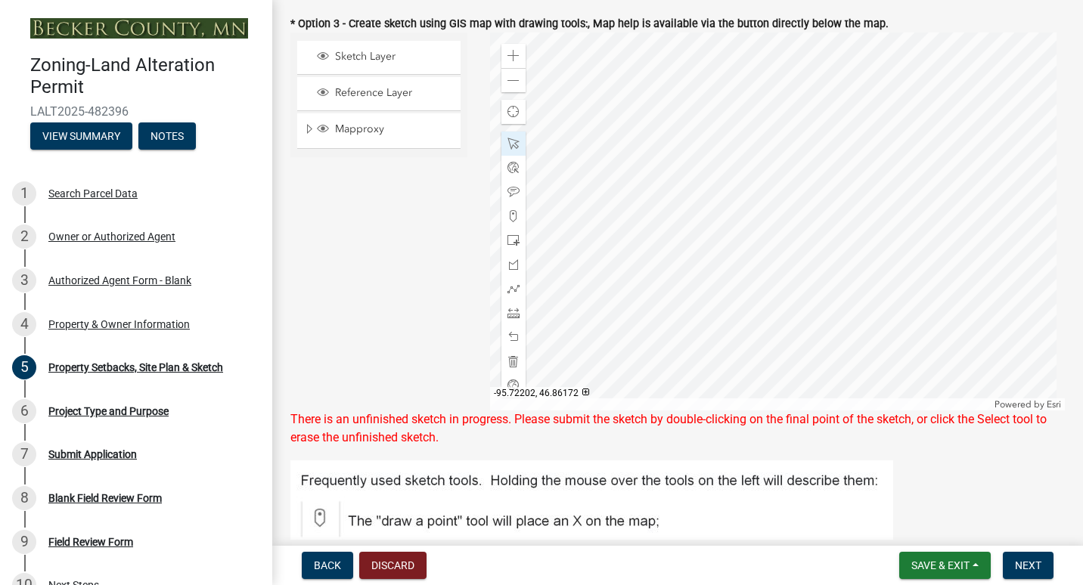
click at [316, 64] on div "Sketch Layer" at bounding box center [378, 57] width 163 height 33
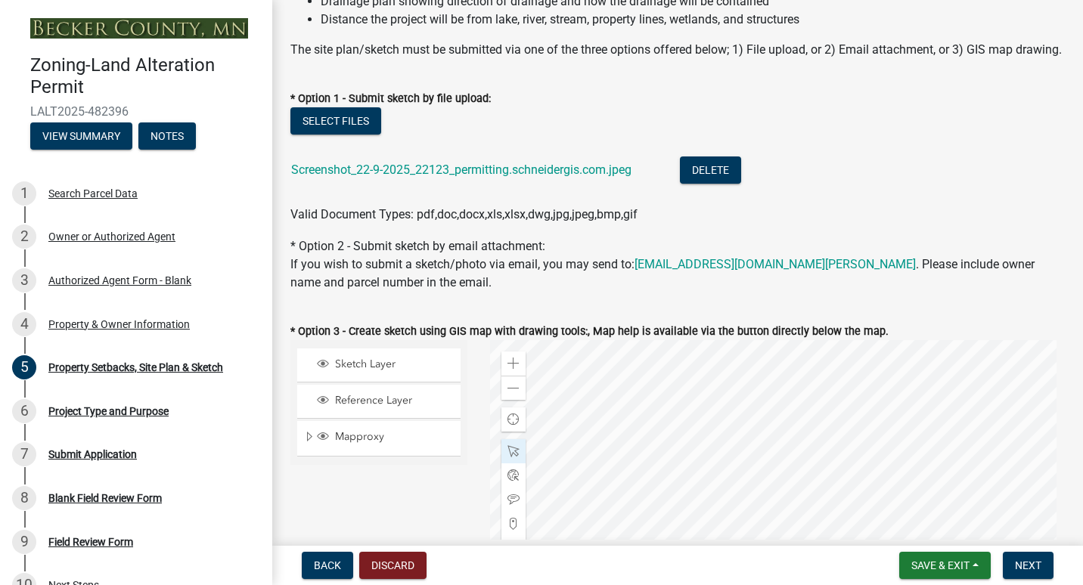
scroll to position [184, 0]
click at [1023, 560] on span "Next" at bounding box center [1028, 566] width 26 height 12
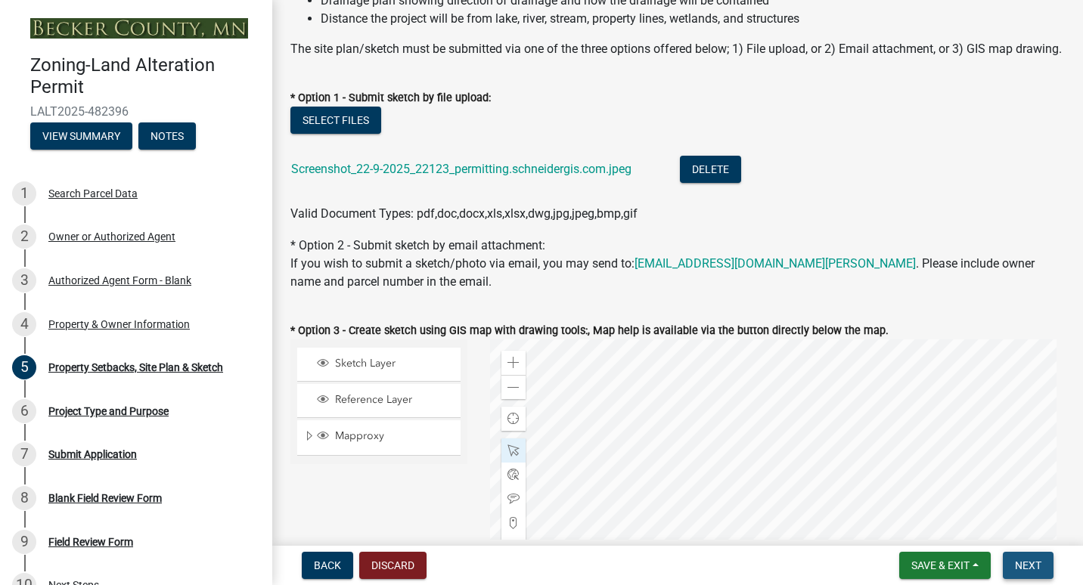
click at [1023, 560] on span "Next" at bounding box center [1028, 566] width 26 height 12
click at [951, 553] on button "Save & Exit" at bounding box center [945, 565] width 92 height 27
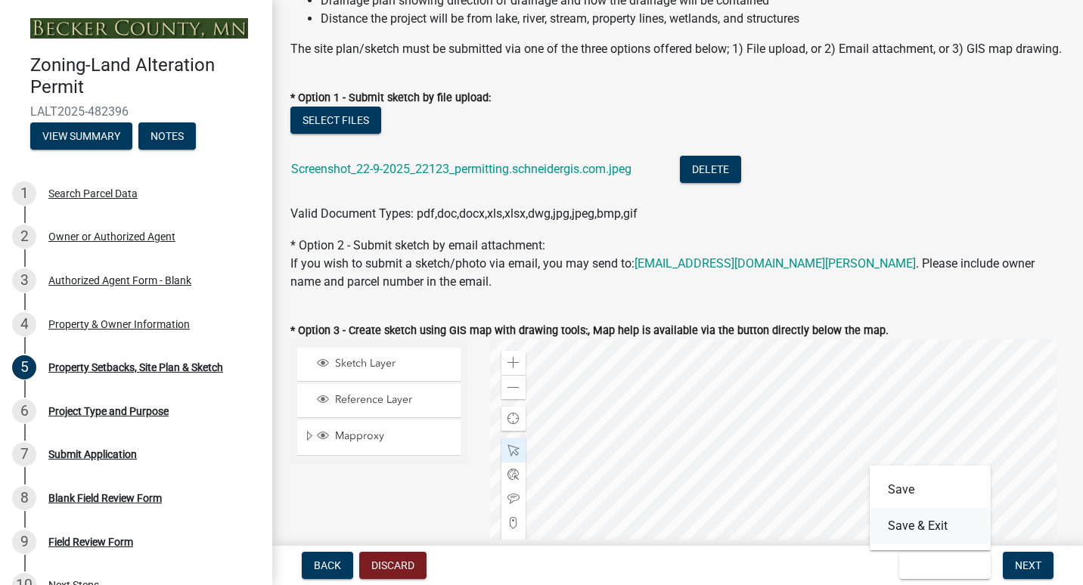
click at [919, 511] on button "Save & Exit" at bounding box center [930, 526] width 121 height 36
click at [924, 567] on span "Save & Exit" at bounding box center [940, 566] width 58 height 12
click at [920, 528] on button "Save & Exit" at bounding box center [930, 526] width 121 height 36
